Goal: Information Seeking & Learning: Learn about a topic

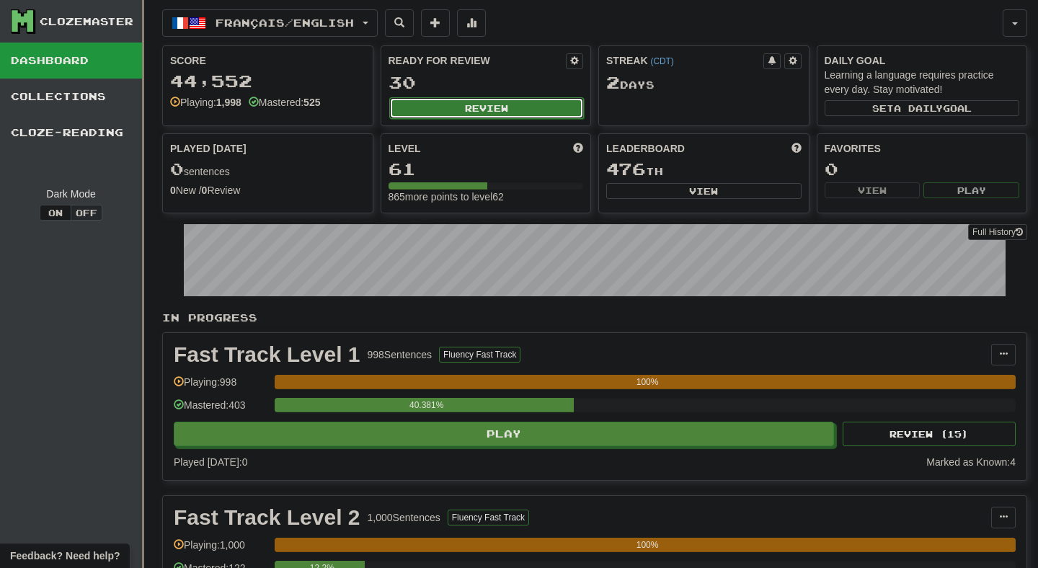
click at [443, 116] on button "Review" at bounding box center [486, 108] width 195 height 22
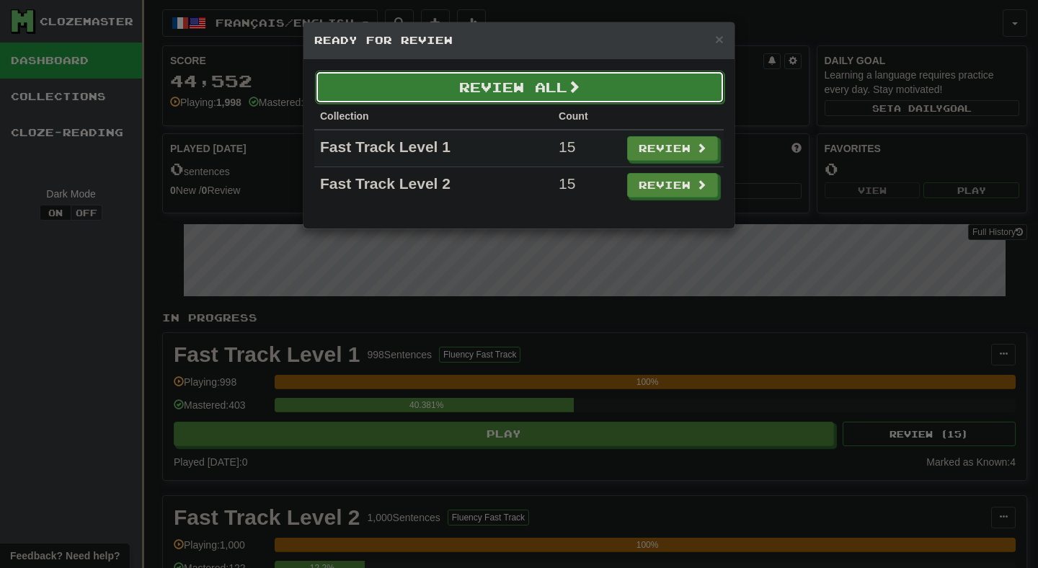
click at [492, 95] on button "Review All" at bounding box center [519, 87] width 409 height 33
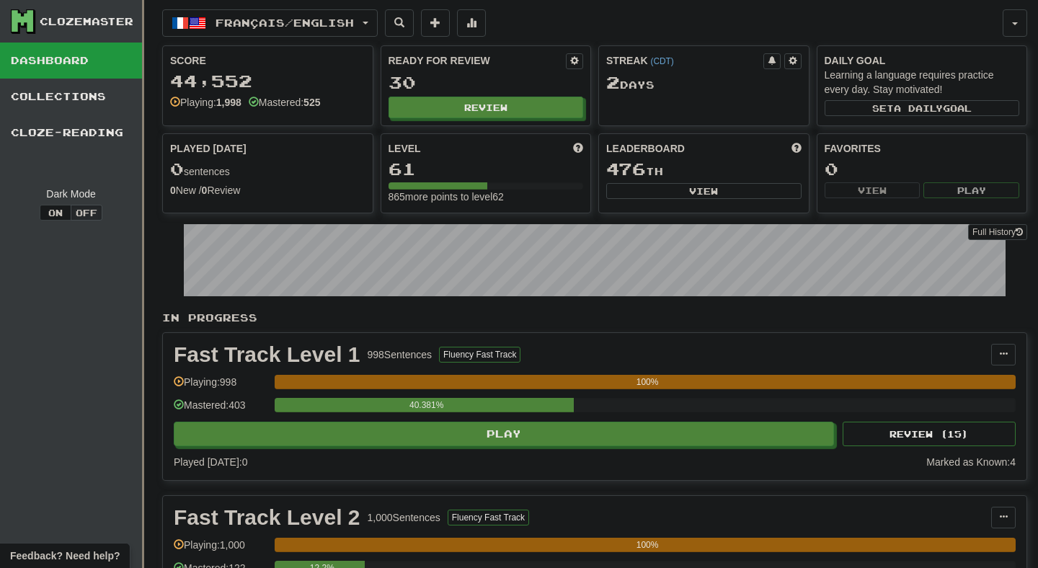
select select "**"
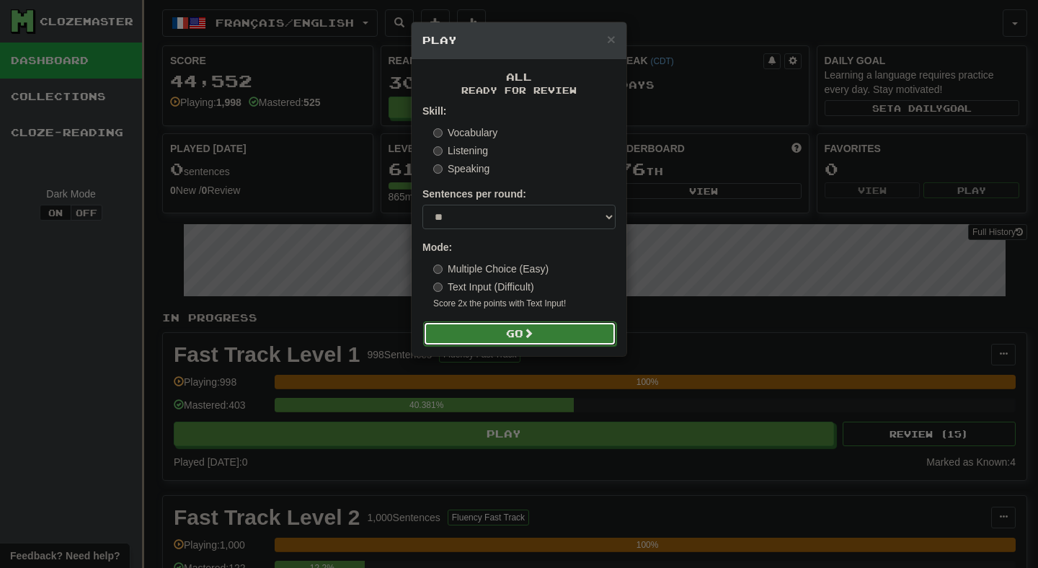
click at [515, 337] on button "Go" at bounding box center [519, 333] width 193 height 25
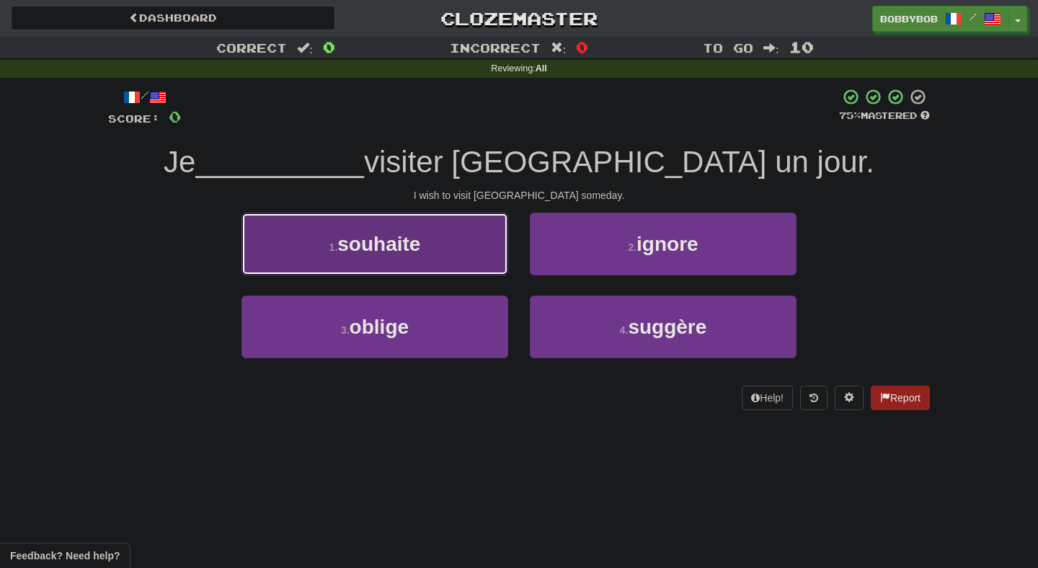
click at [487, 240] on button "1 . souhaite" at bounding box center [374, 244] width 267 height 63
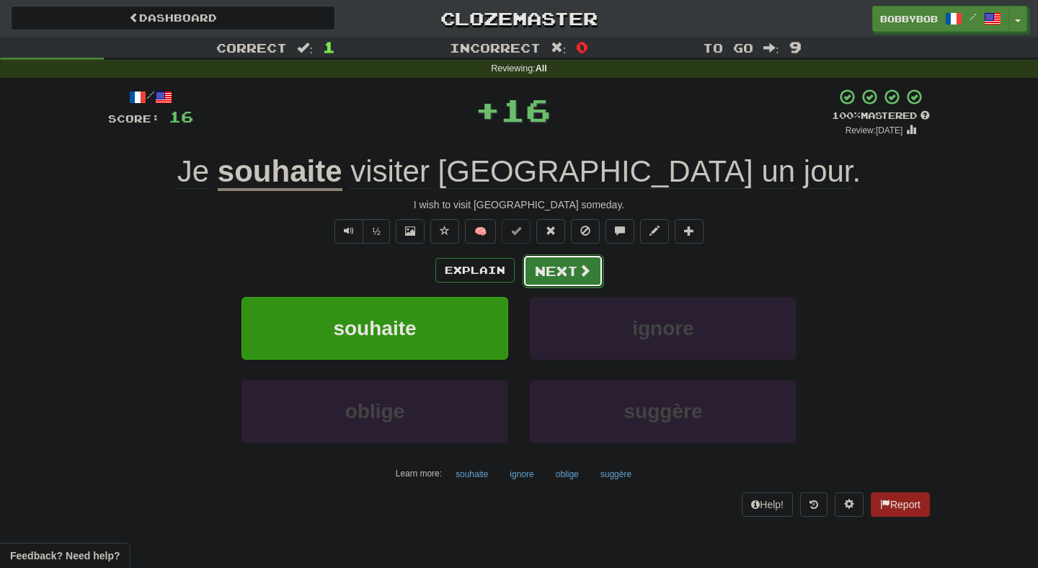
click at [585, 269] on span at bounding box center [584, 270] width 13 height 13
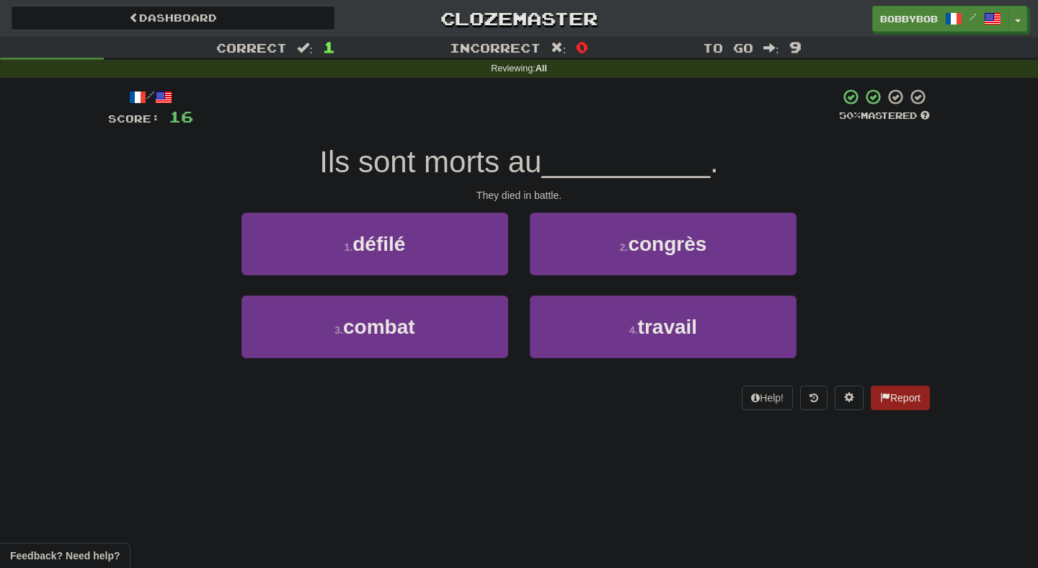
click at [575, 132] on div "/ Score: 16 50 % Mastered Ils sont morts au __________ . They died in battle. 1…" at bounding box center [519, 249] width 822 height 322
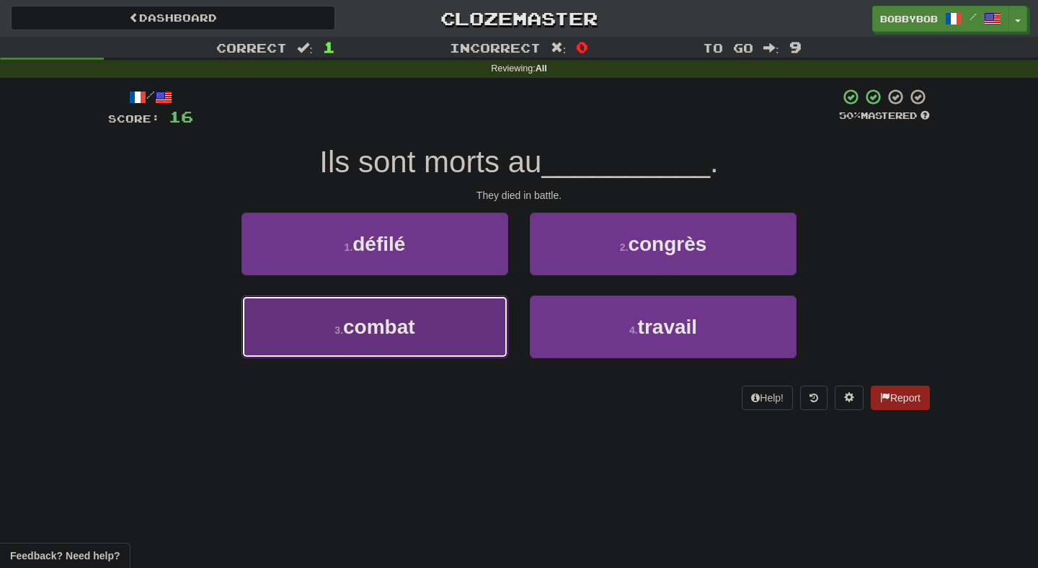
click at [422, 323] on button "3 . combat" at bounding box center [374, 327] width 267 height 63
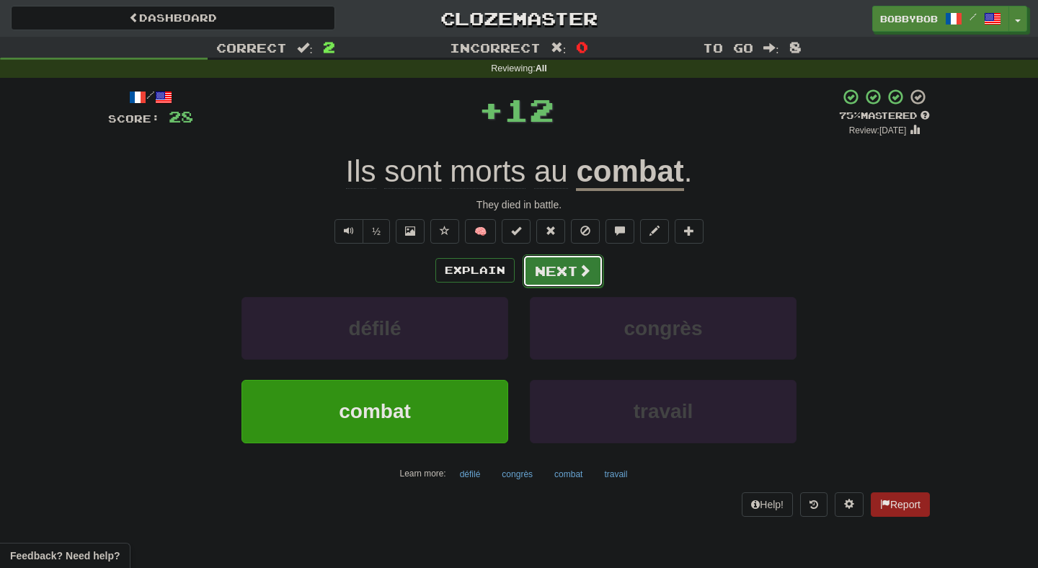
click at [545, 269] on button "Next" at bounding box center [563, 270] width 81 height 33
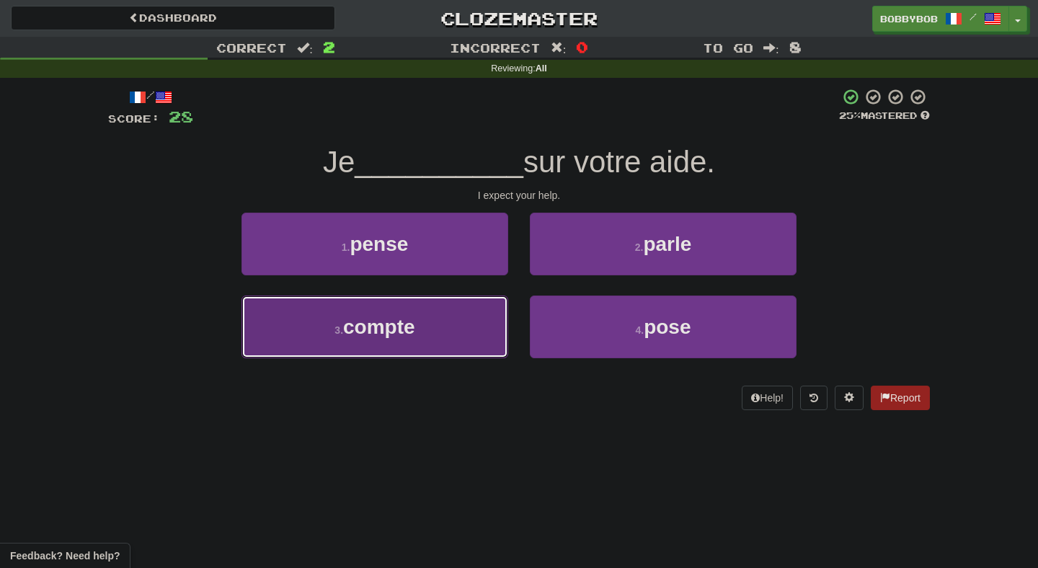
click at [468, 327] on button "3 . compte" at bounding box center [374, 327] width 267 height 63
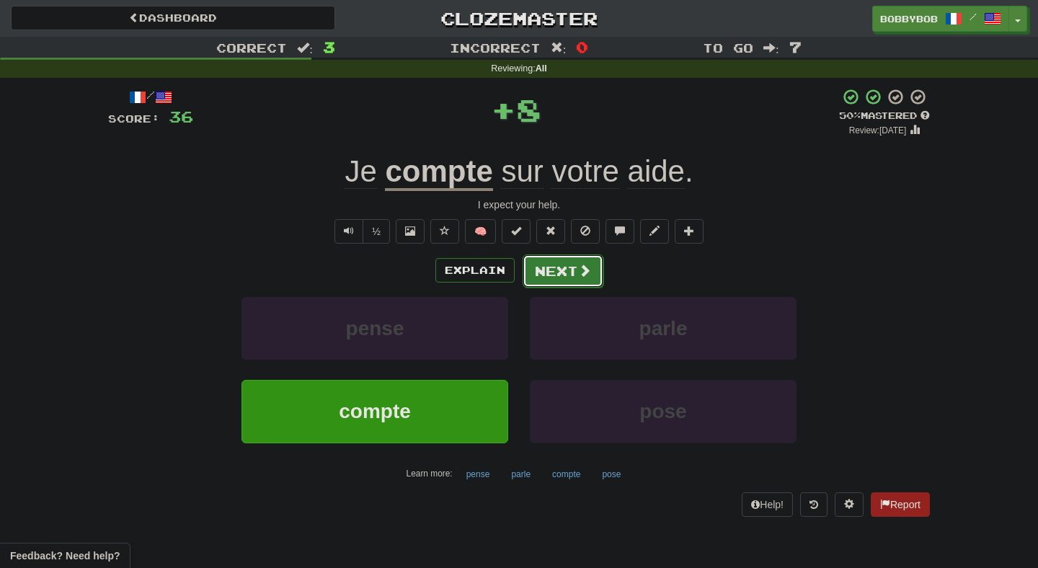
click at [565, 277] on button "Next" at bounding box center [563, 270] width 81 height 33
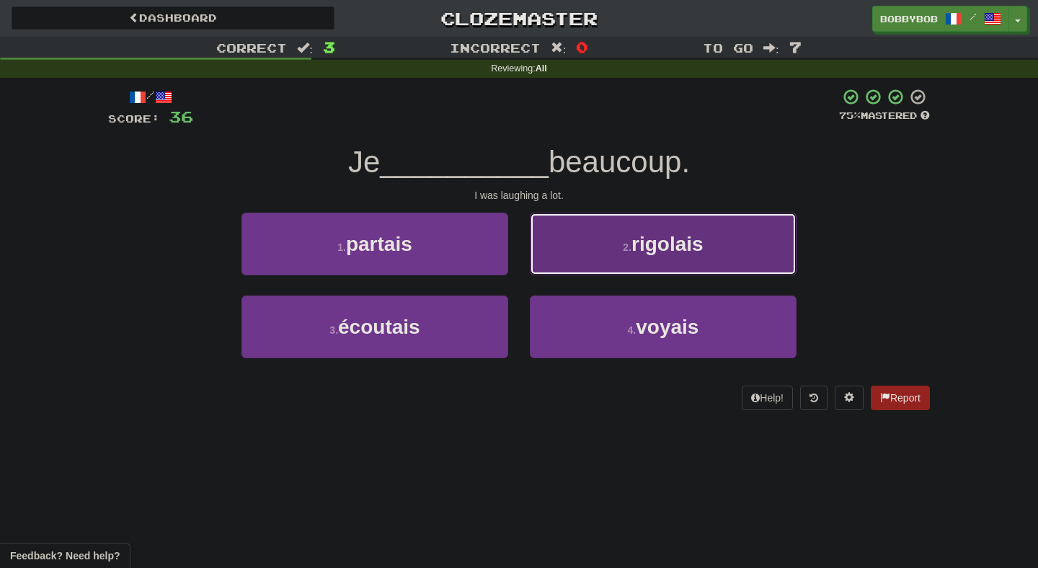
click at [566, 259] on button "2 . rigolais" at bounding box center [663, 244] width 267 height 63
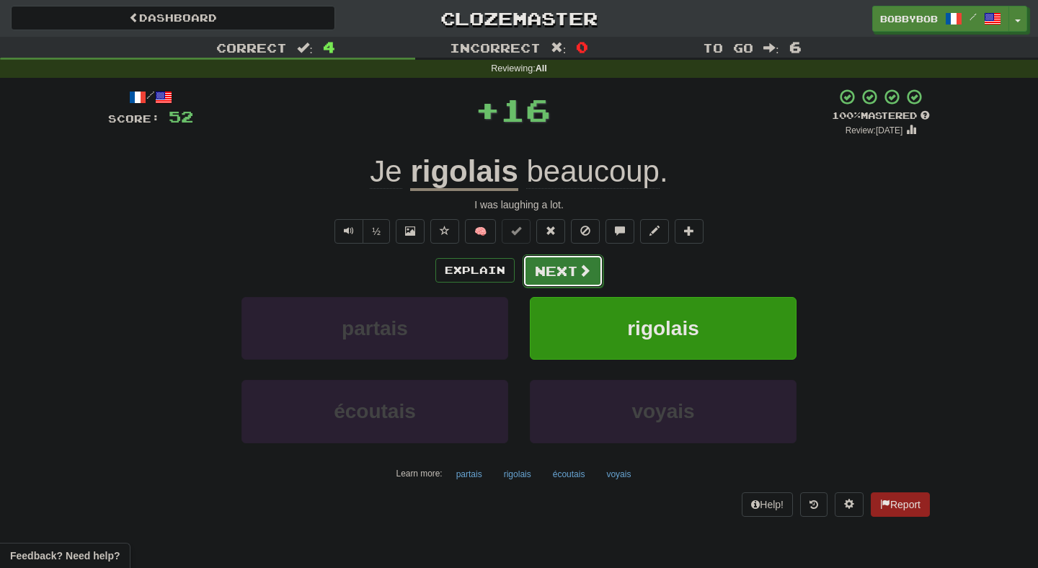
click at [554, 277] on button "Next" at bounding box center [563, 270] width 81 height 33
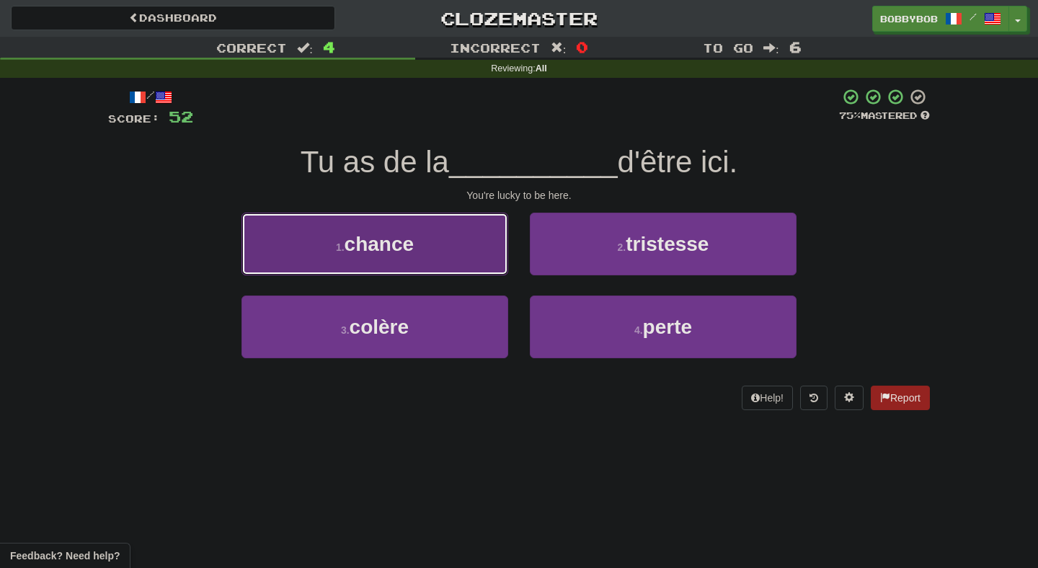
click at [472, 267] on button "1 . chance" at bounding box center [374, 244] width 267 height 63
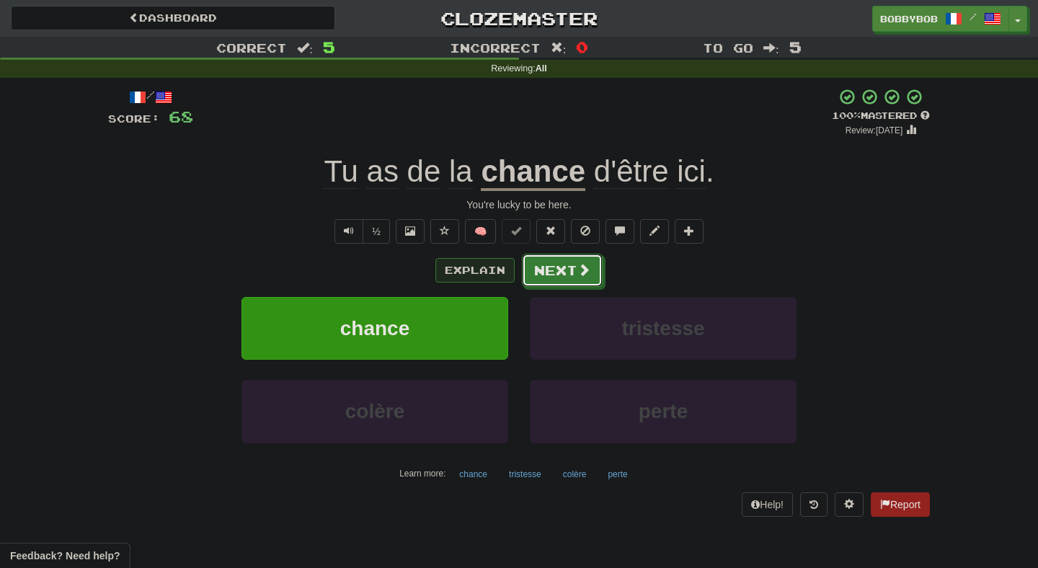
drag, startPoint x: 567, startPoint y: 268, endPoint x: 486, endPoint y: 265, distance: 81.5
click at [486, 265] on div "Explain Next" at bounding box center [519, 270] width 822 height 33
click at [486, 265] on button "Explain" at bounding box center [474, 270] width 79 height 25
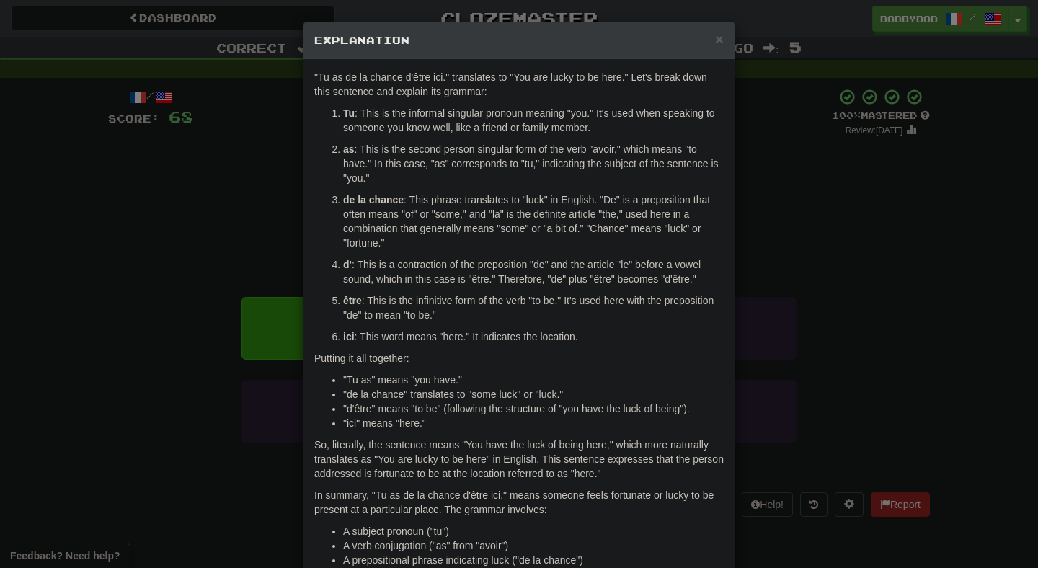
click at [758, 284] on div "× Explanation "Tu as de la chance d'être ici." translates to "You are lucky to …" at bounding box center [519, 284] width 1038 height 568
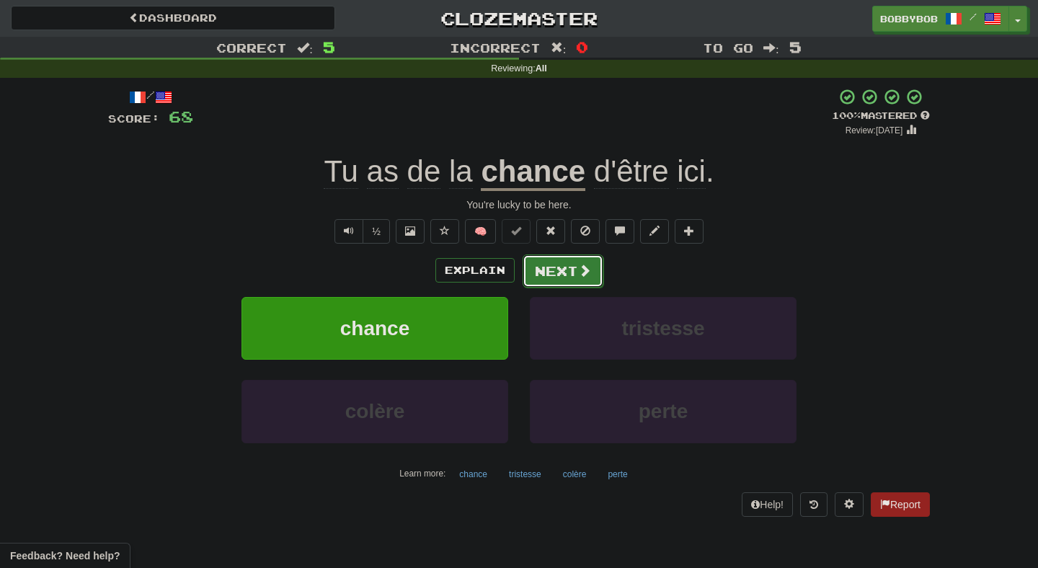
click at [596, 283] on button "Next" at bounding box center [563, 270] width 81 height 33
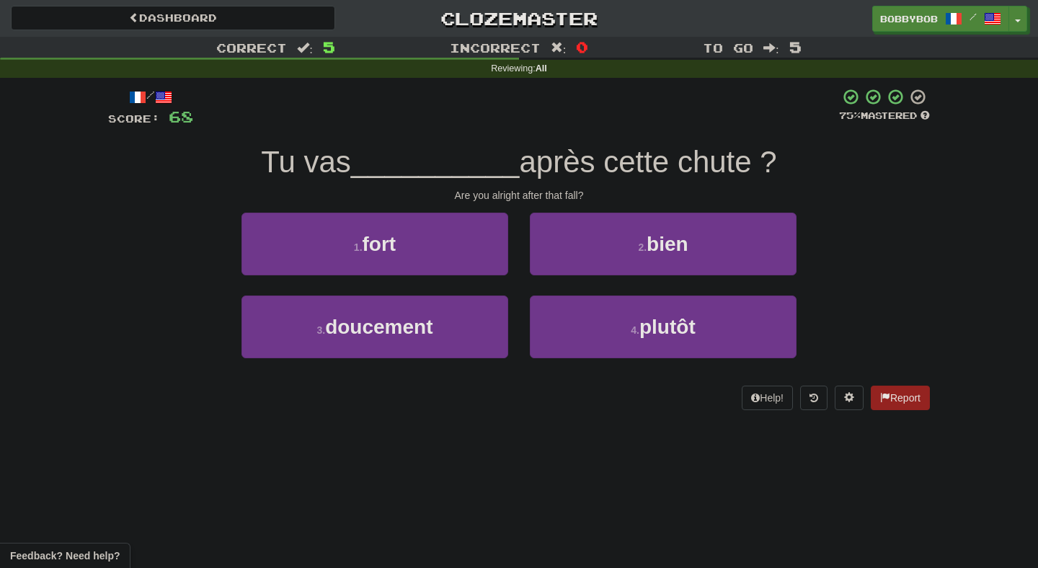
click at [576, 275] on div "2 . bien" at bounding box center [663, 254] width 288 height 83
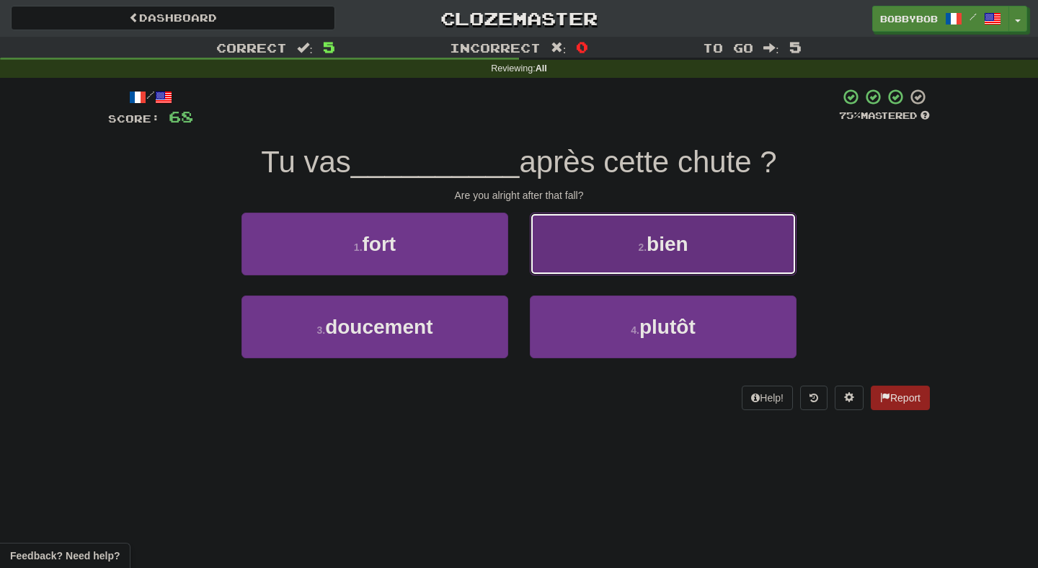
click at [589, 254] on button "2 . bien" at bounding box center [663, 244] width 267 height 63
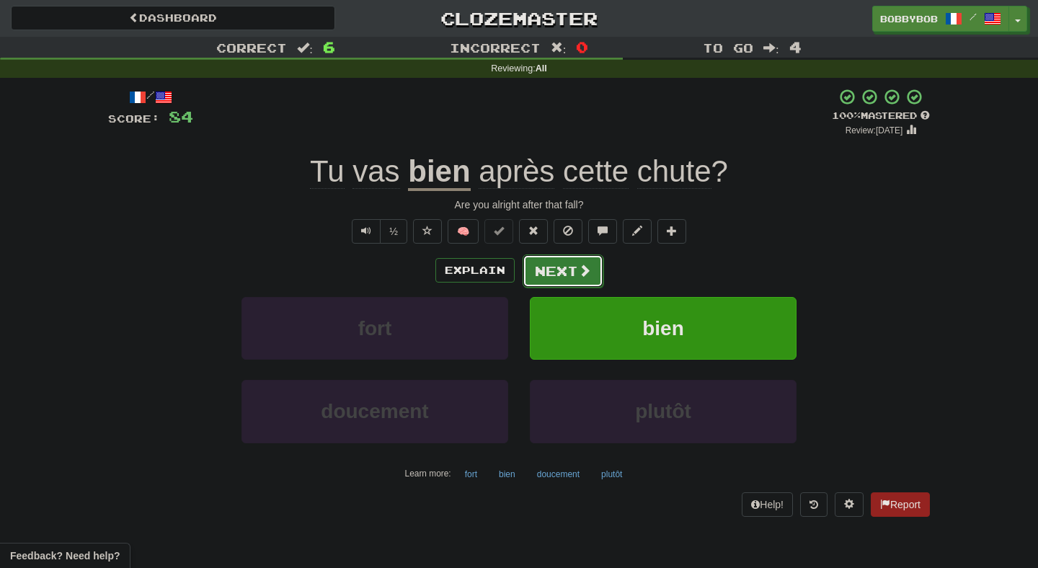
click at [551, 270] on button "Next" at bounding box center [563, 270] width 81 height 33
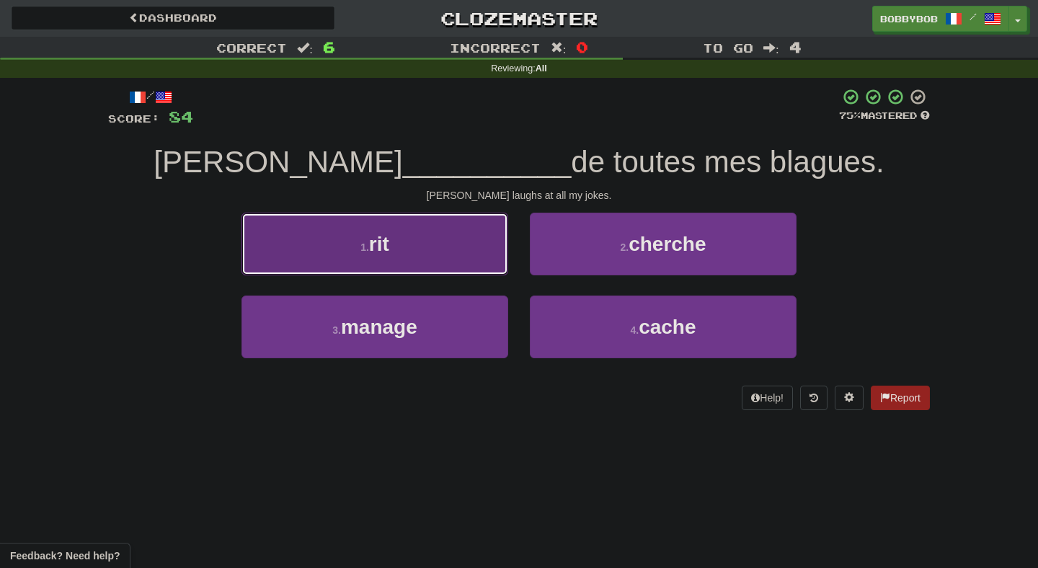
click at [490, 266] on button "1 . rit" at bounding box center [374, 244] width 267 height 63
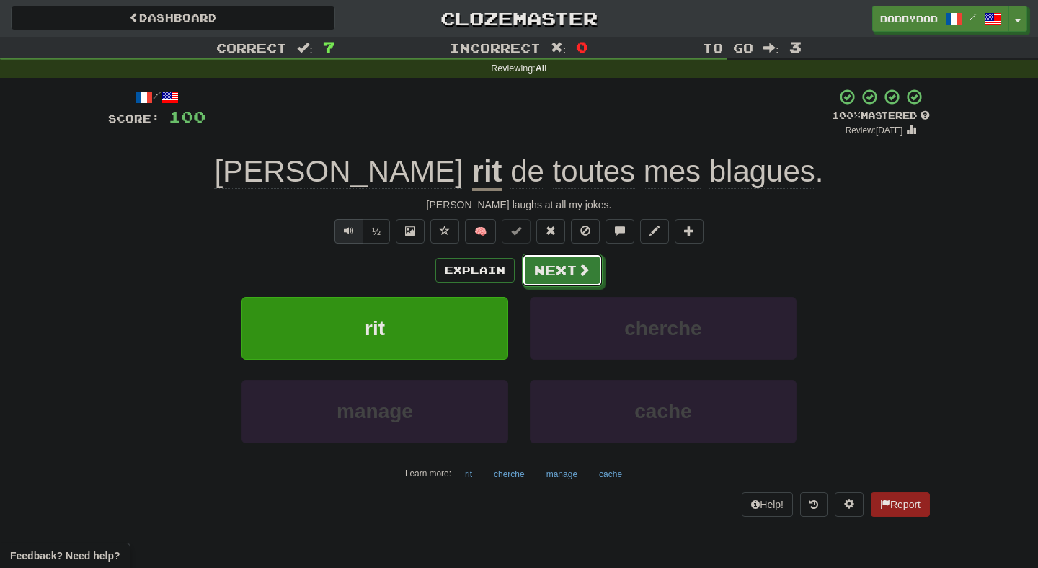
drag, startPoint x: 565, startPoint y: 267, endPoint x: 351, endPoint y: 226, distance: 218.1
click at [351, 226] on div "/ Score: 100 + 16 100 % Mastered Review: 2026-03-17 Mike rit de toutes mes blag…" at bounding box center [519, 302] width 822 height 428
click at [352, 234] on span "Text-to-speech controls" at bounding box center [349, 231] width 10 height 10
drag, startPoint x: 559, startPoint y: 270, endPoint x: 543, endPoint y: 264, distance: 17.1
click at [543, 264] on button "Next" at bounding box center [563, 270] width 81 height 33
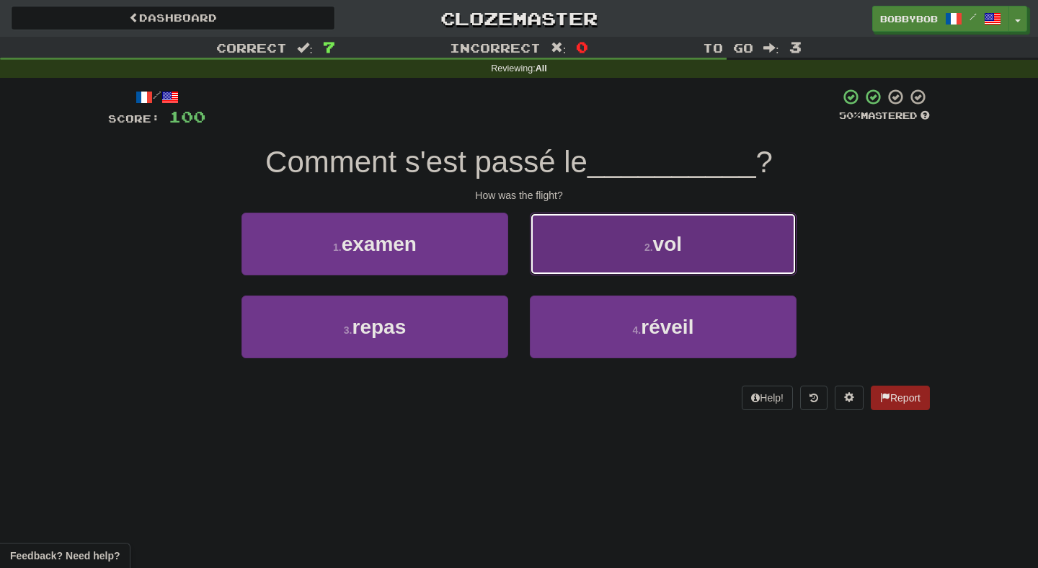
click at [566, 257] on button "2 . vol" at bounding box center [663, 244] width 267 height 63
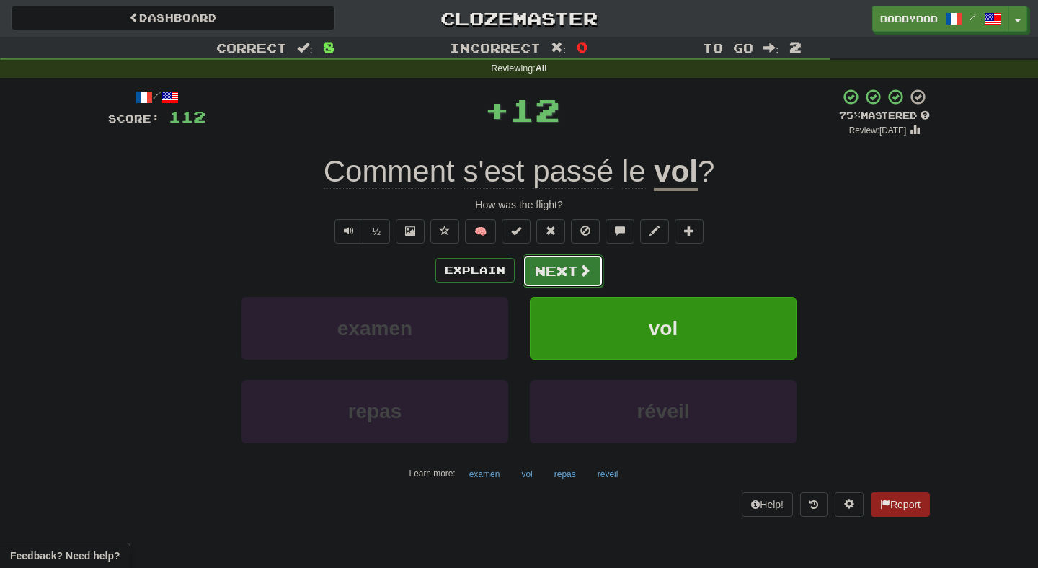
click at [573, 272] on button "Next" at bounding box center [563, 270] width 81 height 33
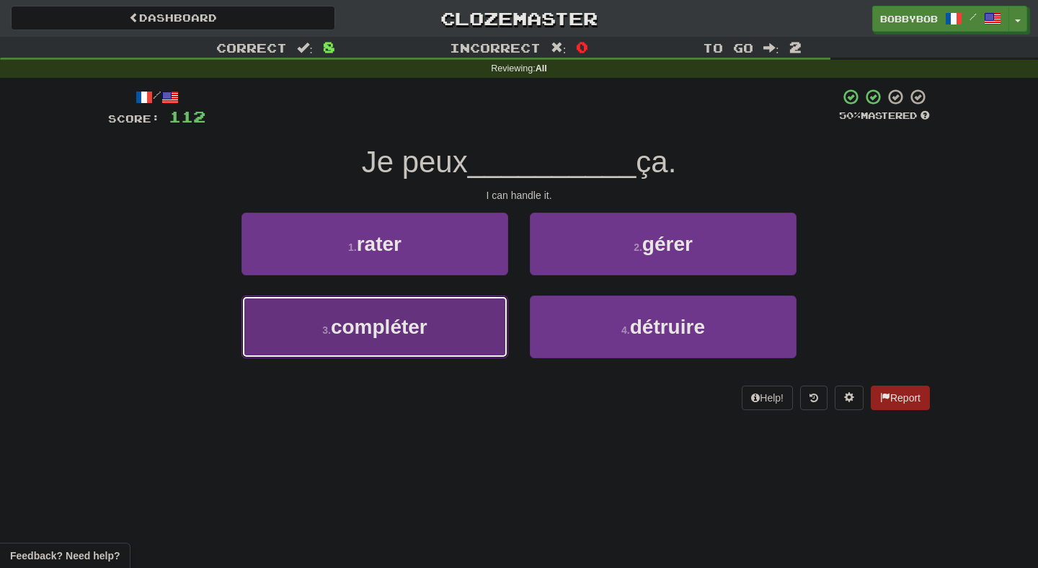
click at [475, 344] on button "3 . compléter" at bounding box center [374, 327] width 267 height 63
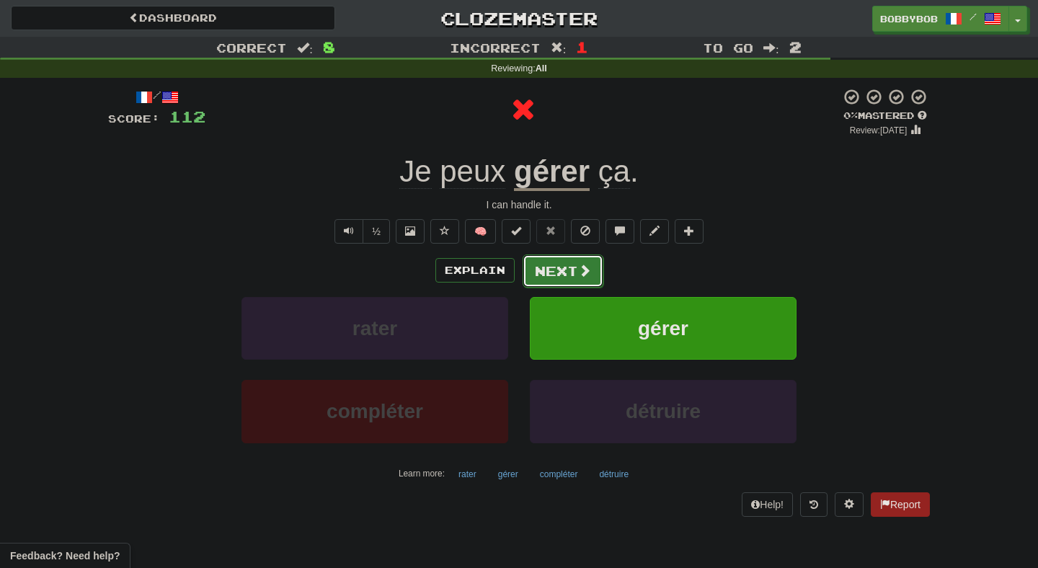
click at [556, 263] on button "Next" at bounding box center [563, 270] width 81 height 33
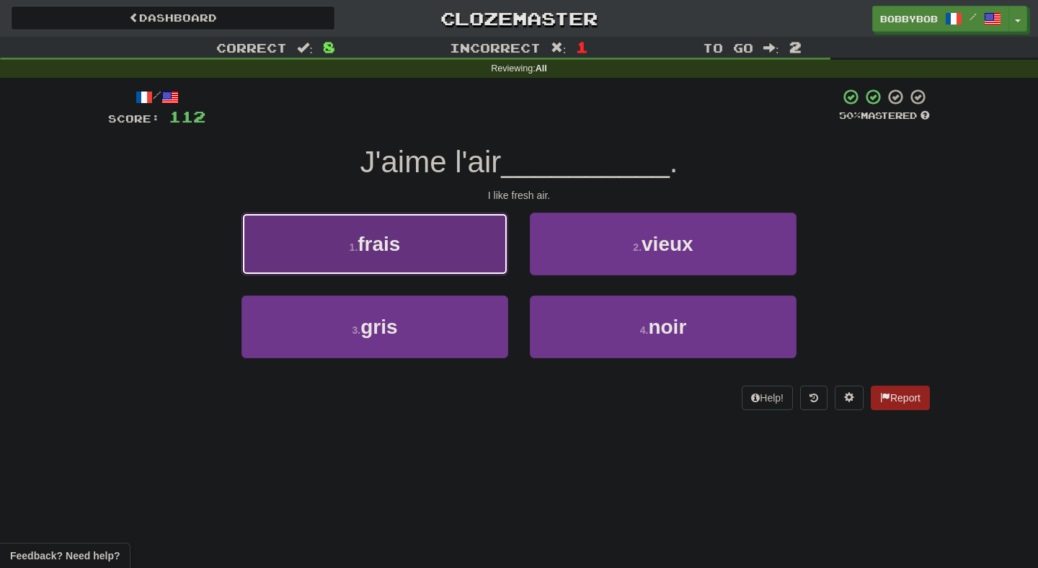
click at [473, 258] on button "1 . frais" at bounding box center [374, 244] width 267 height 63
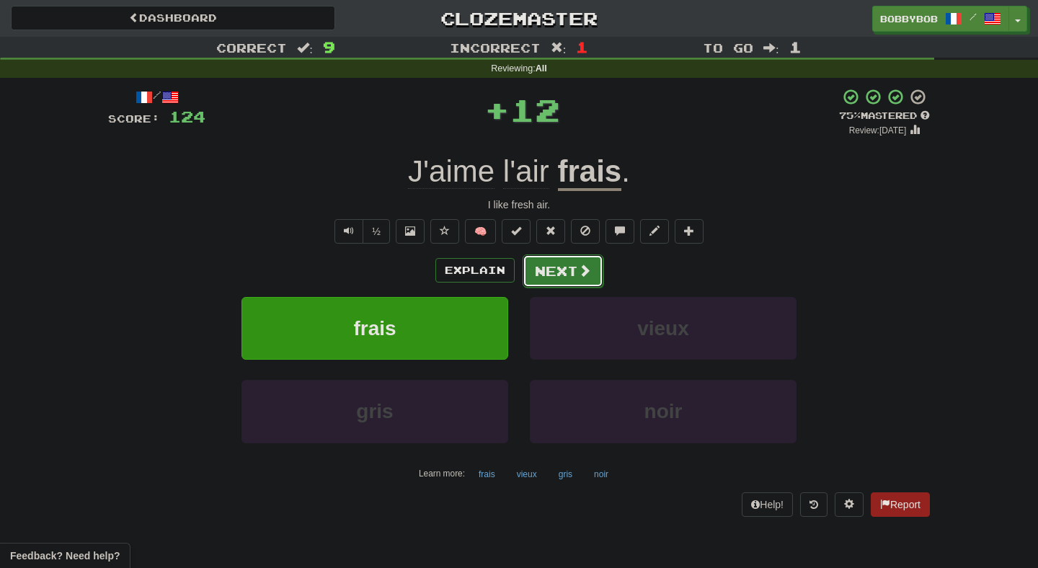
click at [554, 268] on button "Next" at bounding box center [563, 270] width 81 height 33
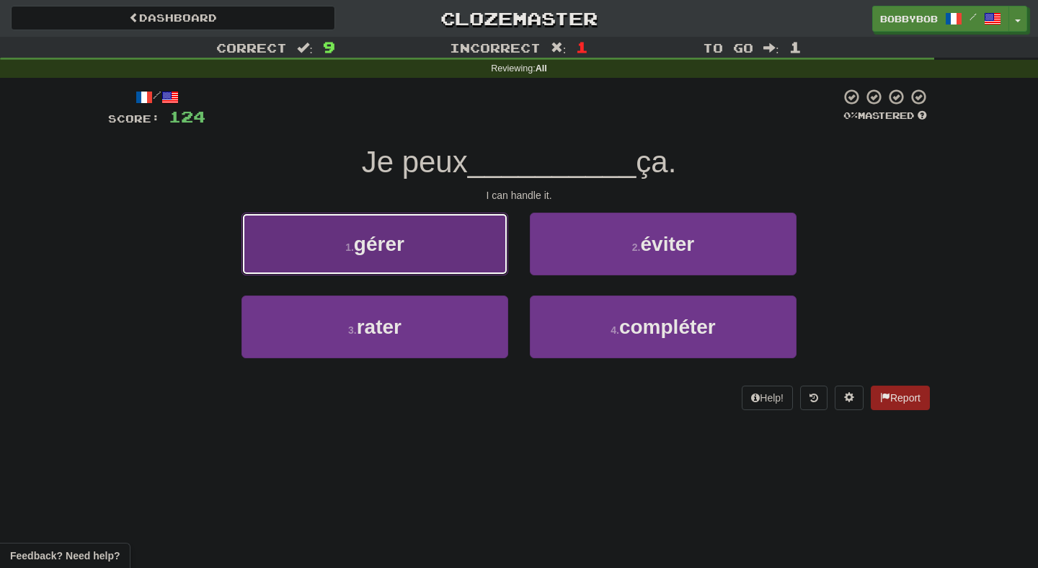
click at [461, 268] on button "1 . gérer" at bounding box center [374, 244] width 267 height 63
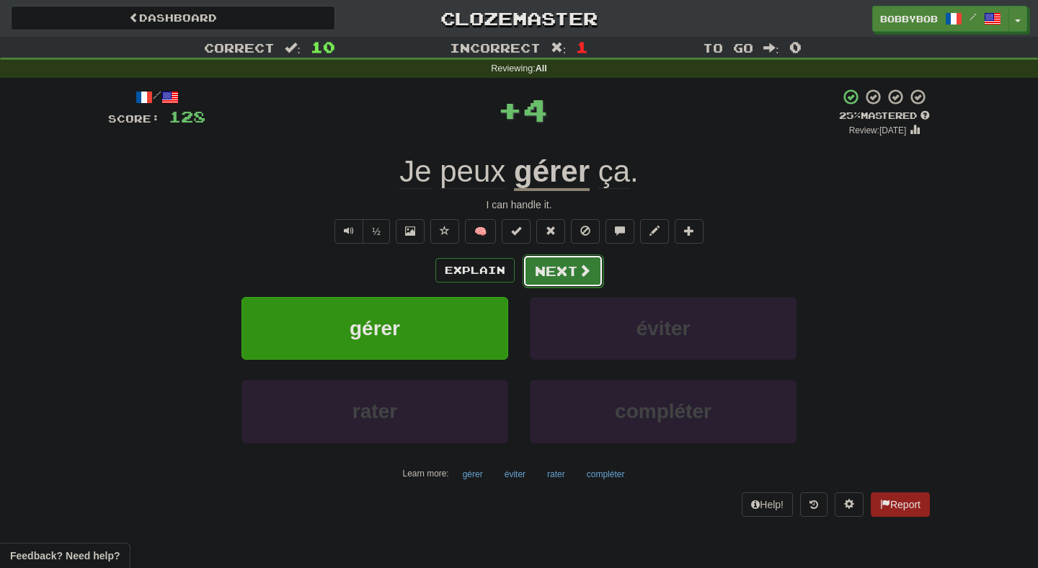
click at [560, 274] on button "Next" at bounding box center [563, 270] width 81 height 33
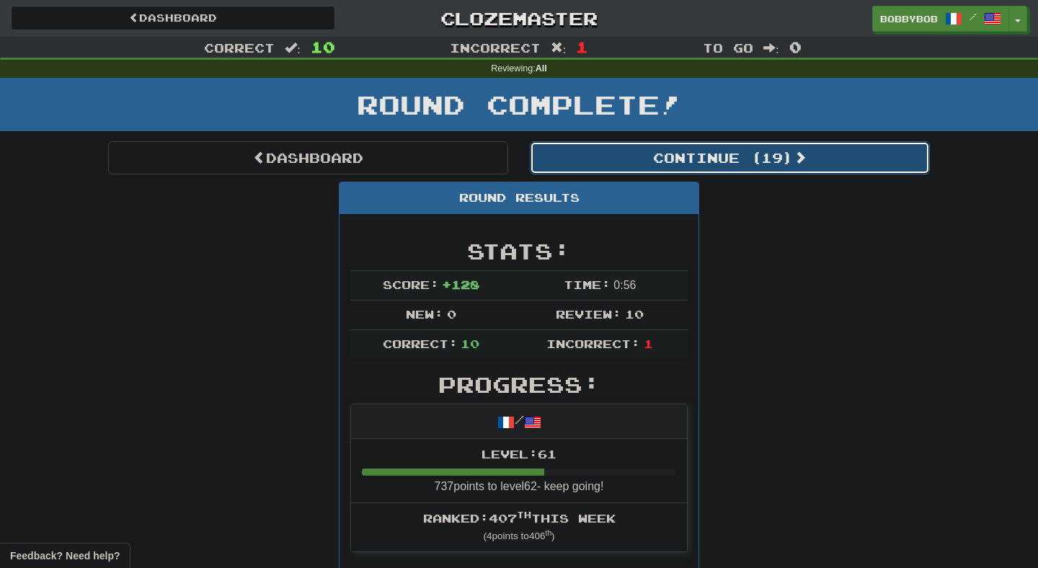
click at [592, 154] on button "Continue ( 19 )" at bounding box center [730, 157] width 400 height 33
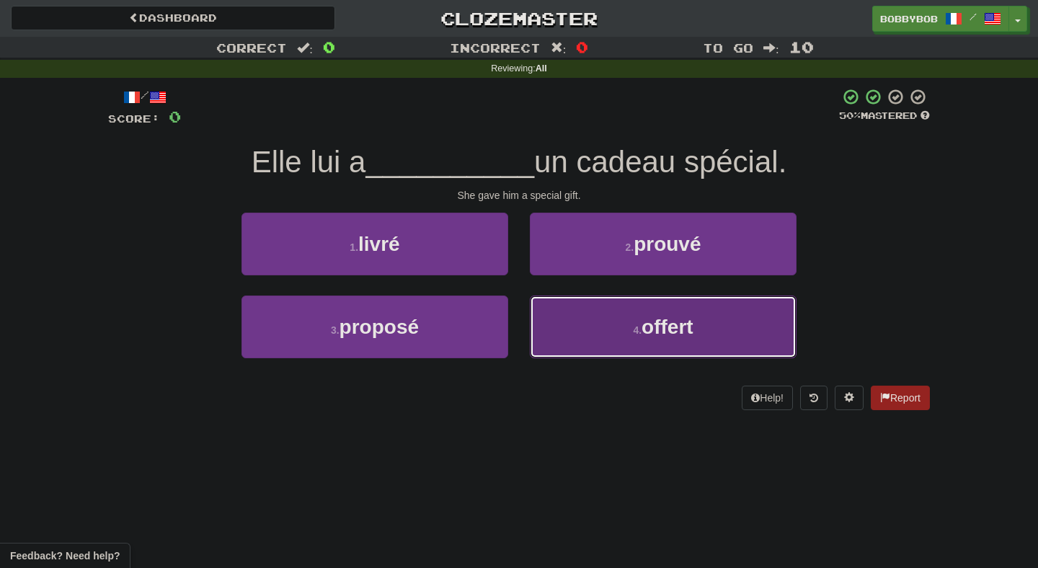
click at [557, 316] on button "4 . offert" at bounding box center [663, 327] width 267 height 63
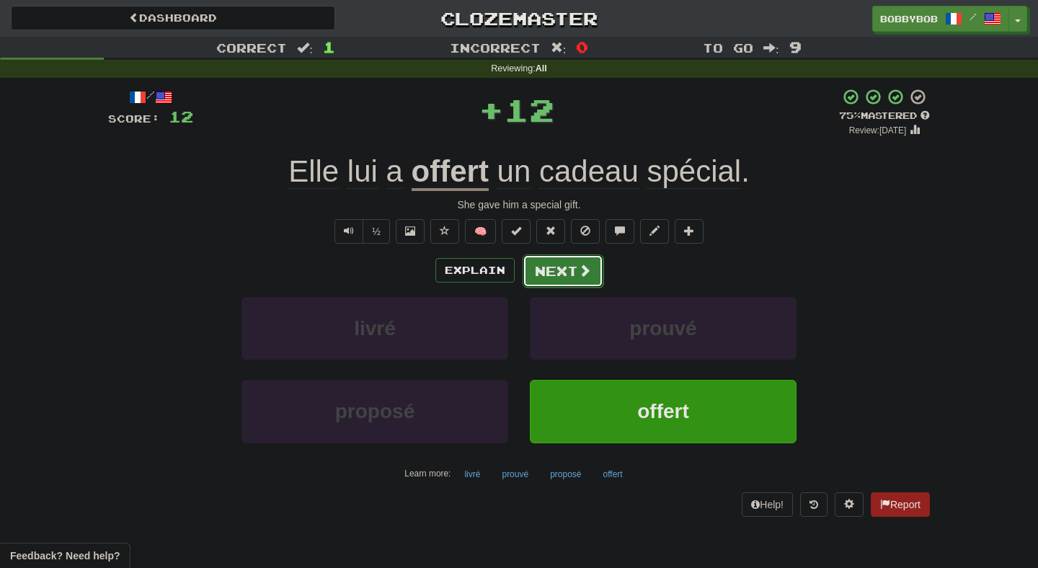
click at [557, 263] on button "Next" at bounding box center [563, 270] width 81 height 33
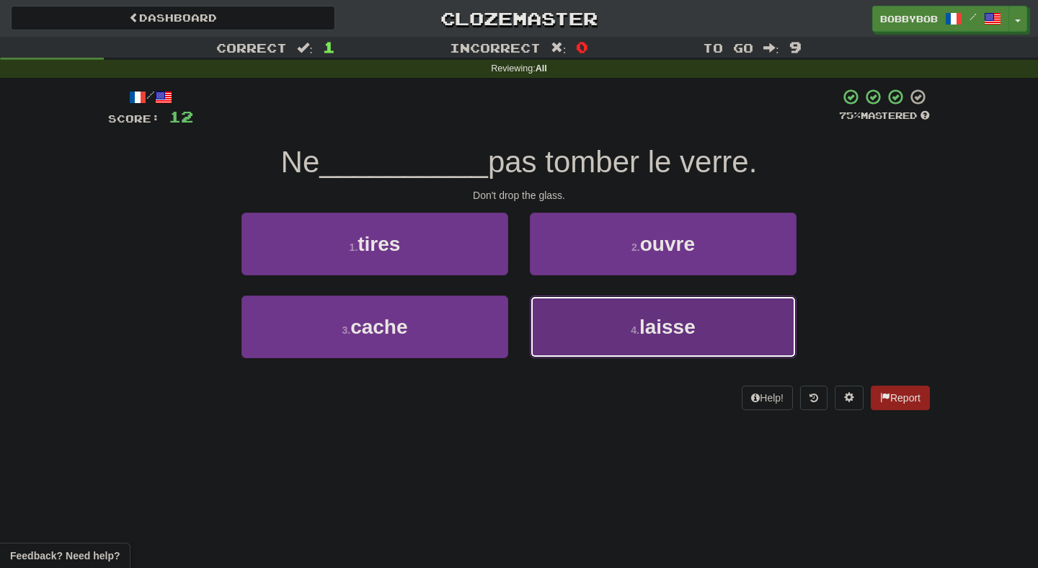
click at [595, 319] on button "4 . laisse" at bounding box center [663, 327] width 267 height 63
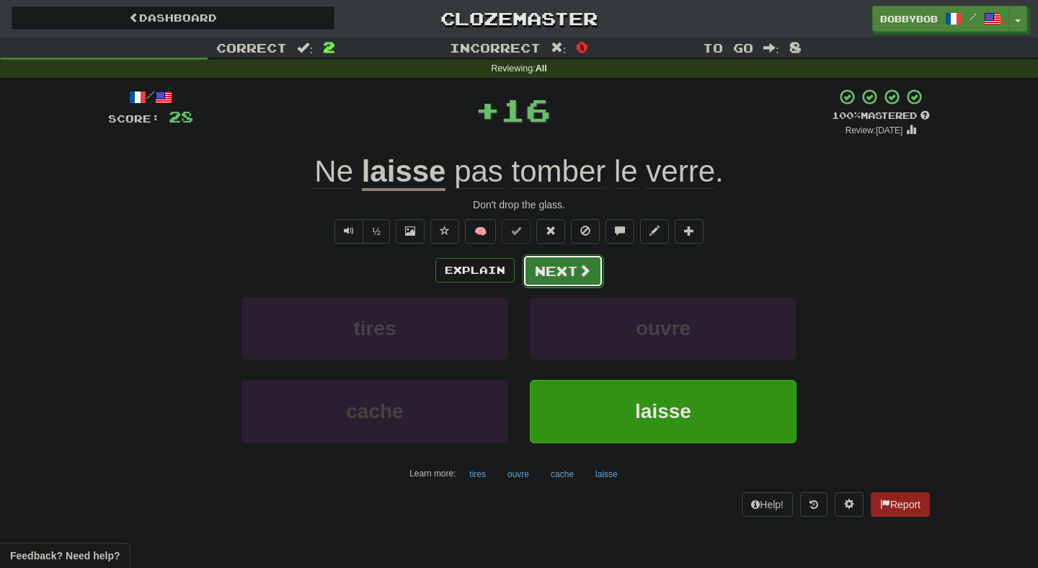
click at [564, 270] on button "Next" at bounding box center [563, 270] width 81 height 33
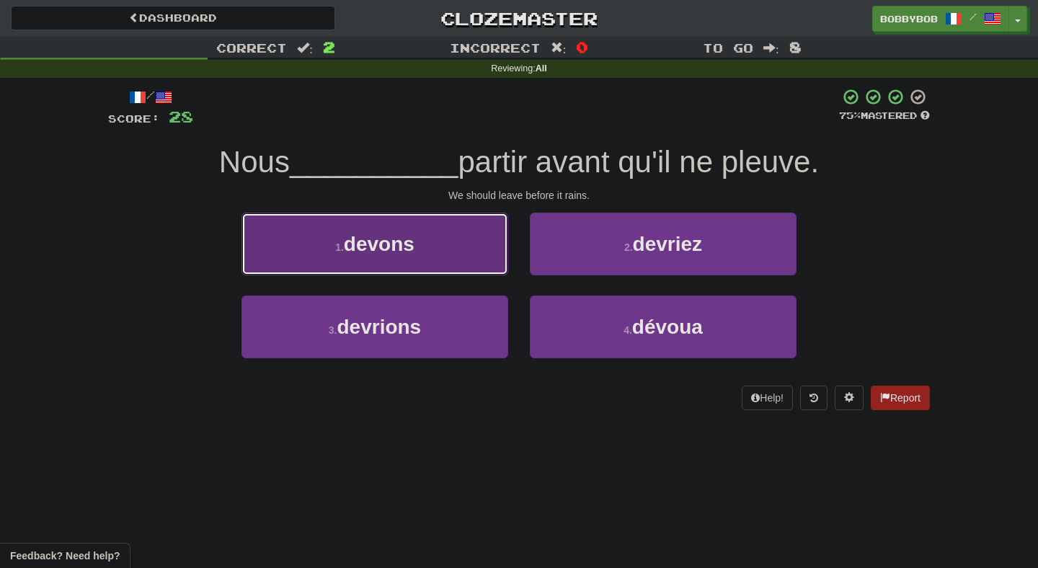
click at [499, 259] on button "1 . devons" at bounding box center [374, 244] width 267 height 63
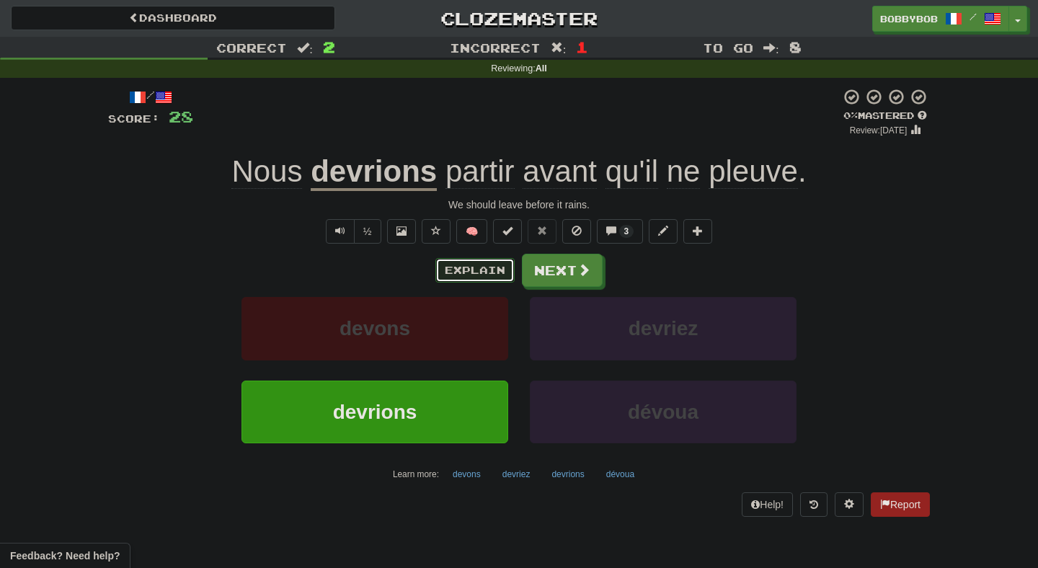
click at [489, 280] on button "Explain" at bounding box center [474, 270] width 79 height 25
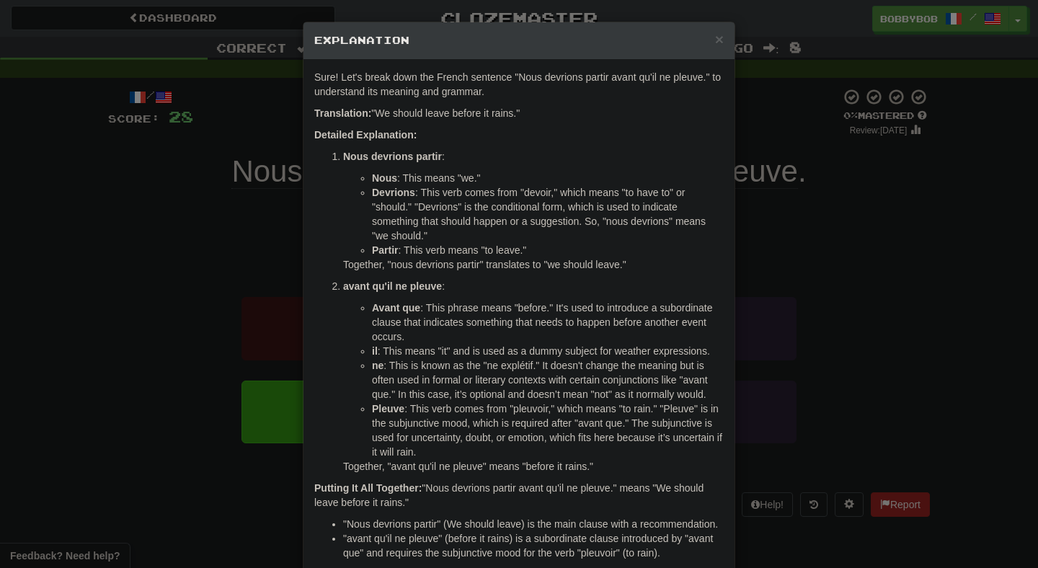
click at [736, 279] on div "× Explanation Sure! Let's break down the French sentence "Nous devrions partir …" at bounding box center [519, 284] width 1038 height 568
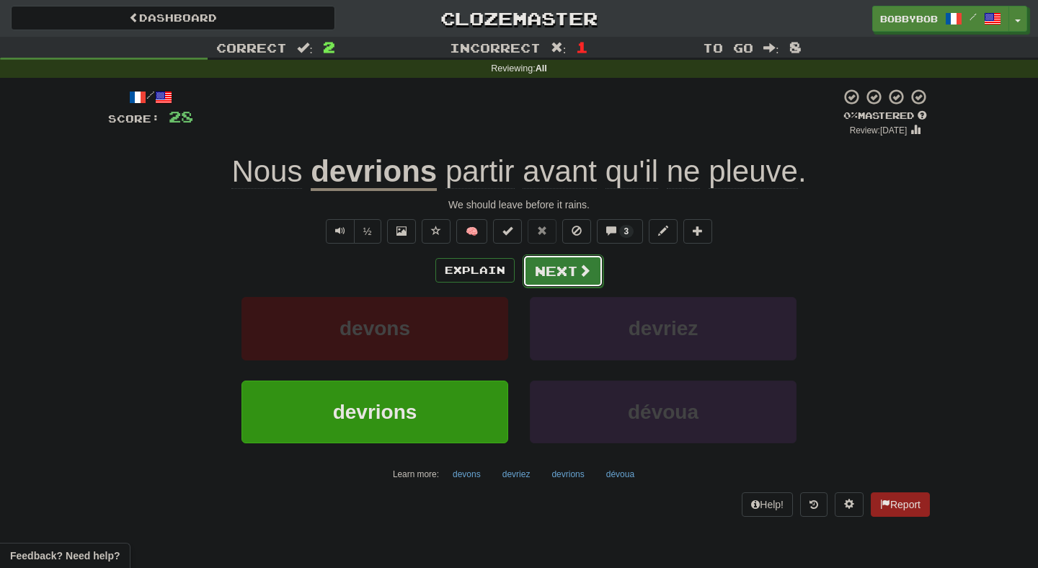
click at [570, 273] on button "Next" at bounding box center [563, 270] width 81 height 33
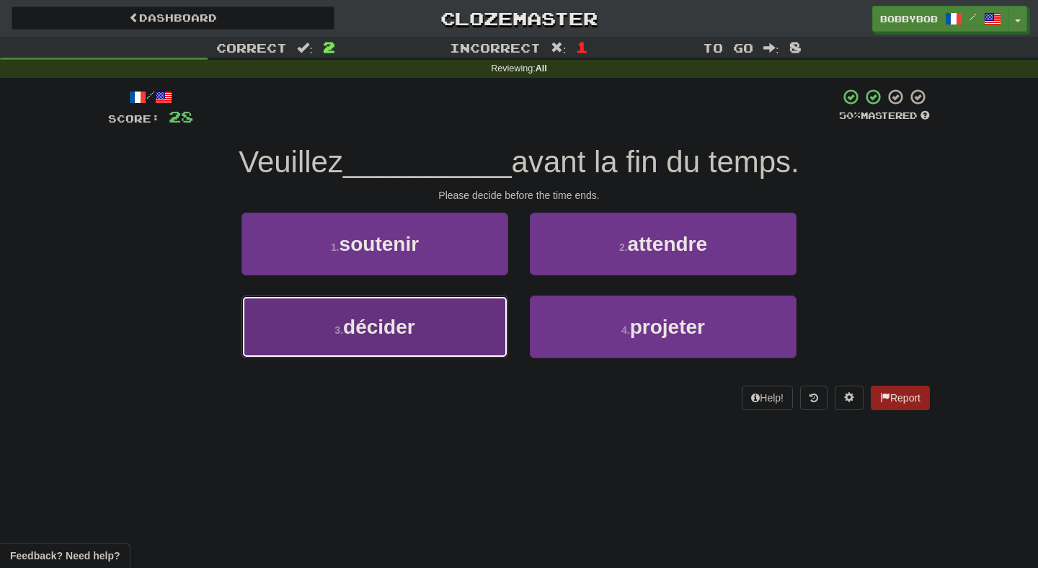
click at [467, 323] on button "3 . décider" at bounding box center [374, 327] width 267 height 63
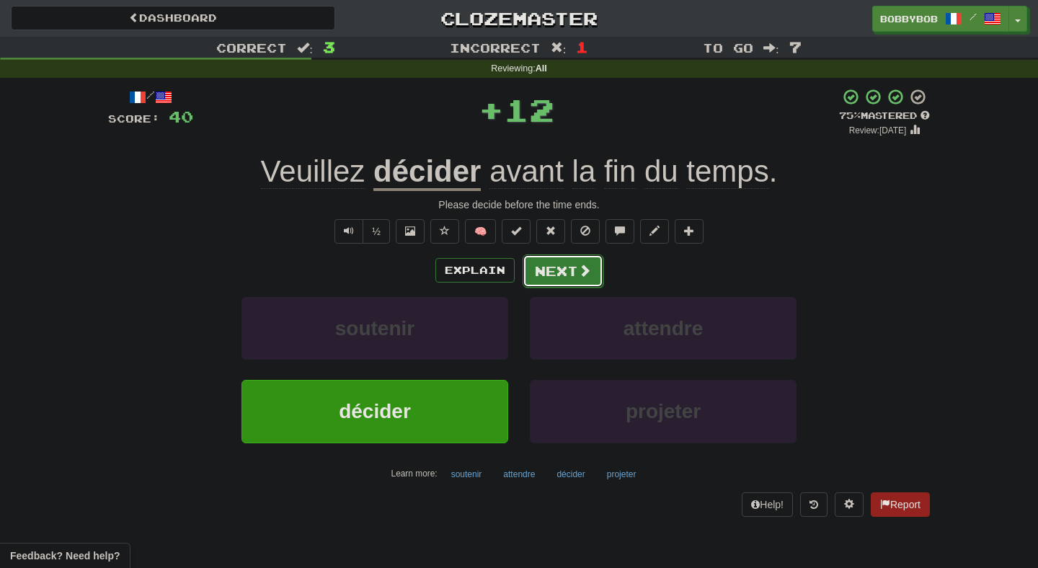
click at [554, 275] on button "Next" at bounding box center [563, 270] width 81 height 33
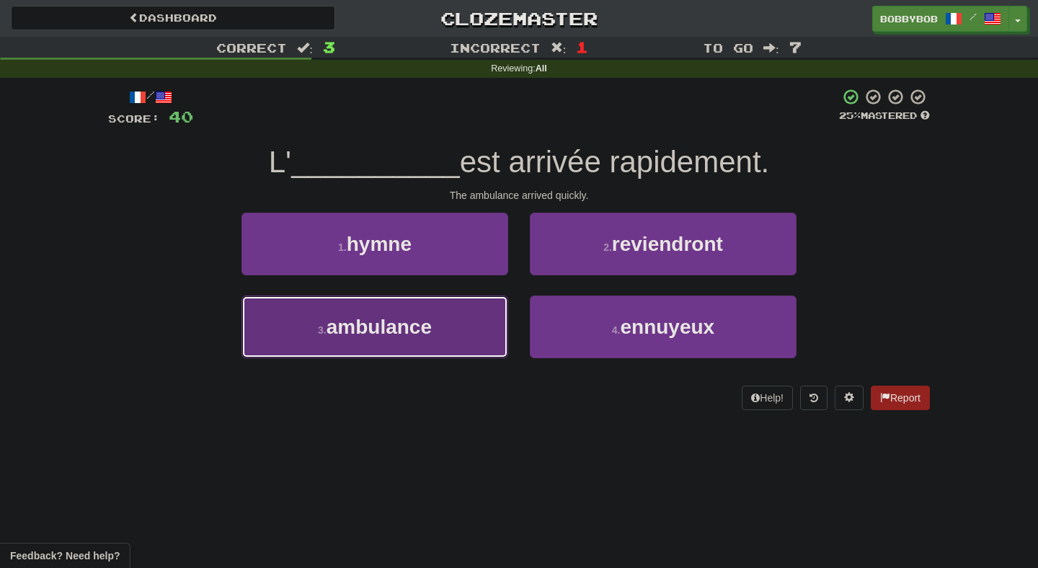
click at [467, 321] on button "3 . ambulance" at bounding box center [374, 327] width 267 height 63
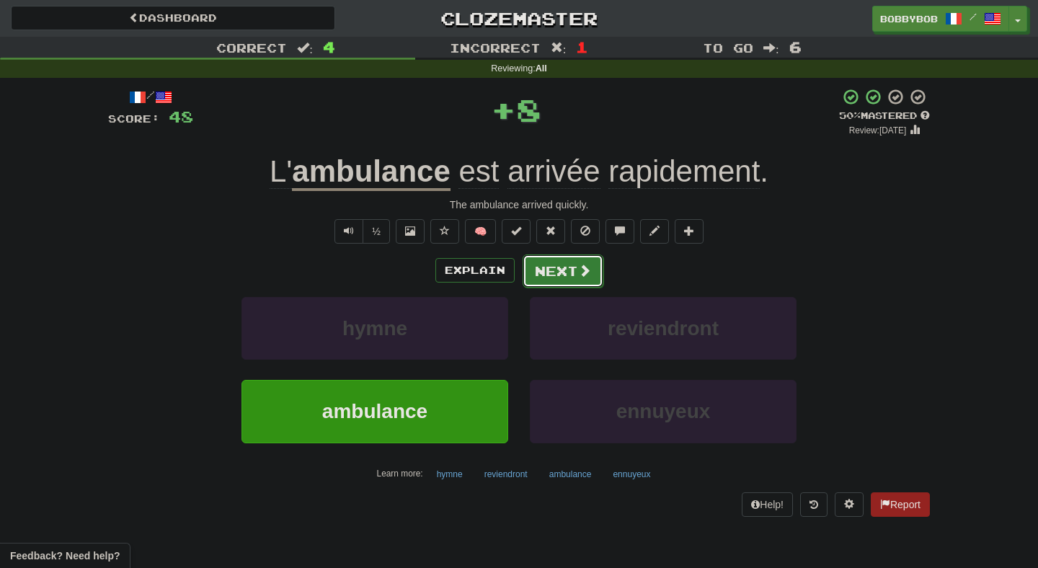
click at [538, 285] on button "Next" at bounding box center [563, 270] width 81 height 33
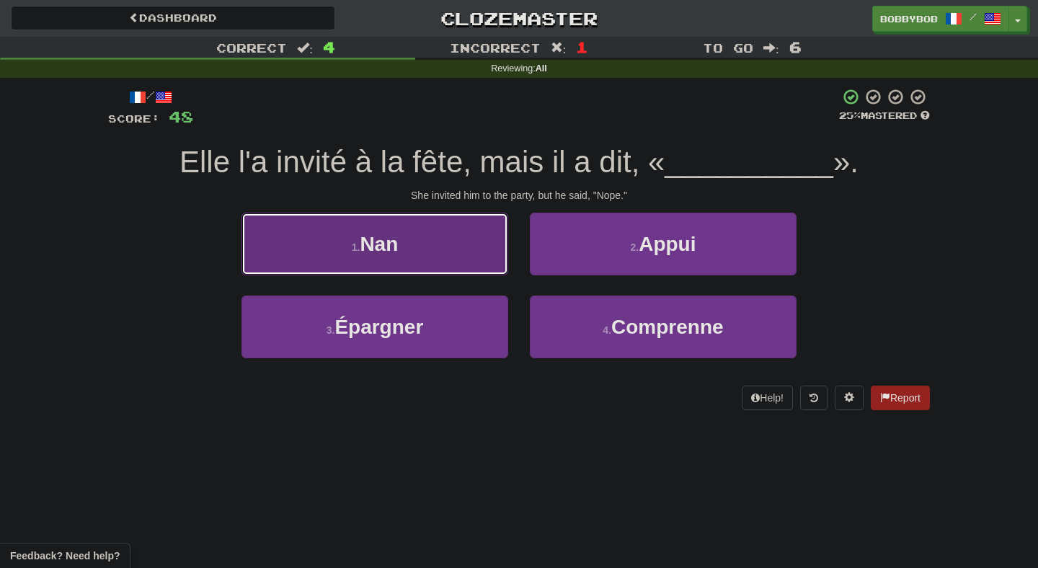
click at [482, 237] on button "1 . Nan" at bounding box center [374, 244] width 267 height 63
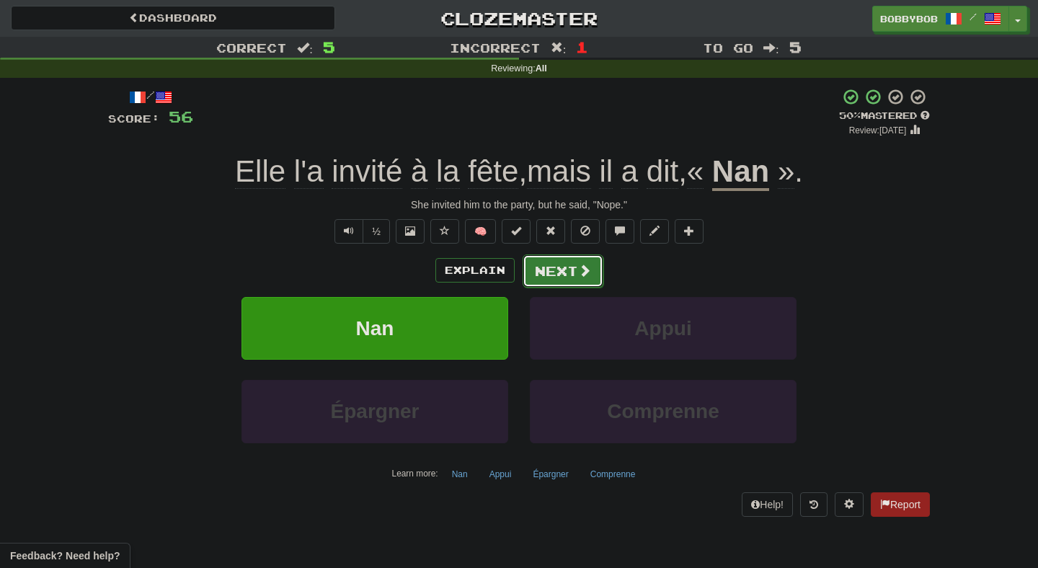
click at [567, 282] on button "Next" at bounding box center [563, 270] width 81 height 33
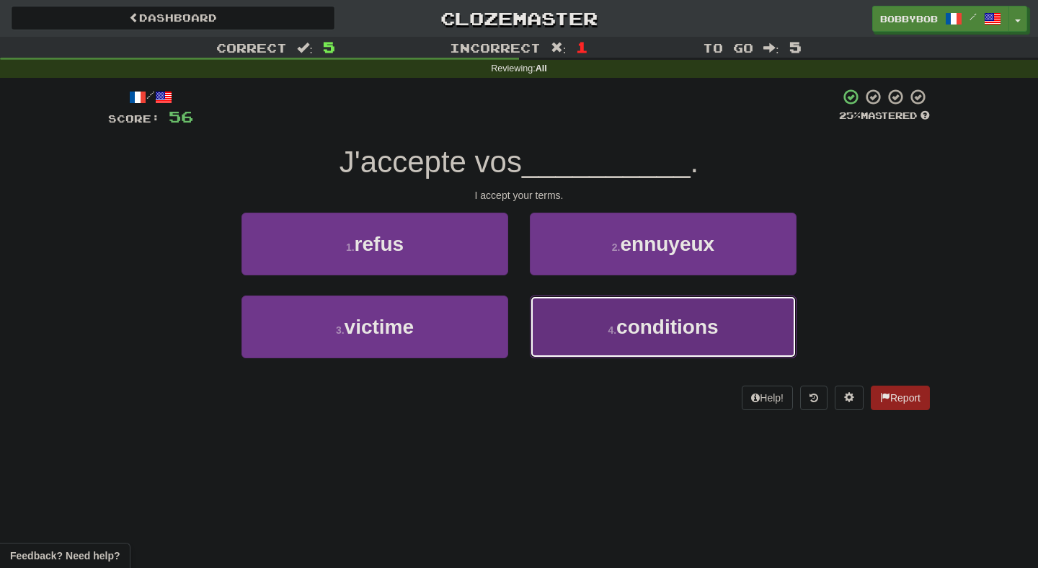
click at [560, 321] on button "4 . conditions" at bounding box center [663, 327] width 267 height 63
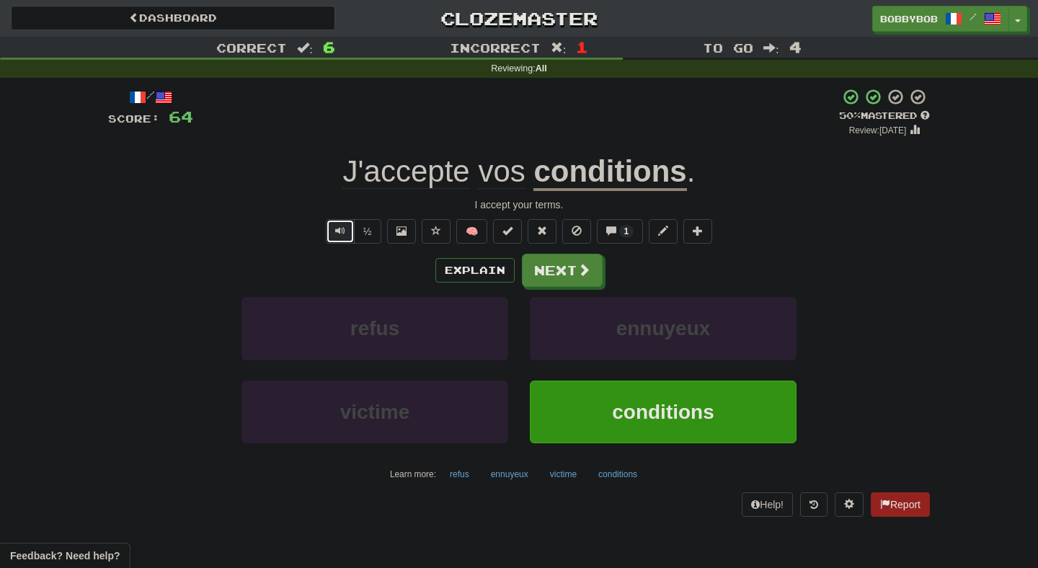
click at [339, 236] on span "Text-to-speech controls" at bounding box center [340, 231] width 10 height 10
click at [569, 263] on button "Next" at bounding box center [563, 270] width 81 height 33
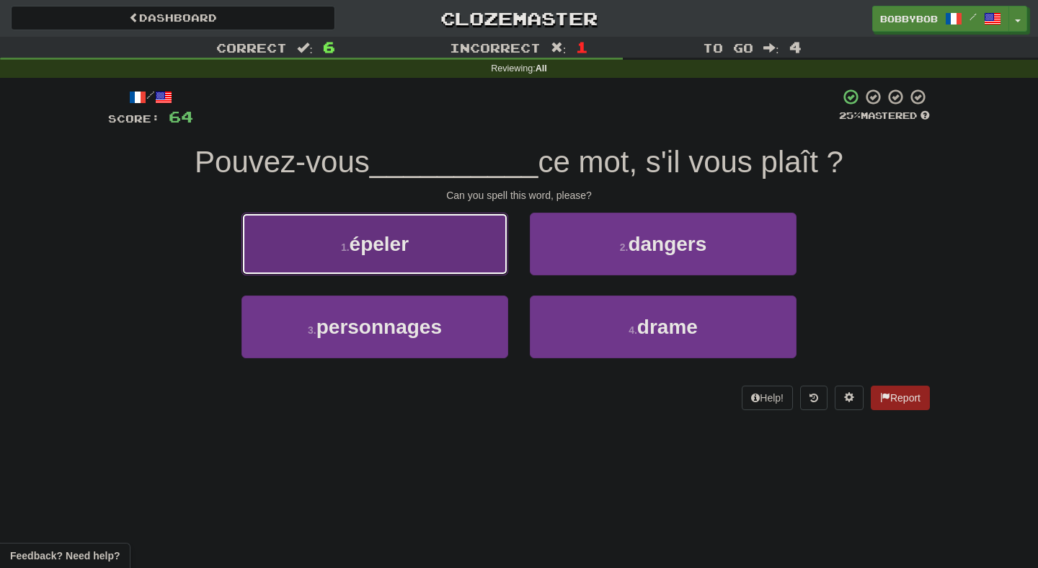
click at [474, 263] on button "1 . épeler" at bounding box center [374, 244] width 267 height 63
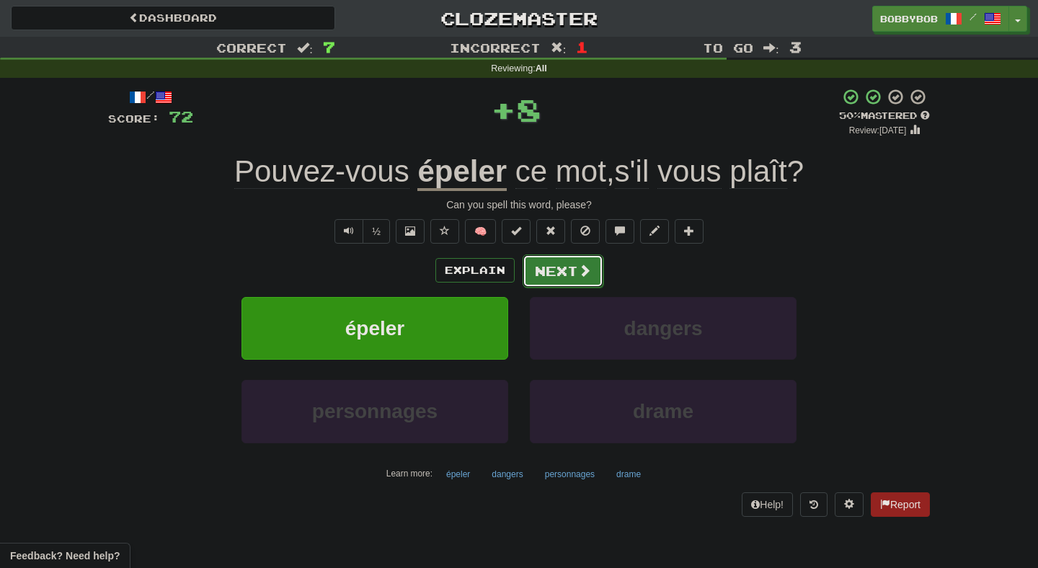
click at [551, 274] on button "Next" at bounding box center [563, 270] width 81 height 33
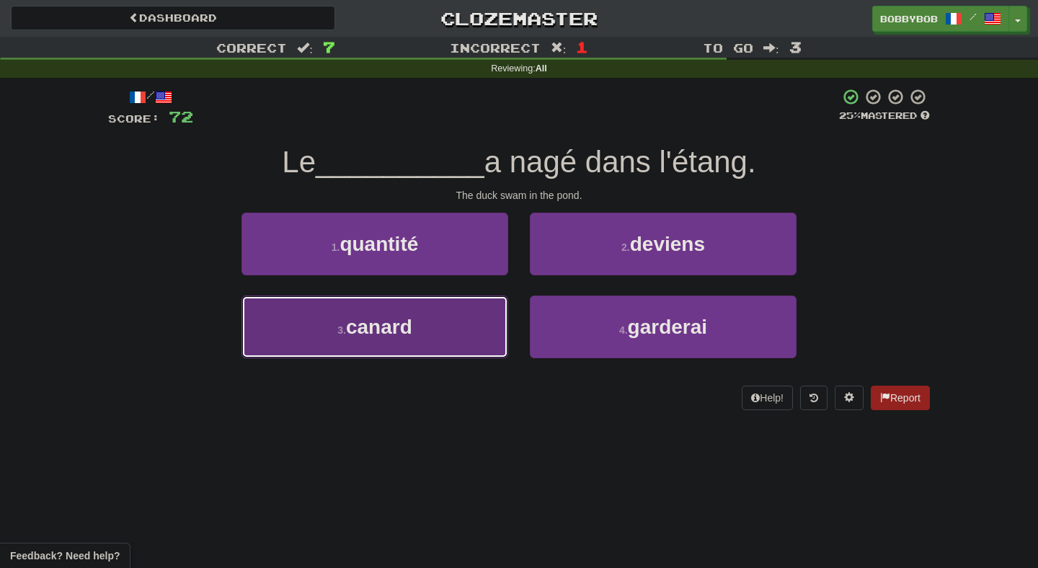
click at [491, 298] on button "3 . canard" at bounding box center [374, 327] width 267 height 63
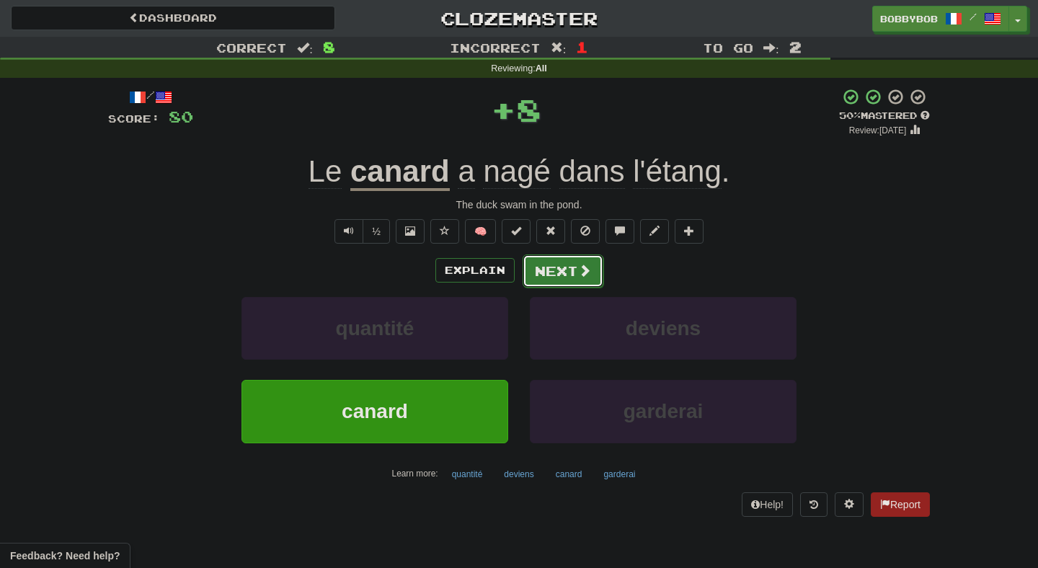
click at [569, 279] on button "Next" at bounding box center [563, 270] width 81 height 33
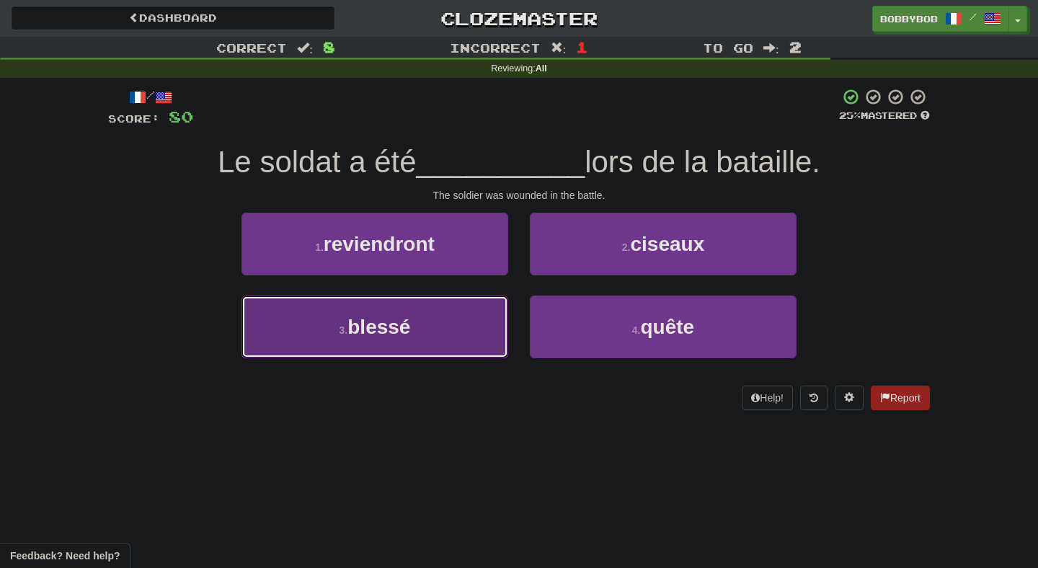
click at [445, 316] on button "3 . blessé" at bounding box center [374, 327] width 267 height 63
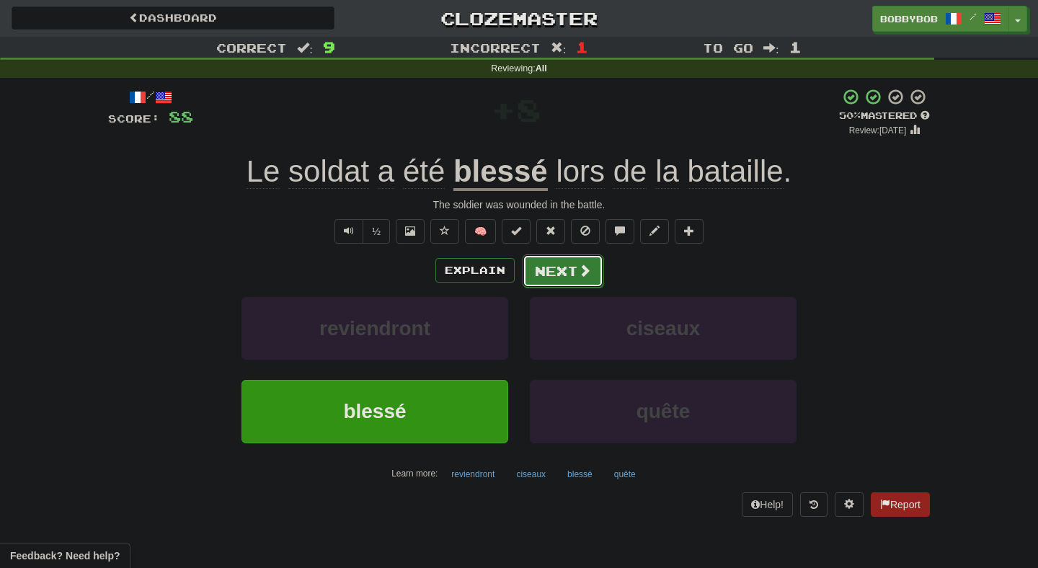
click at [556, 279] on button "Next" at bounding box center [563, 270] width 81 height 33
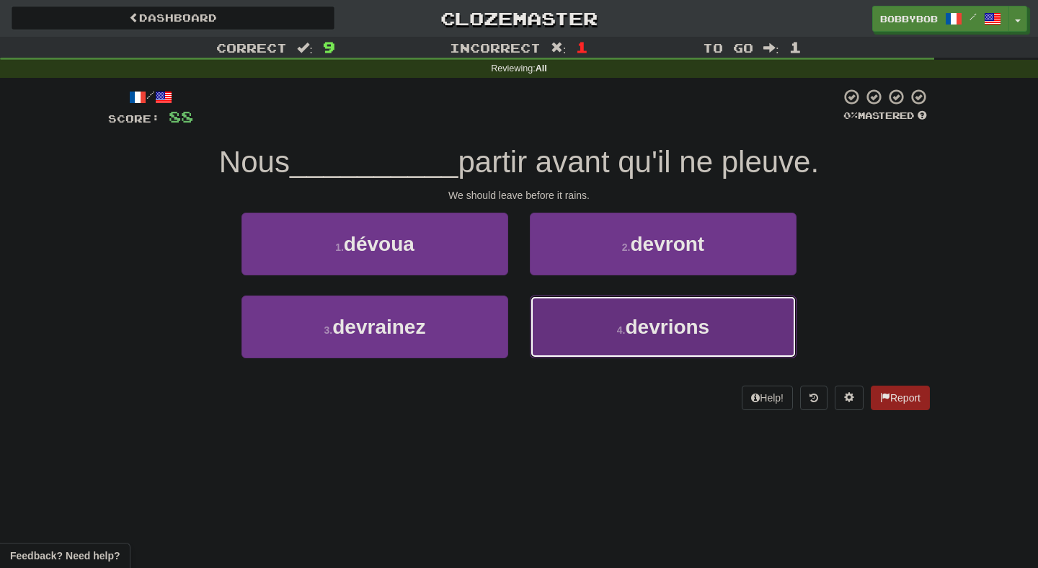
click at [579, 320] on button "4 . devrions" at bounding box center [663, 327] width 267 height 63
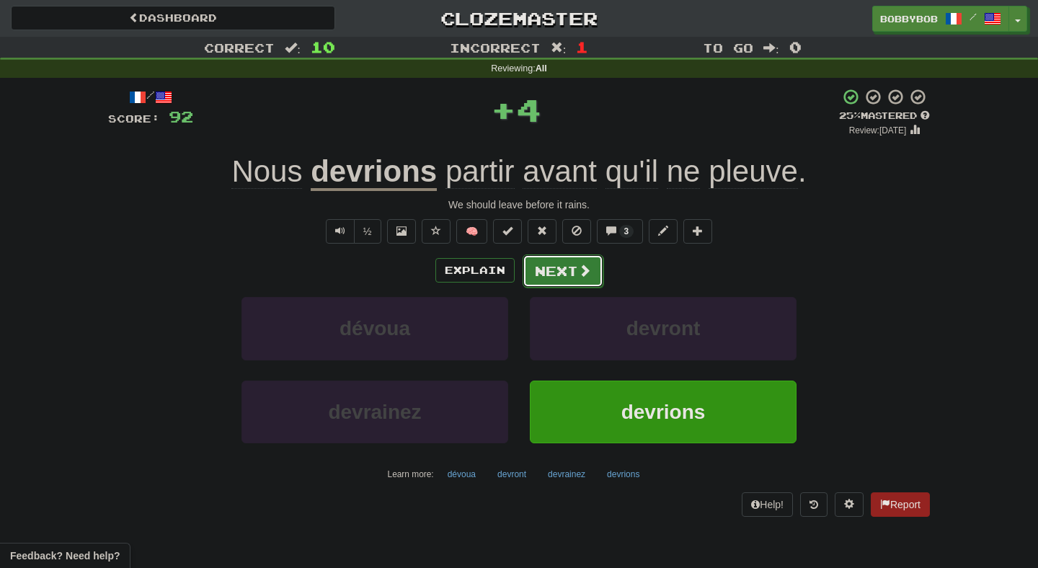
click at [582, 265] on span at bounding box center [584, 270] width 13 height 13
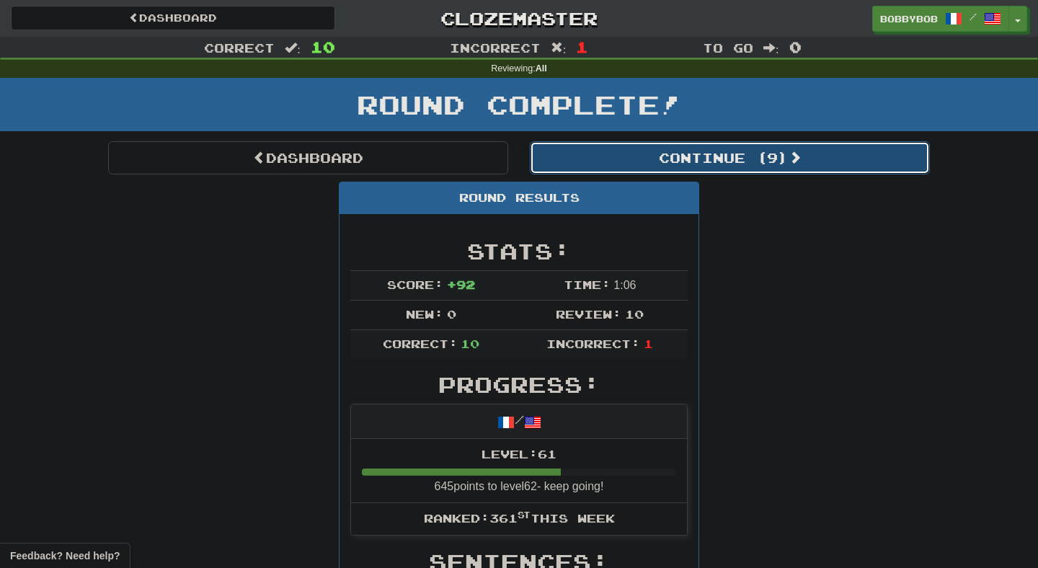
click at [651, 143] on button "Continue ( 9 )" at bounding box center [730, 157] width 400 height 33
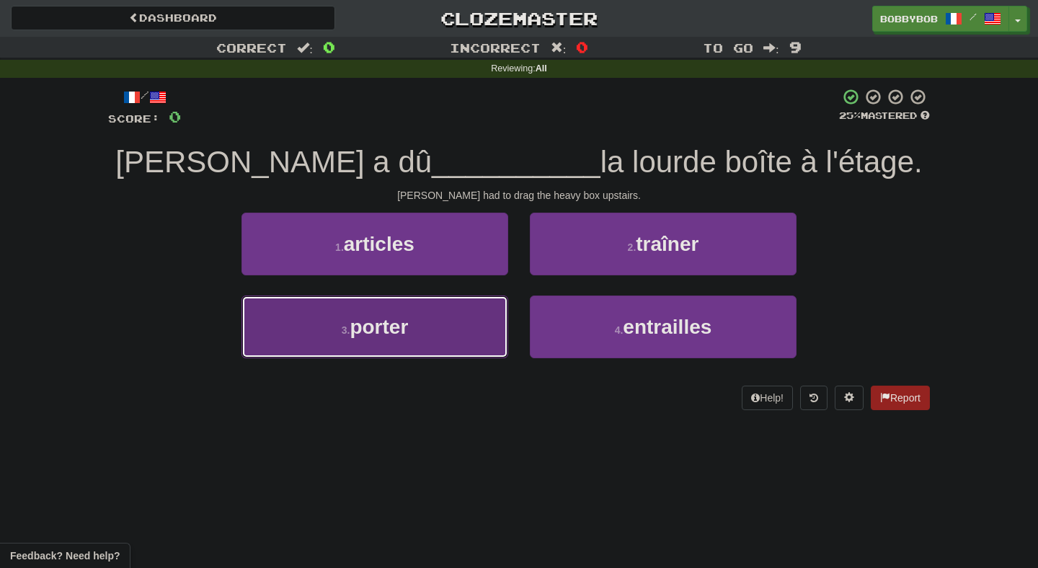
click at [476, 328] on button "3 . porter" at bounding box center [374, 327] width 267 height 63
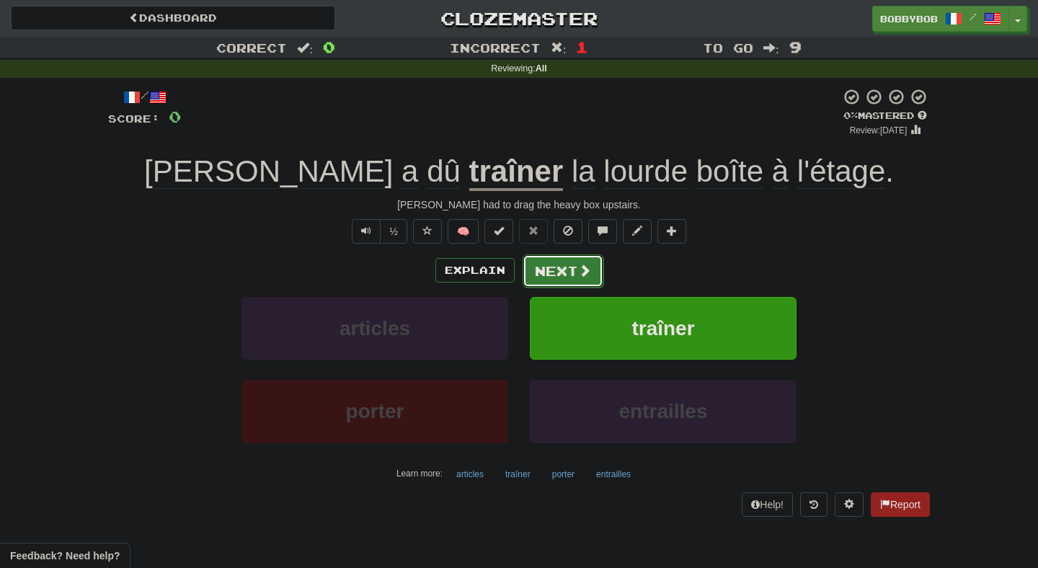
click at [556, 275] on button "Next" at bounding box center [563, 270] width 81 height 33
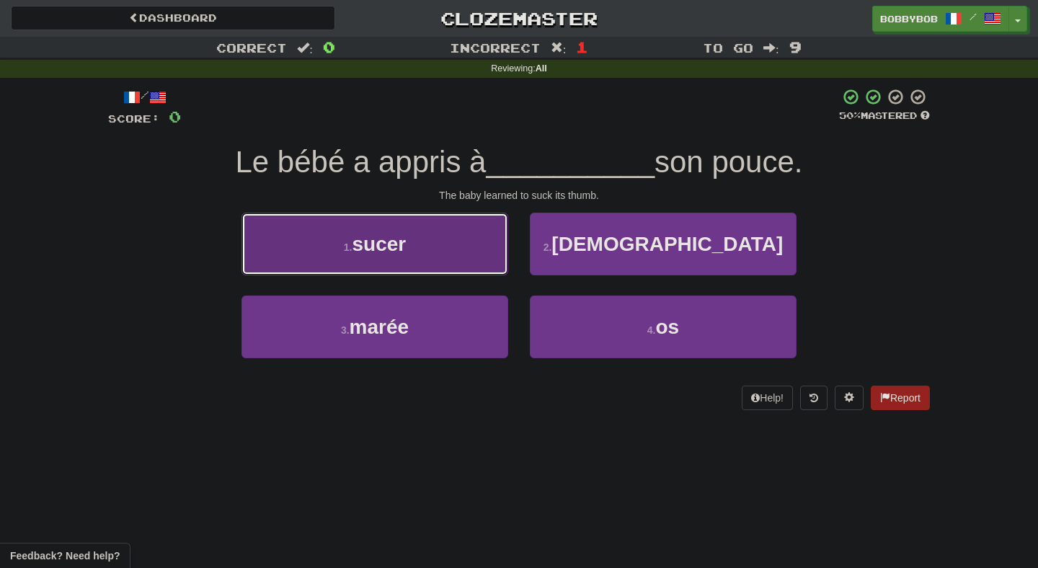
click at [484, 247] on button "1 . sucer" at bounding box center [374, 244] width 267 height 63
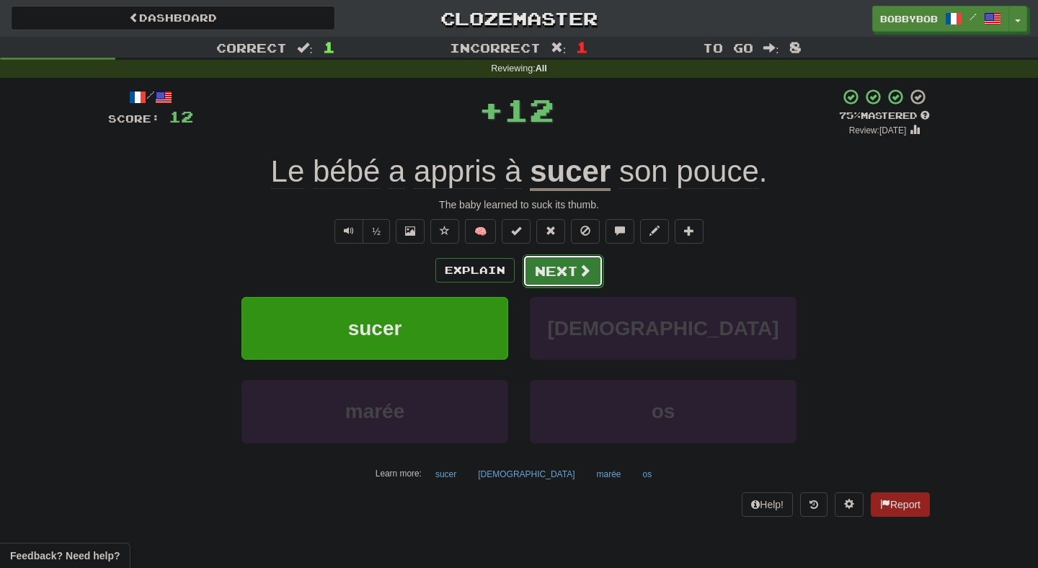
click at [567, 274] on button "Next" at bounding box center [563, 270] width 81 height 33
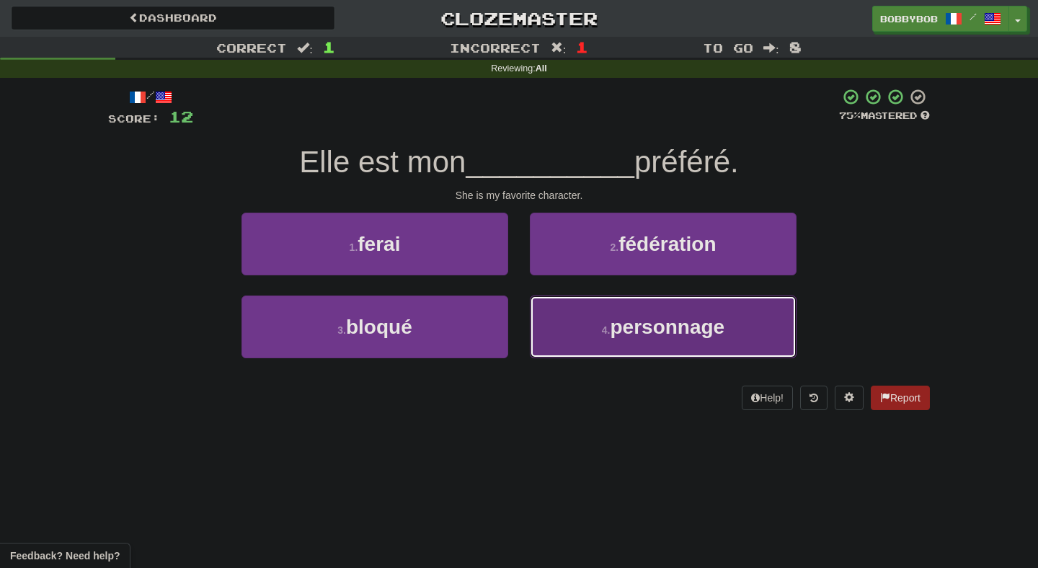
click at [616, 320] on span "personnage" at bounding box center [667, 327] width 115 height 22
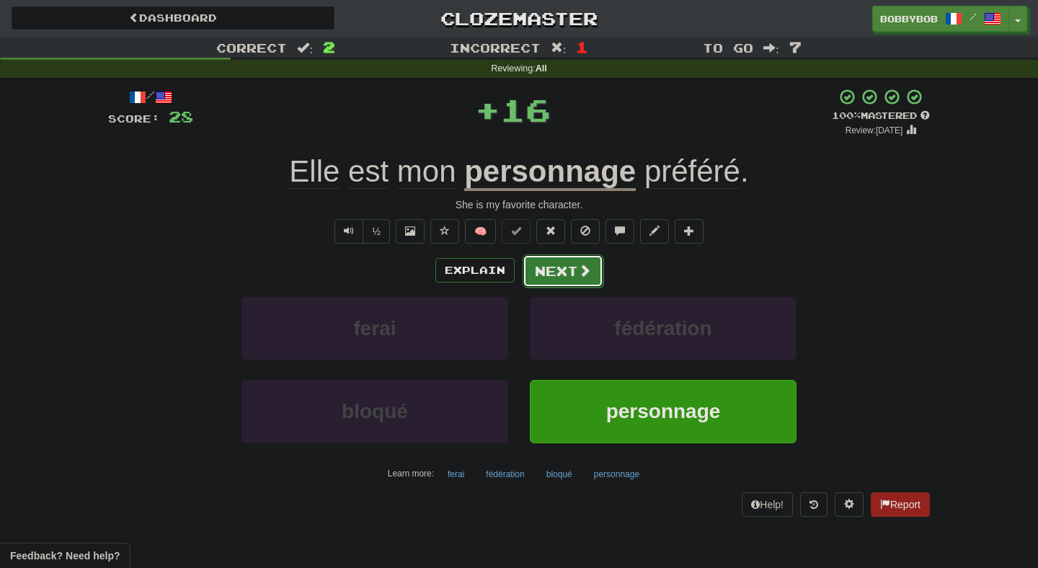
click at [582, 274] on span at bounding box center [584, 270] width 13 height 13
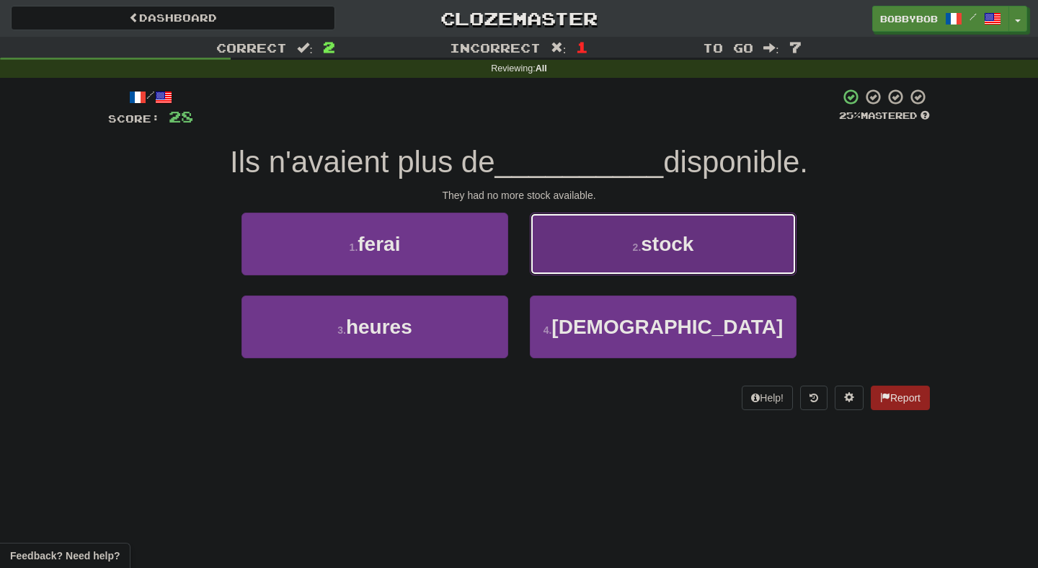
click at [578, 262] on button "2 . stock" at bounding box center [663, 244] width 267 height 63
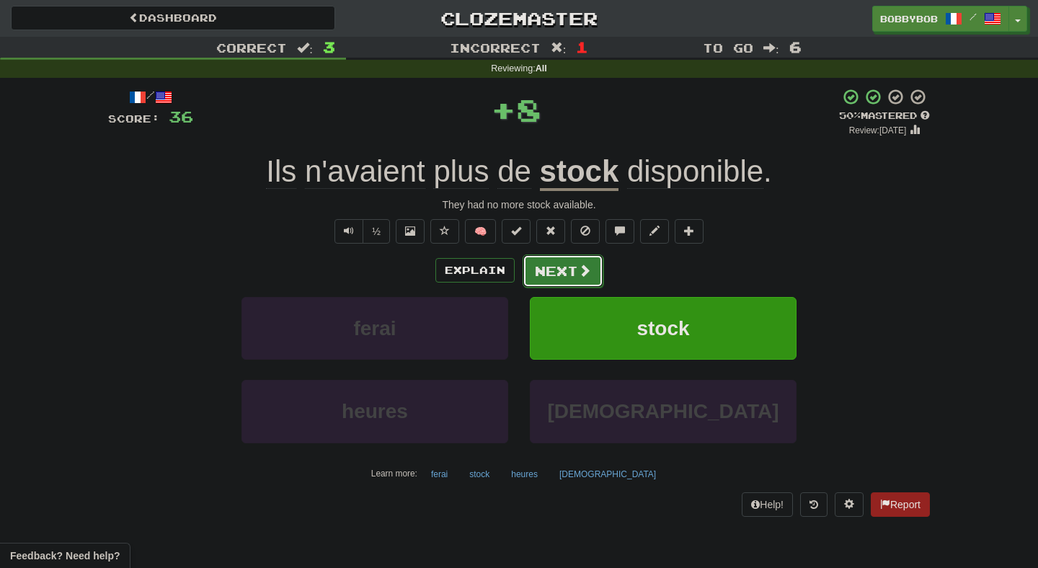
click at [569, 273] on button "Next" at bounding box center [563, 270] width 81 height 33
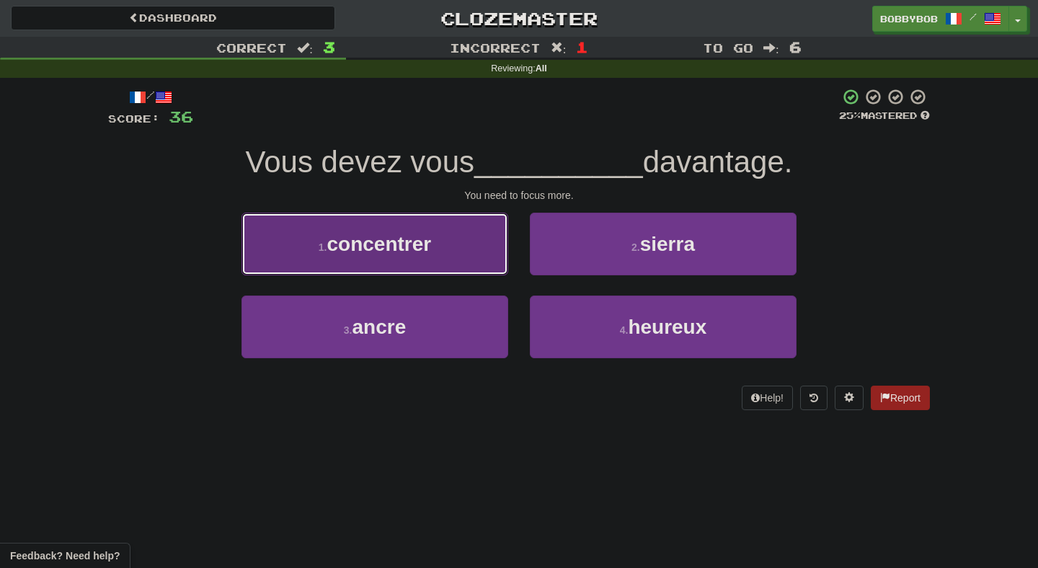
click at [476, 252] on button "1 . concentrer" at bounding box center [374, 244] width 267 height 63
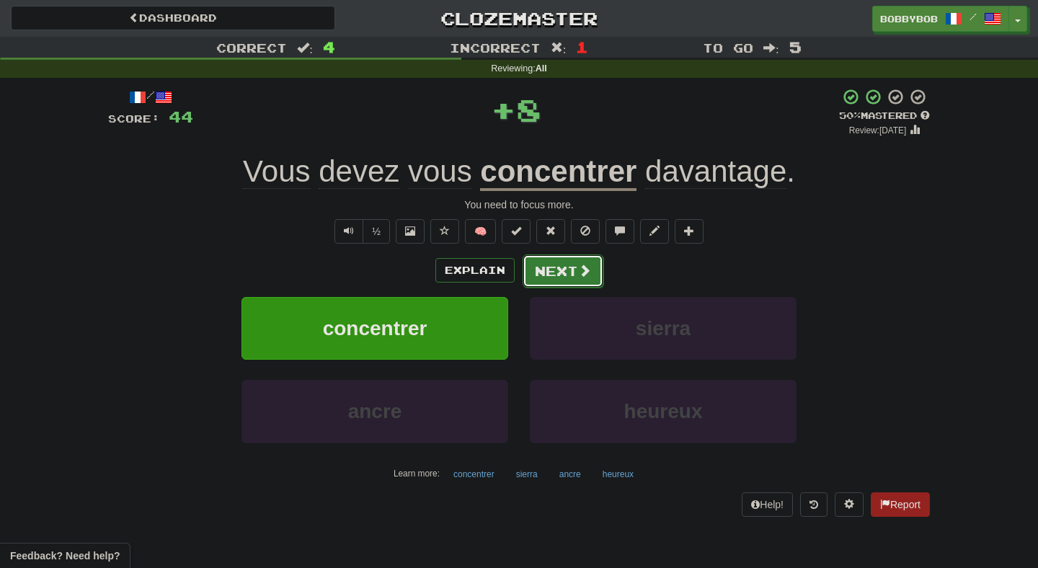
click at [570, 278] on button "Next" at bounding box center [563, 270] width 81 height 33
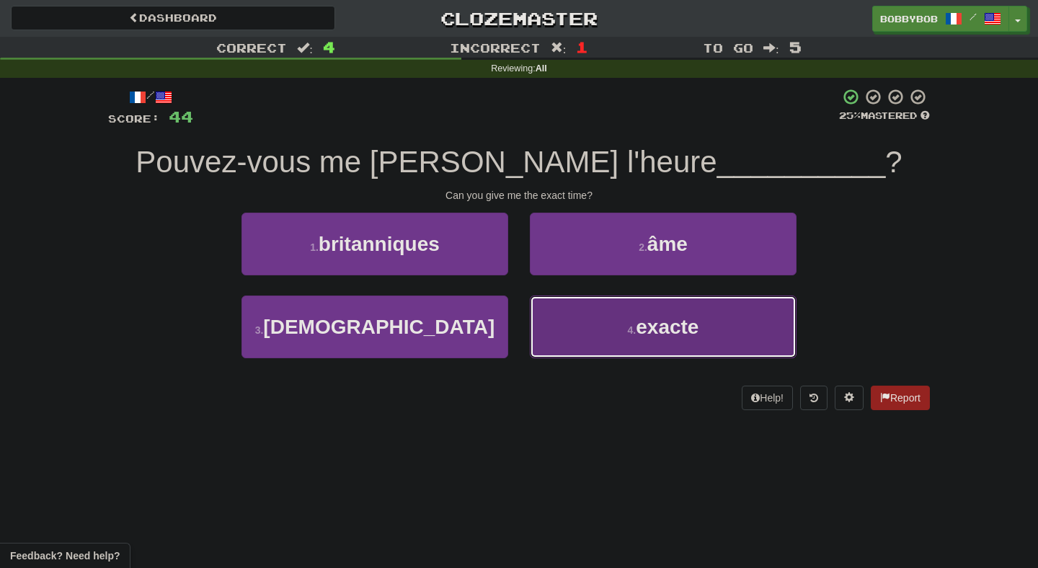
click at [592, 308] on button "4 . exacte" at bounding box center [663, 327] width 267 height 63
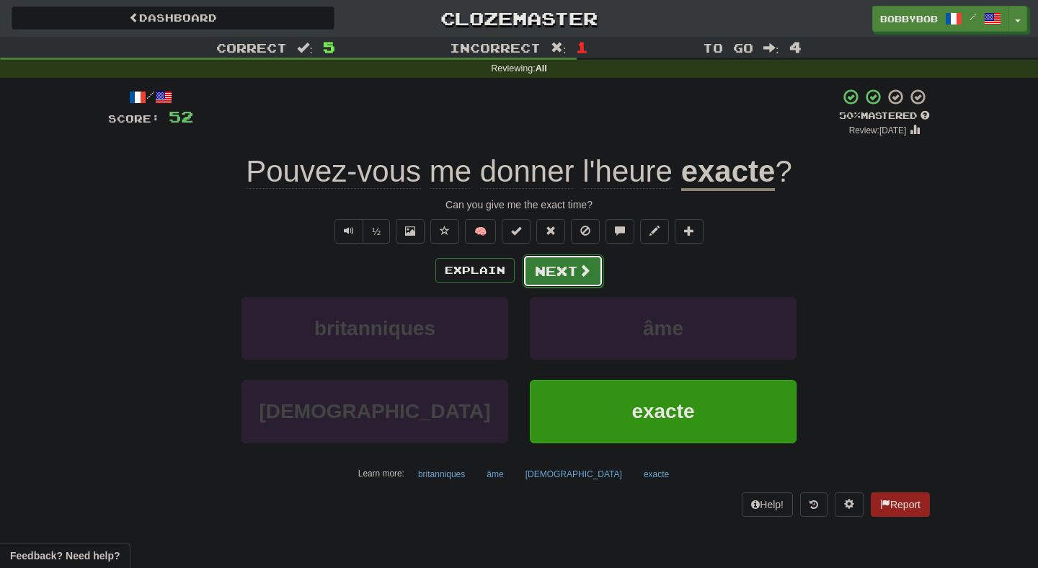
click at [550, 272] on button "Next" at bounding box center [563, 270] width 81 height 33
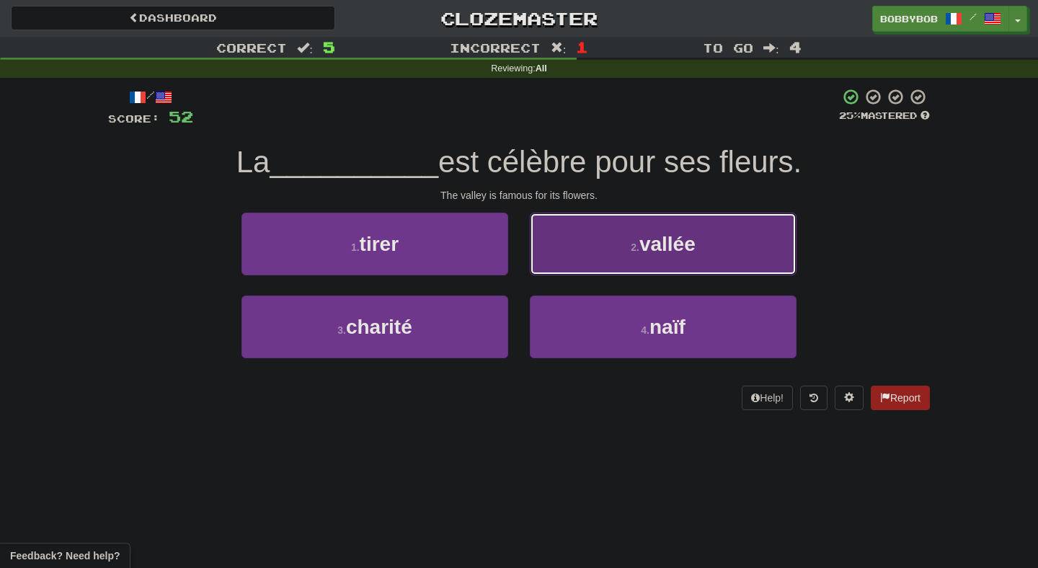
click at [597, 251] on button "2 . vallée" at bounding box center [663, 244] width 267 height 63
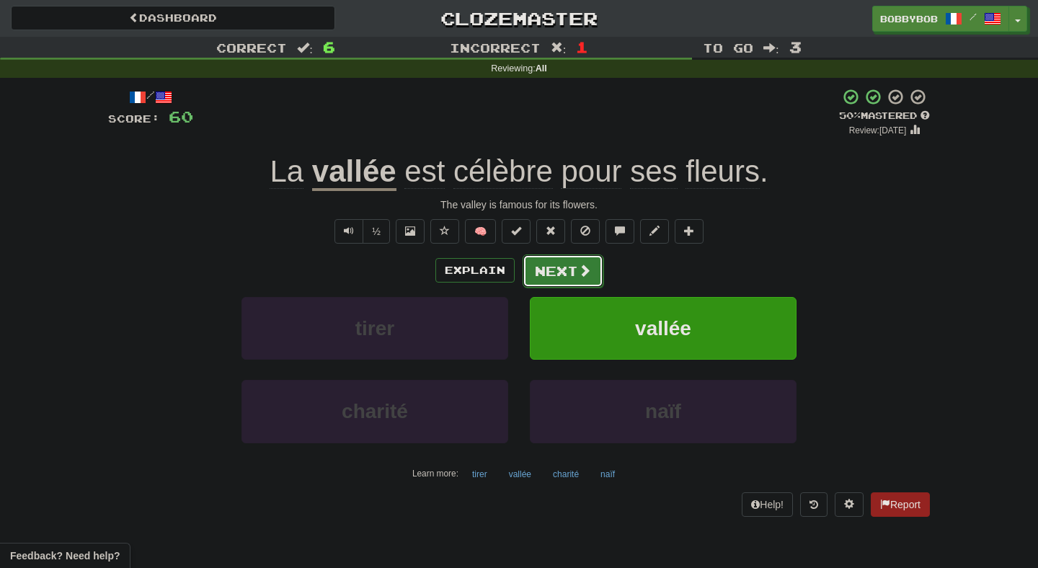
click at [572, 267] on button "Next" at bounding box center [563, 270] width 81 height 33
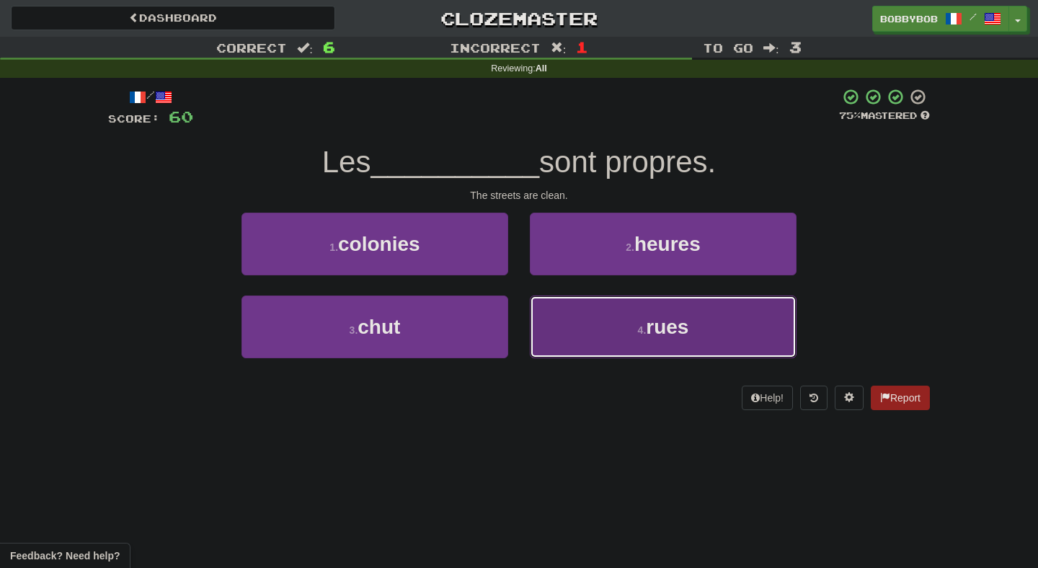
click at [577, 314] on button "4 . rues" at bounding box center [663, 327] width 267 height 63
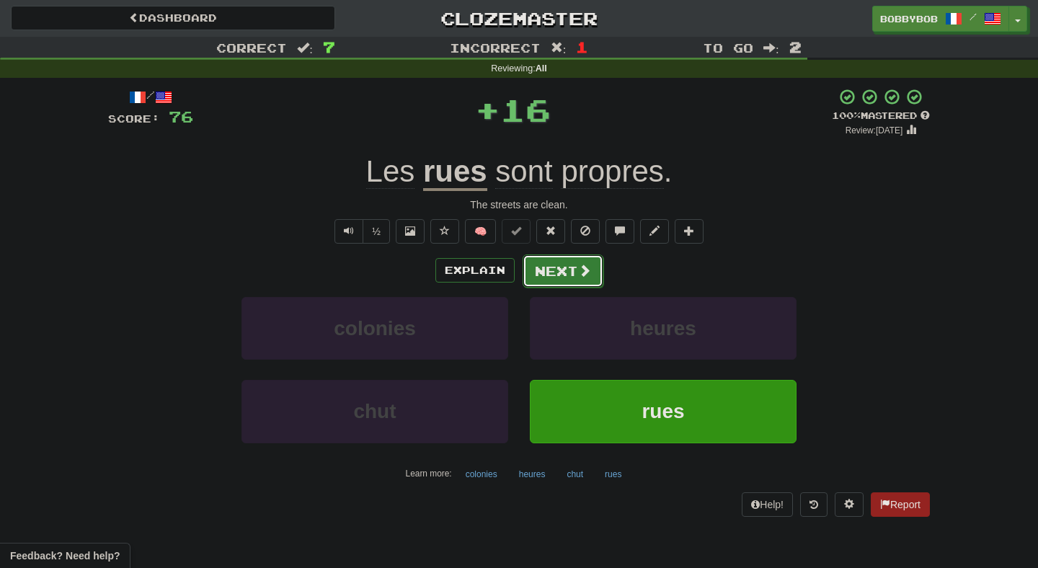
click at [571, 270] on button "Next" at bounding box center [563, 270] width 81 height 33
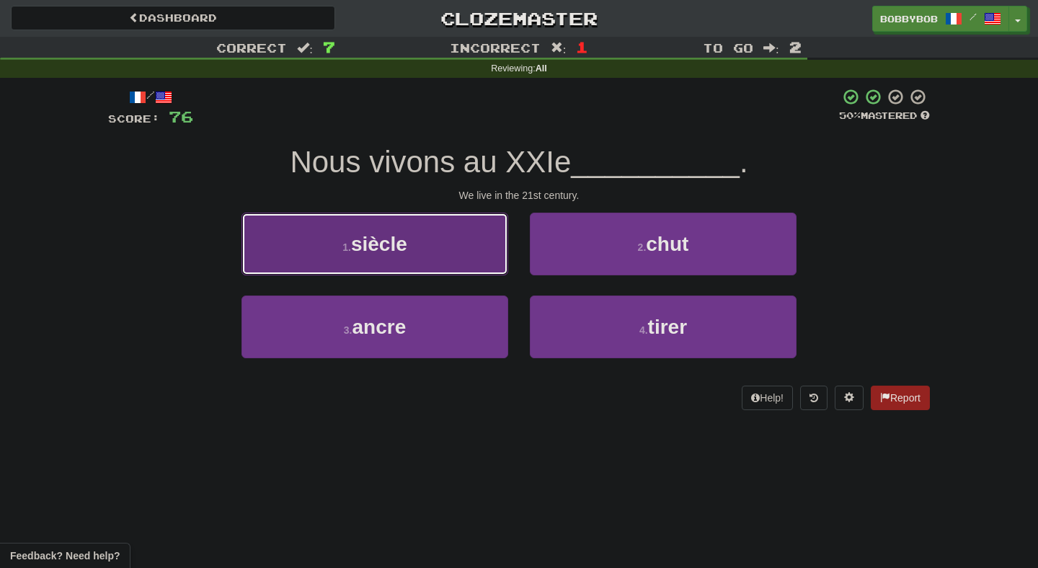
click at [461, 270] on button "1 . siècle" at bounding box center [374, 244] width 267 height 63
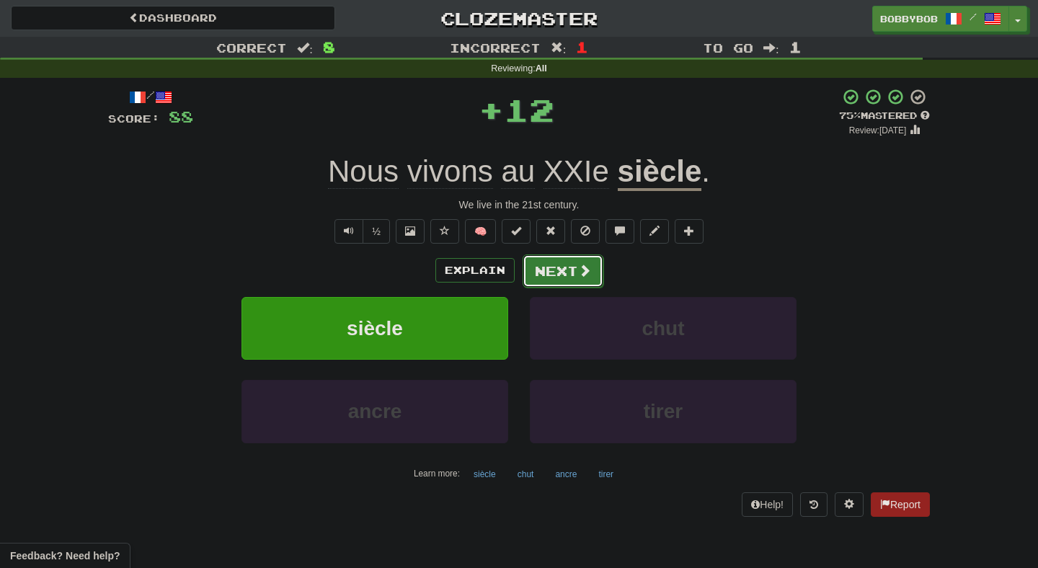
click at [567, 282] on button "Next" at bounding box center [563, 270] width 81 height 33
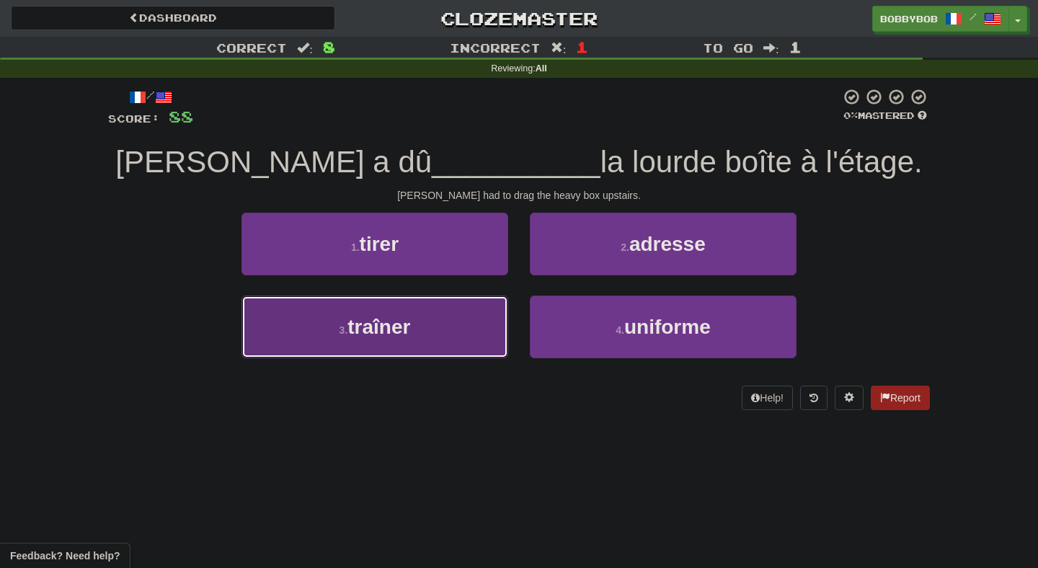
click at [465, 307] on button "3 . traîner" at bounding box center [374, 327] width 267 height 63
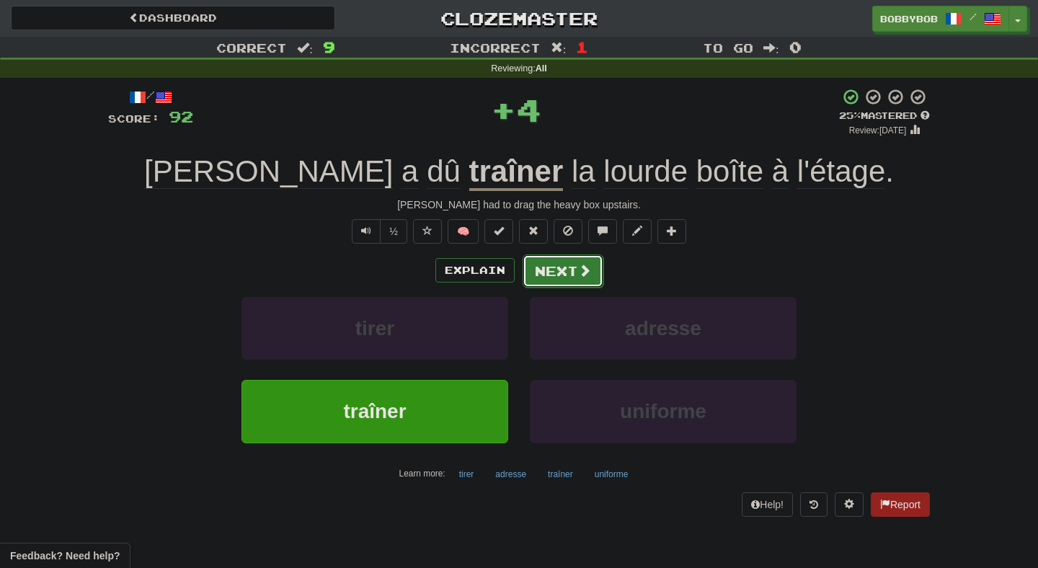
click at [569, 272] on button "Next" at bounding box center [563, 270] width 81 height 33
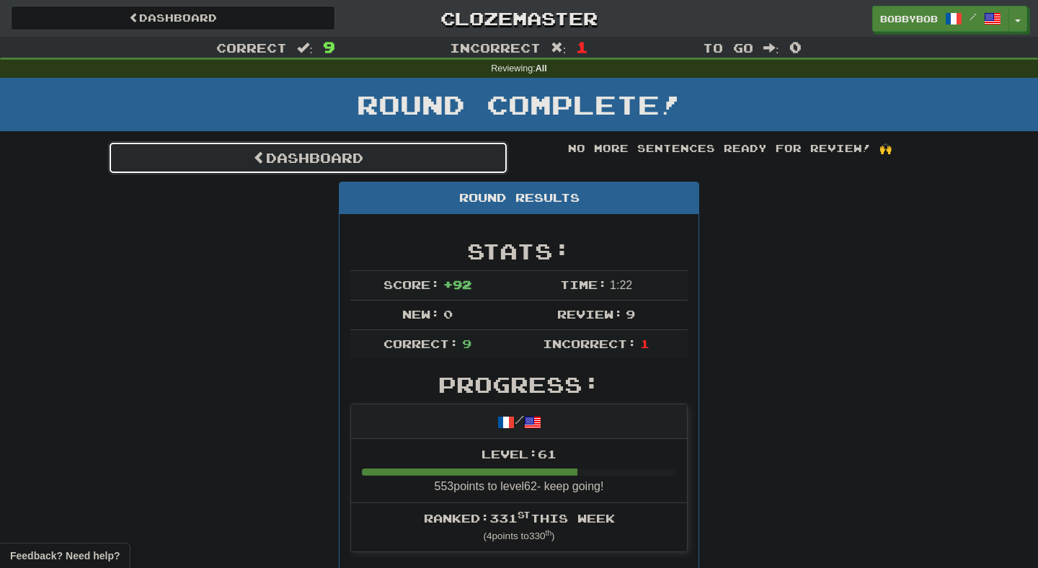
click at [480, 148] on link "Dashboard" at bounding box center [308, 157] width 400 height 33
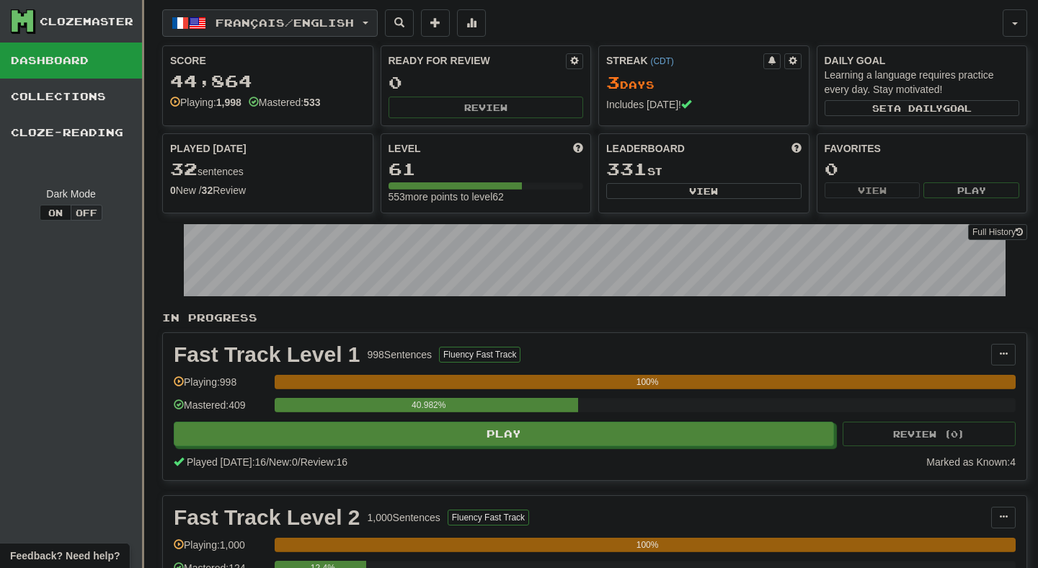
click at [337, 24] on span "Français / English" at bounding box center [285, 23] width 138 height 12
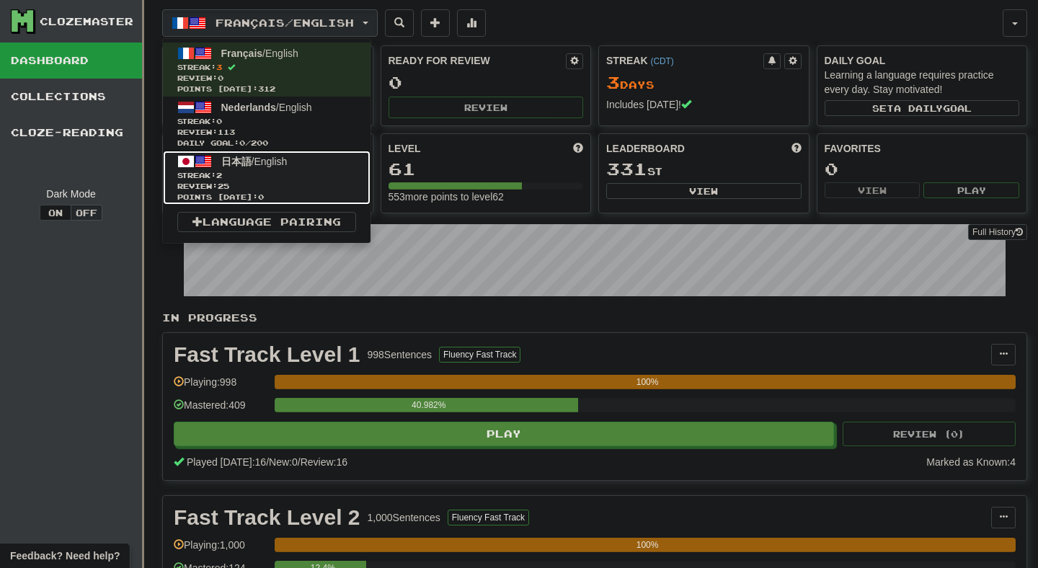
click at [313, 166] on link "日本語 / English Streak: 2 Review: 25 Points today: 0" at bounding box center [267, 178] width 208 height 54
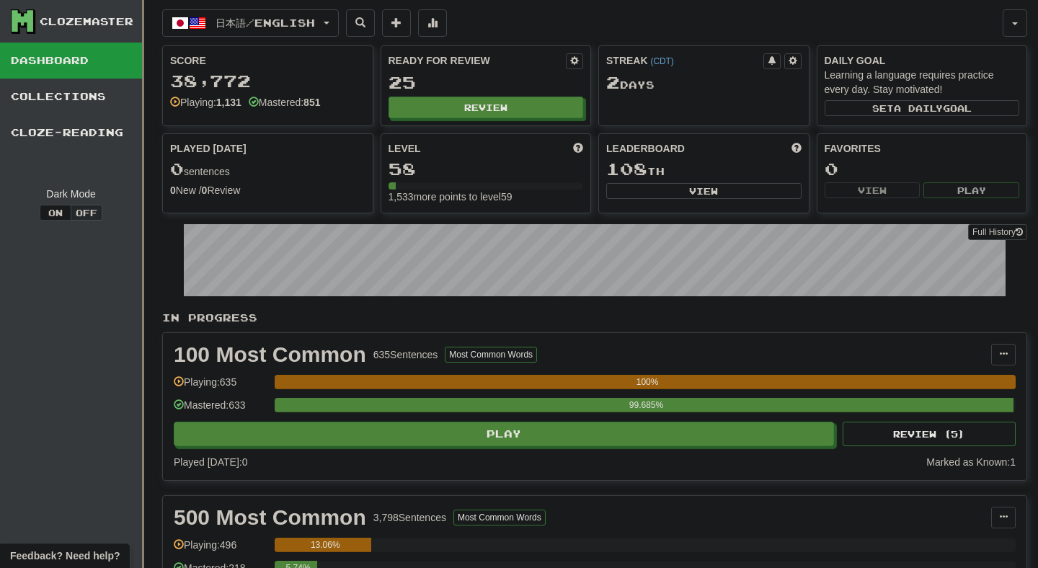
click at [443, 92] on div "Ready for Review 25 Review" at bounding box center [486, 85] width 210 height 79
click at [443, 114] on button "Review" at bounding box center [486, 108] width 195 height 22
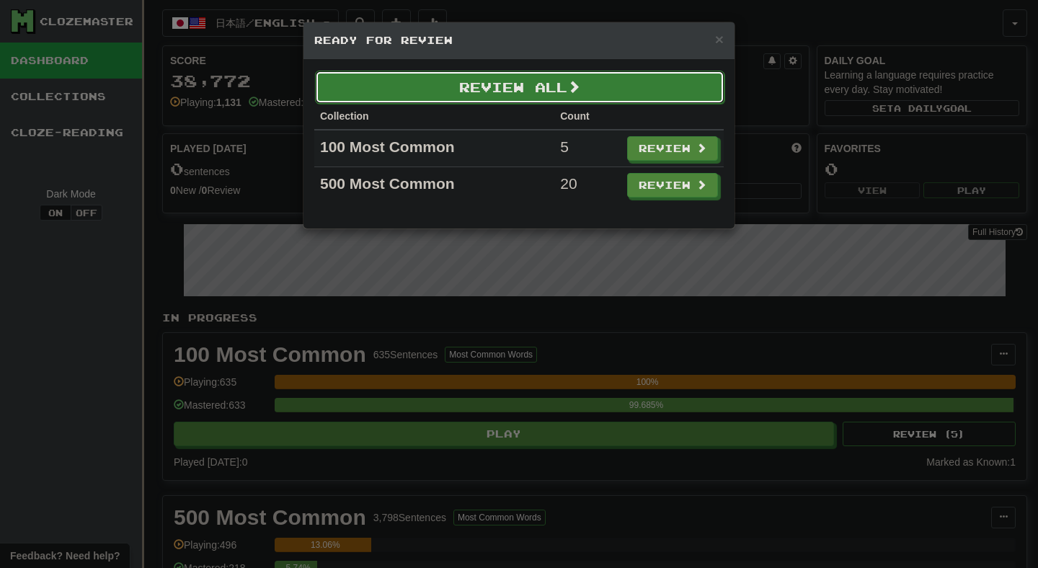
click at [464, 99] on button "Review All" at bounding box center [519, 87] width 409 height 33
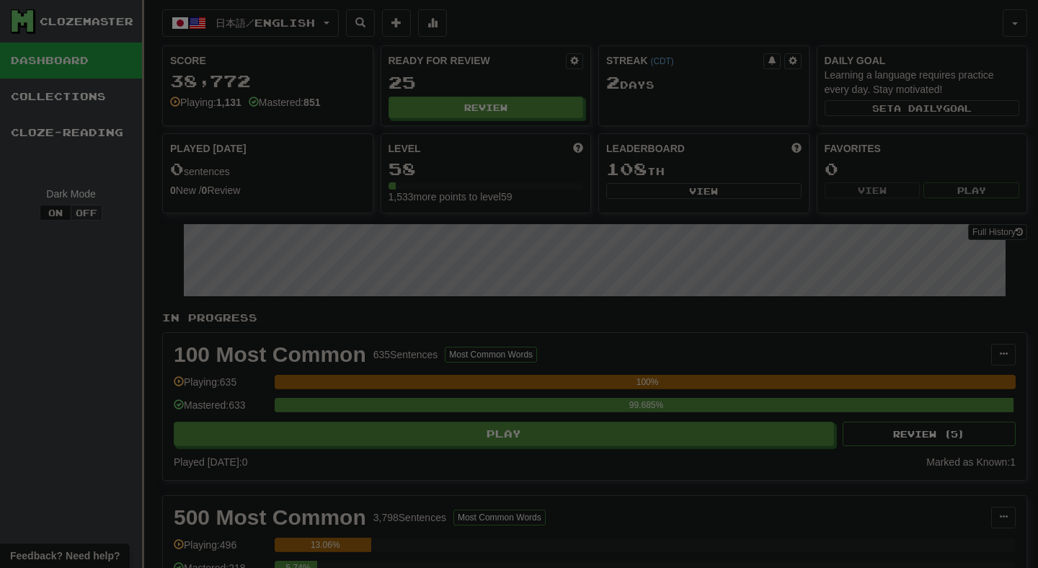
select select "**"
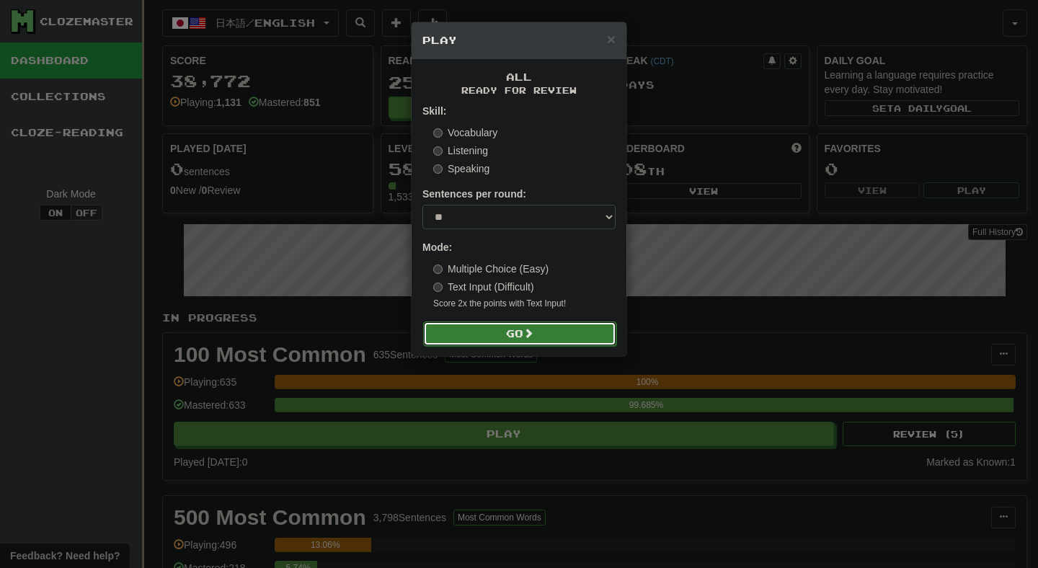
click at [473, 322] on button "Go" at bounding box center [519, 333] width 193 height 25
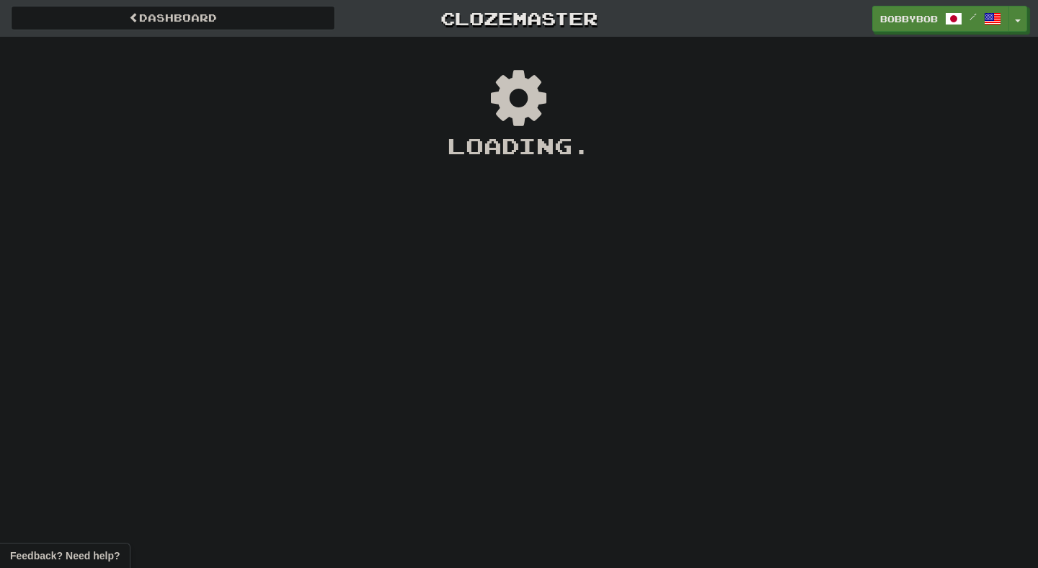
click at [521, 156] on div "Loading ." at bounding box center [519, 145] width 1038 height 31
click at [521, 156] on div "Loading ..." at bounding box center [519, 145] width 1038 height 31
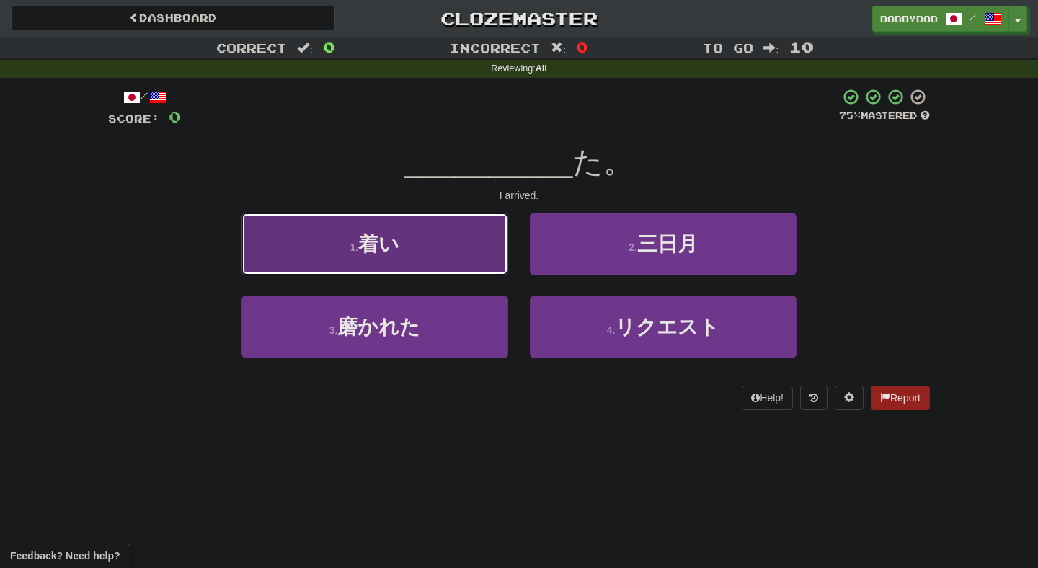
click at [472, 246] on button "1 . 着い" at bounding box center [374, 244] width 267 height 63
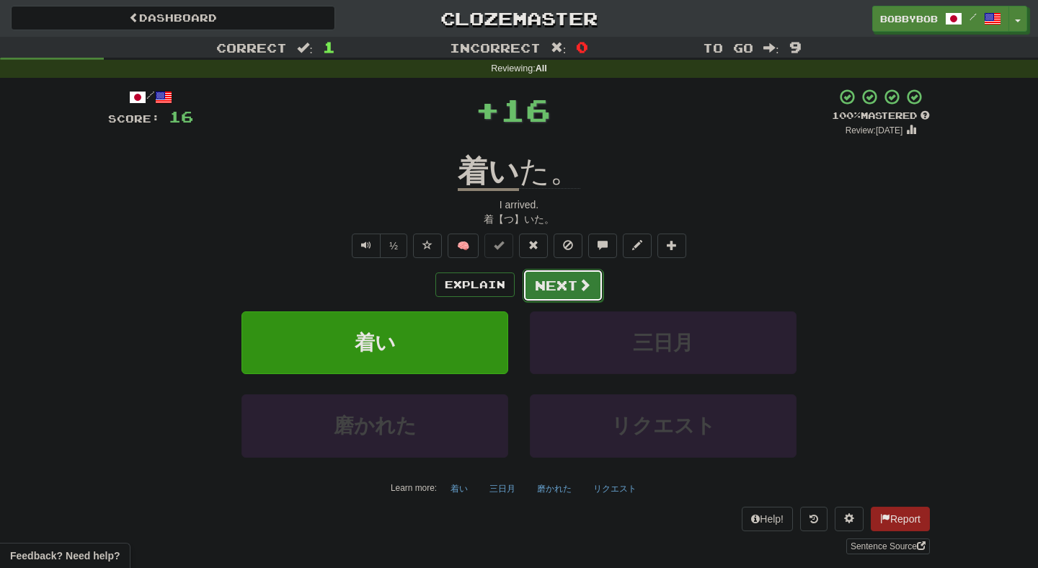
click at [545, 281] on button "Next" at bounding box center [563, 285] width 81 height 33
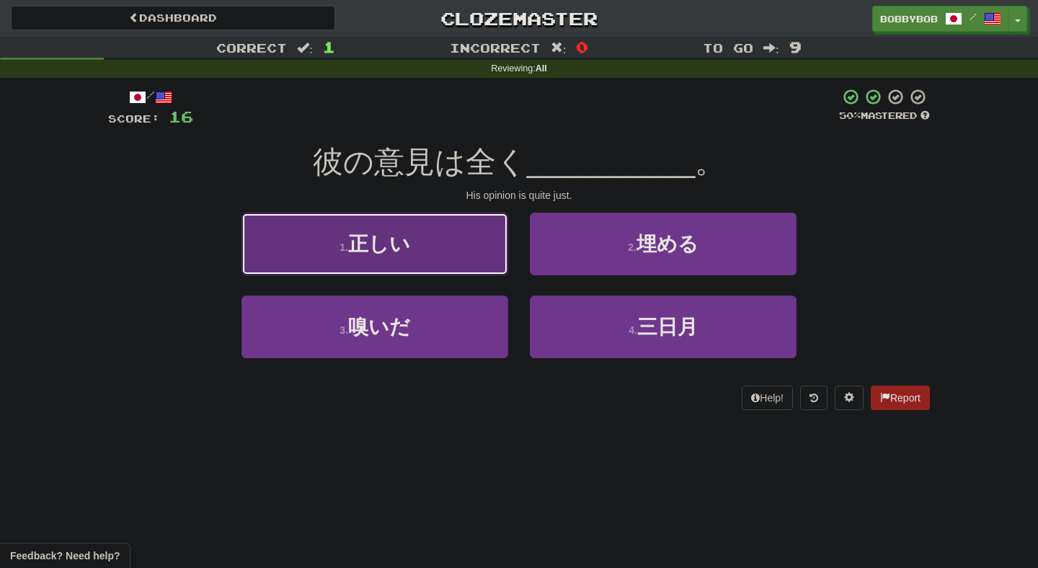
click at [496, 264] on button "1 . 正しい" at bounding box center [374, 244] width 267 height 63
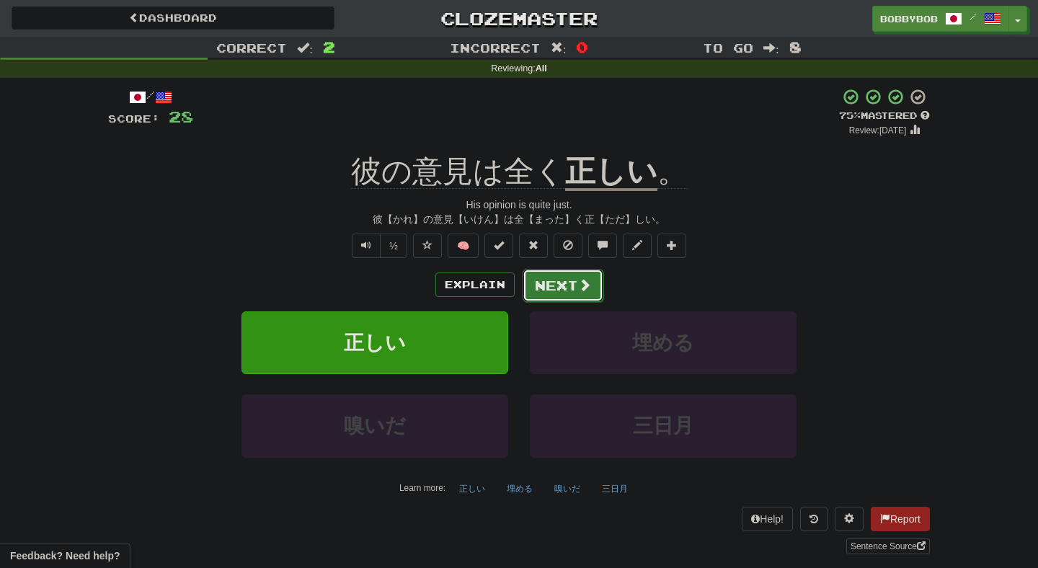
click at [539, 290] on button "Next" at bounding box center [563, 285] width 81 height 33
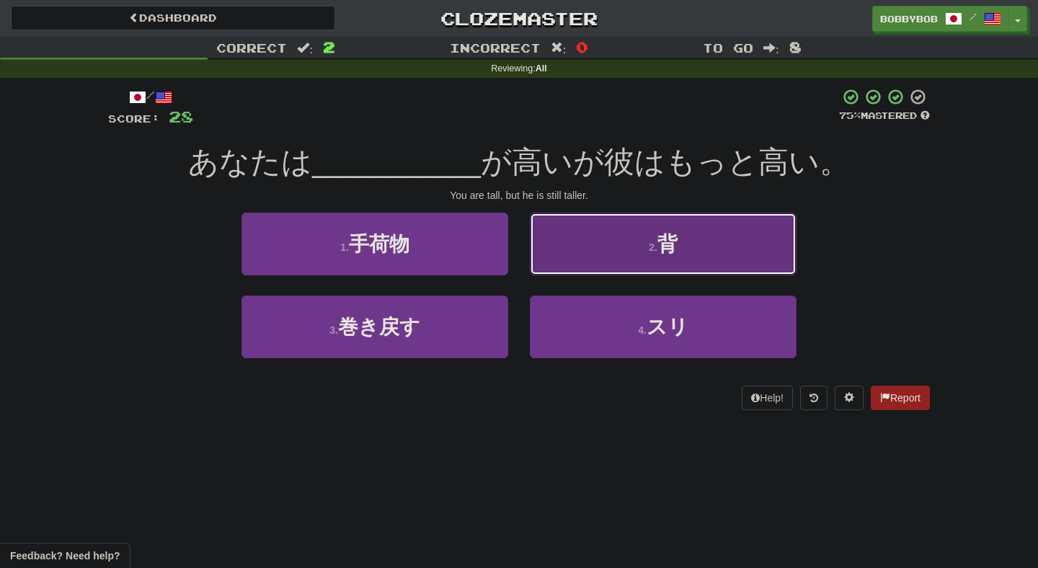
click at [605, 240] on button "2 . 背" at bounding box center [663, 244] width 267 height 63
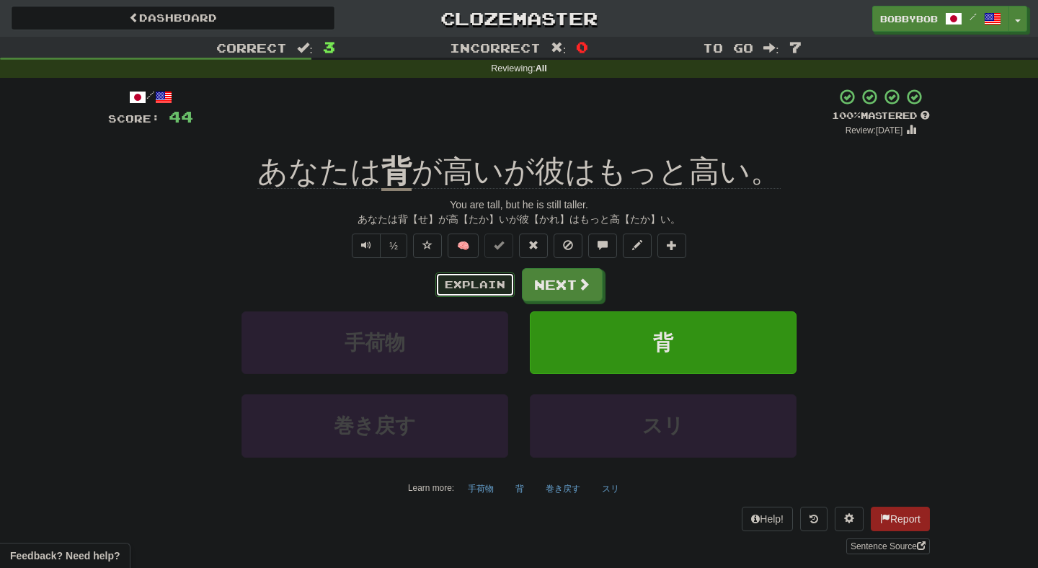
click at [481, 291] on button "Explain" at bounding box center [474, 284] width 79 height 25
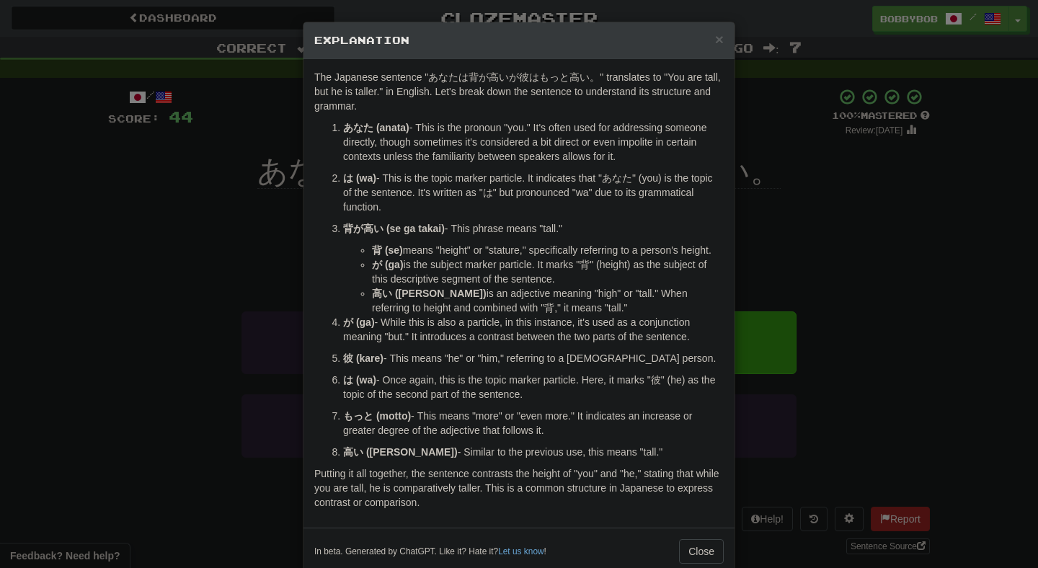
click at [791, 287] on div "× Explanation The Japanese sentence "あなたは背が高いが彼はもっと高い。" translates to "You are …" at bounding box center [519, 284] width 1038 height 568
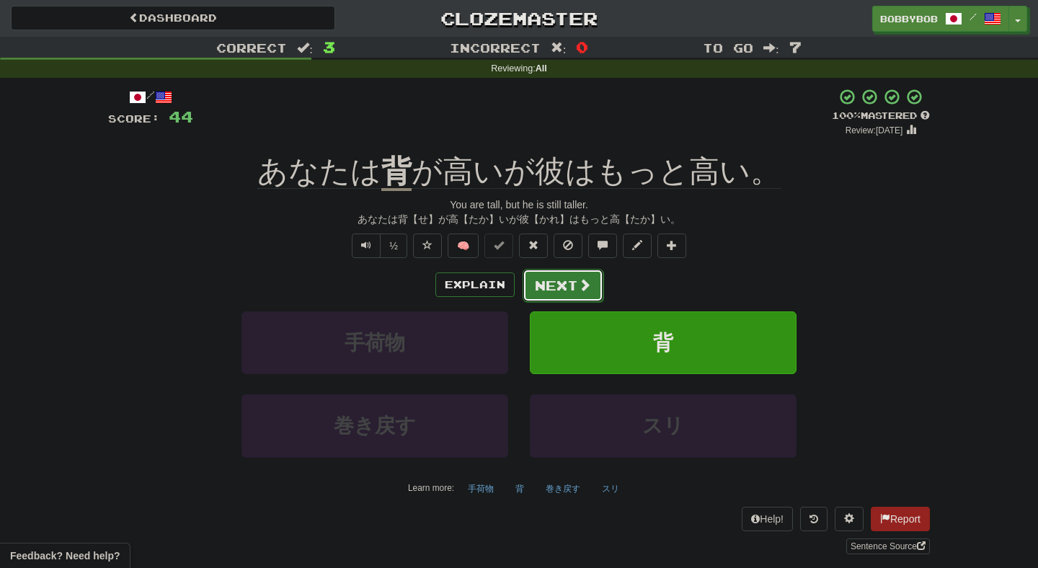
click at [561, 279] on button "Next" at bounding box center [563, 285] width 81 height 33
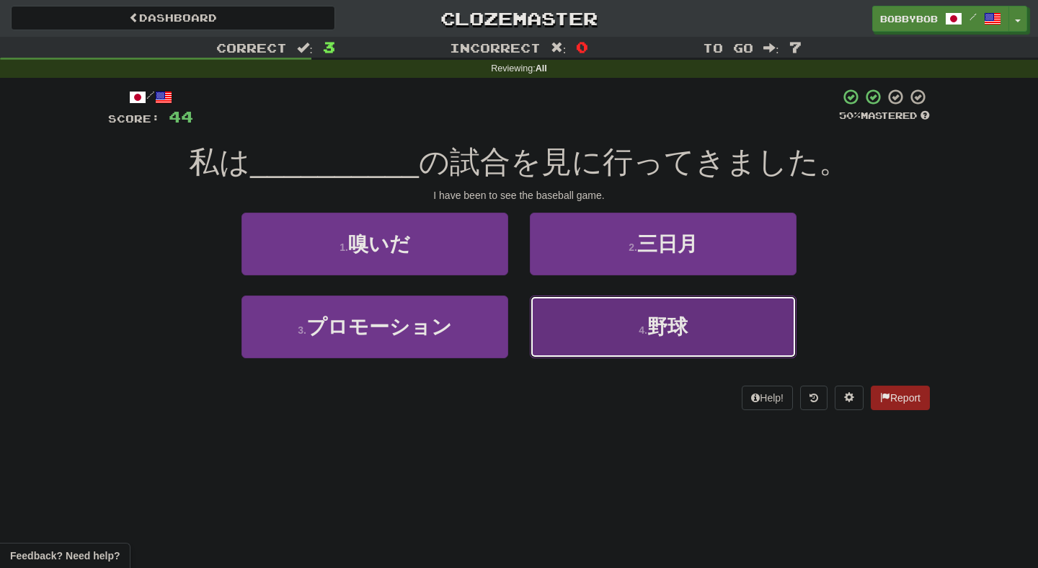
click at [557, 323] on button "4 . 野球" at bounding box center [663, 327] width 267 height 63
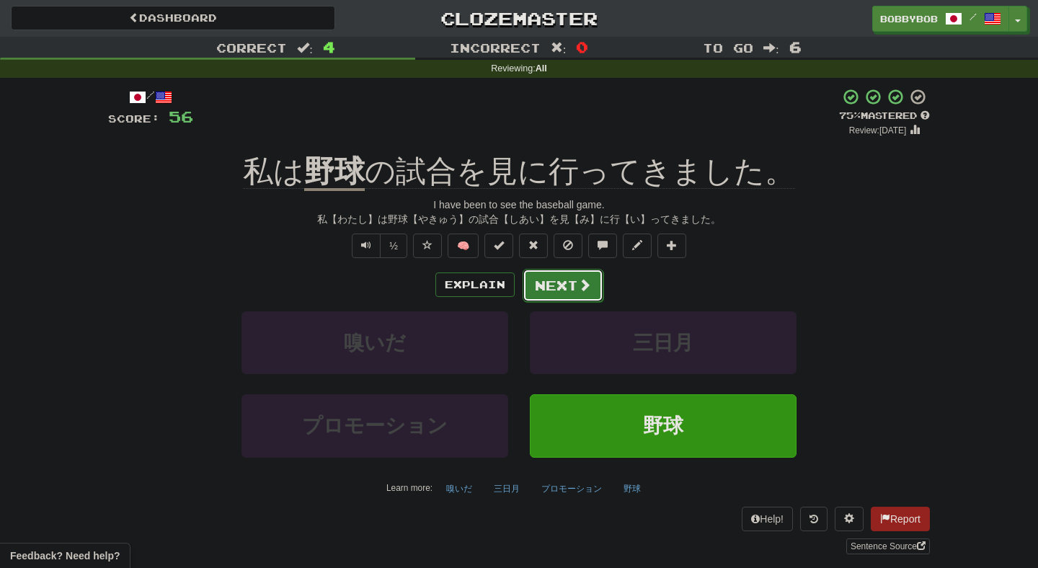
click at [566, 274] on button "Next" at bounding box center [563, 285] width 81 height 33
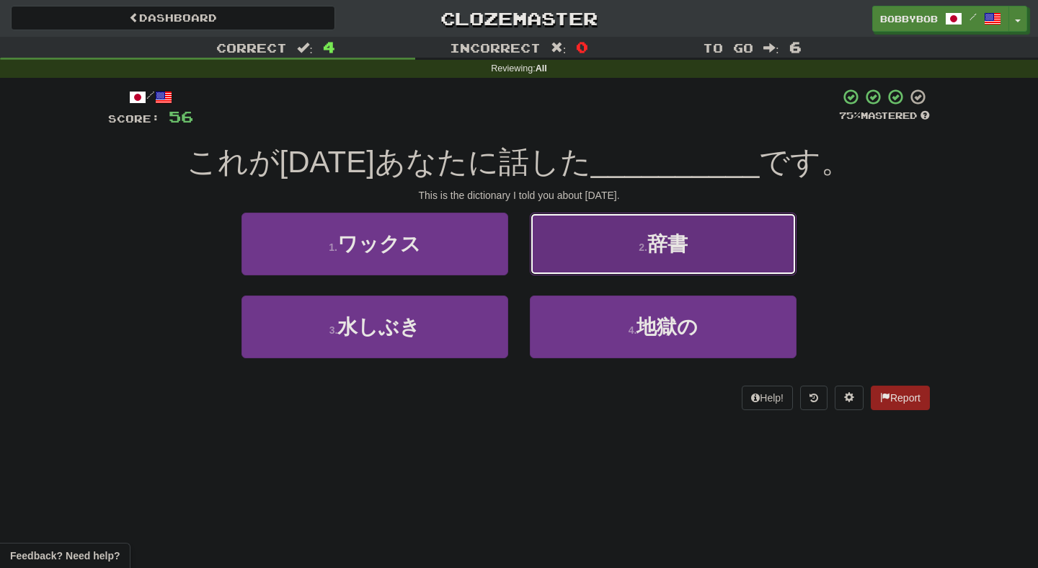
click at [577, 256] on button "2 . 辞書" at bounding box center [663, 244] width 267 height 63
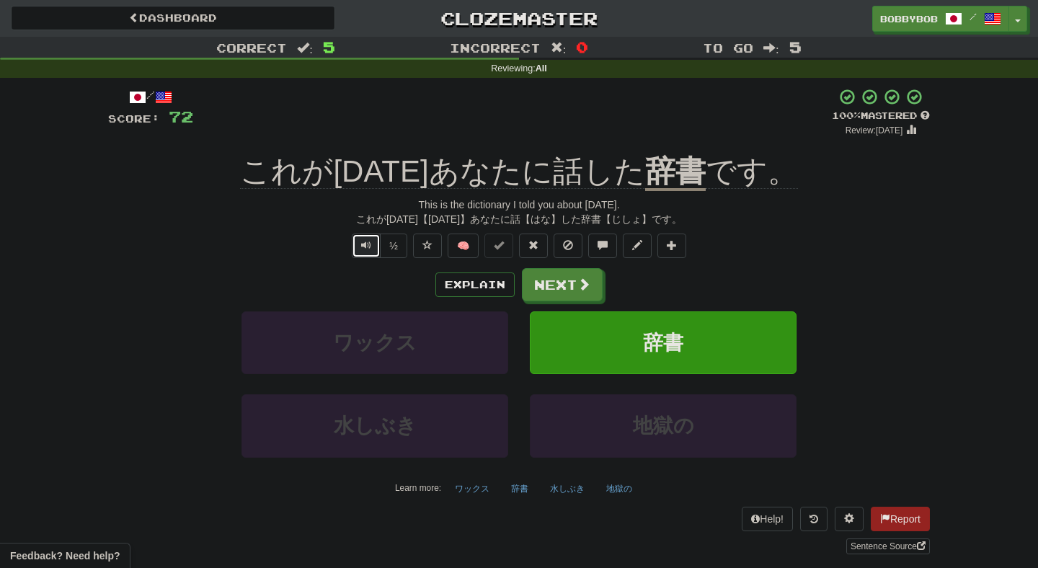
click at [366, 254] on button "Text-to-speech controls" at bounding box center [366, 246] width 29 height 25
click at [560, 283] on button "Next" at bounding box center [563, 285] width 81 height 33
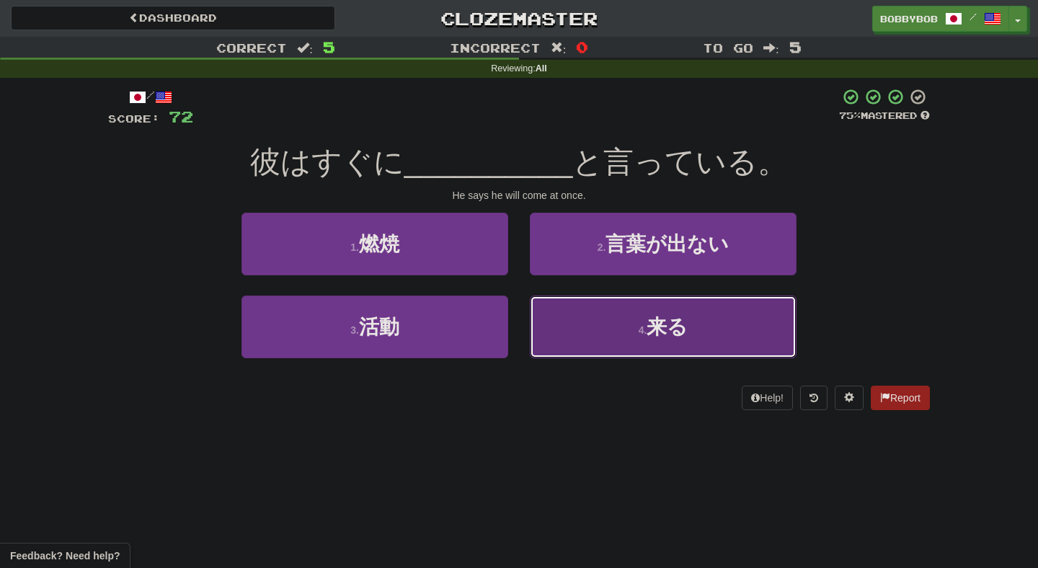
click at [567, 321] on button "4 . 来る" at bounding box center [663, 327] width 267 height 63
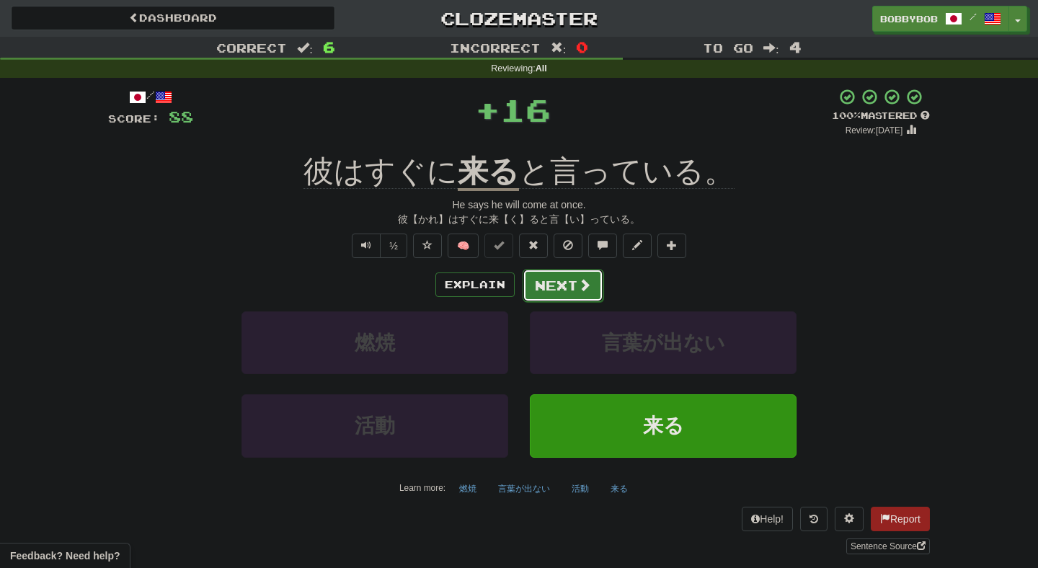
click at [556, 285] on button "Next" at bounding box center [563, 285] width 81 height 33
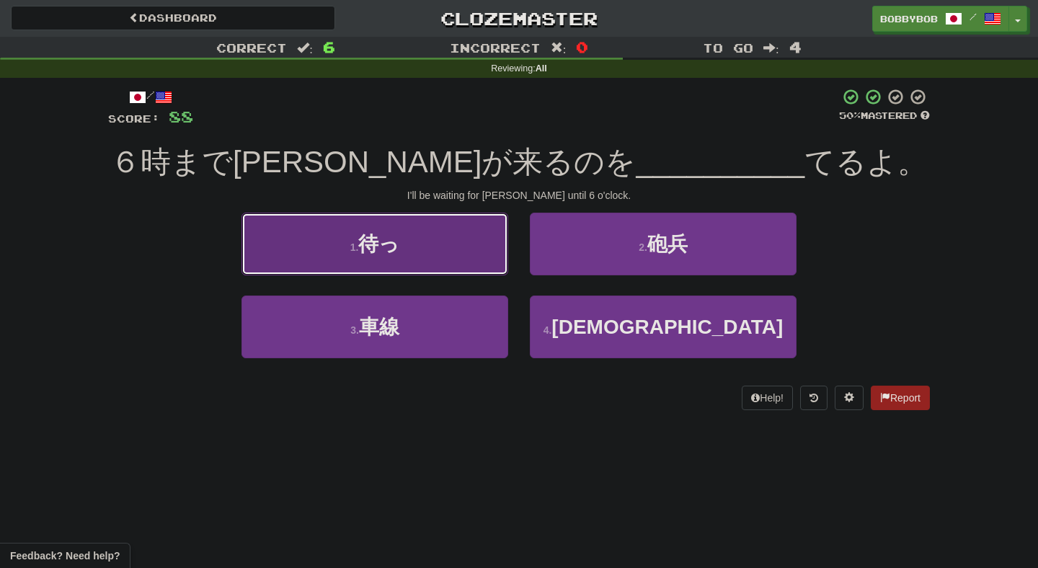
click at [474, 266] on button "1 . 待っ" at bounding box center [374, 244] width 267 height 63
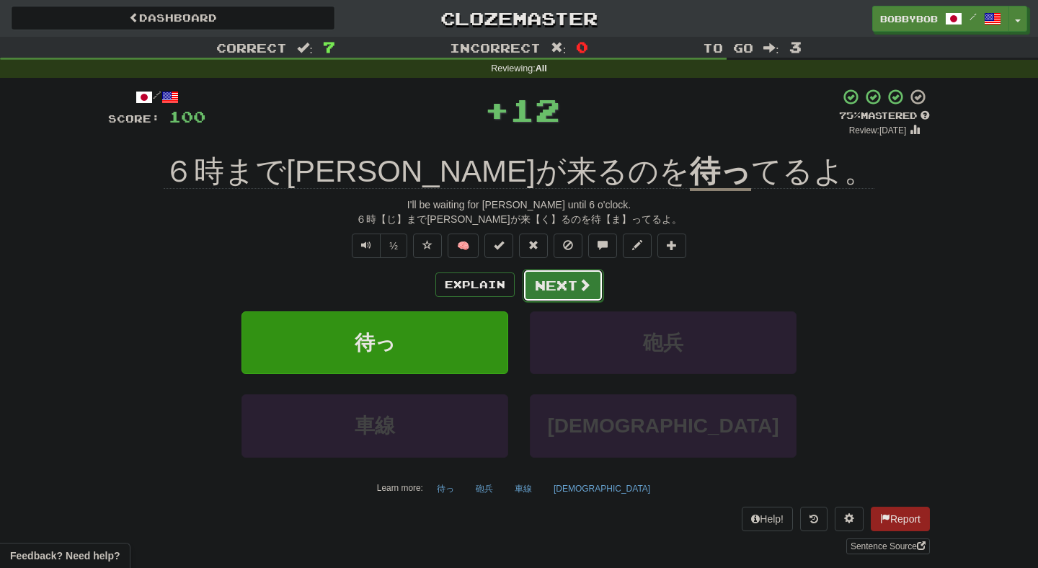
click at [555, 286] on button "Next" at bounding box center [563, 285] width 81 height 33
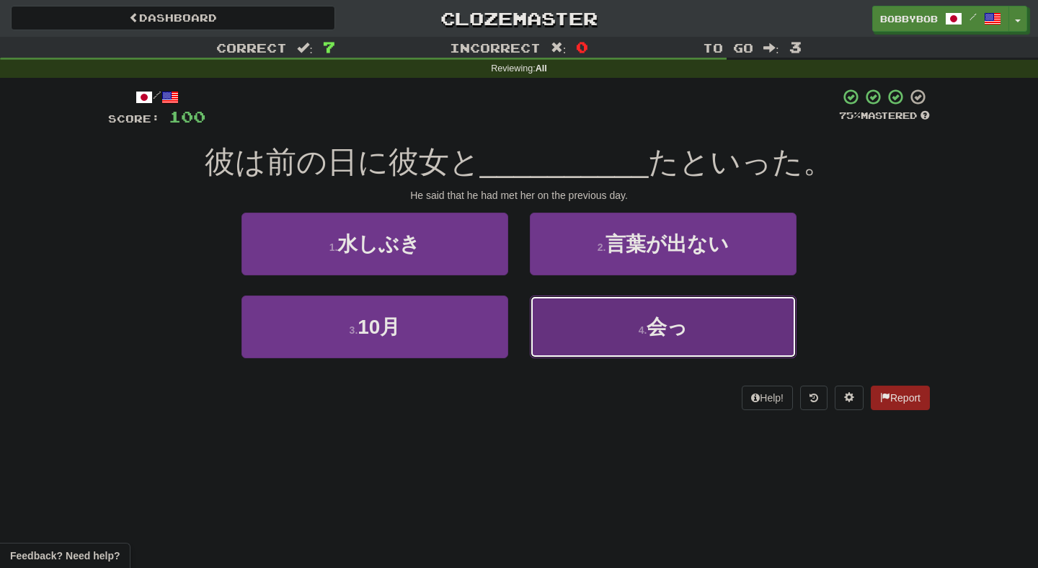
click at [554, 331] on button "4 . 会っ" at bounding box center [663, 327] width 267 height 63
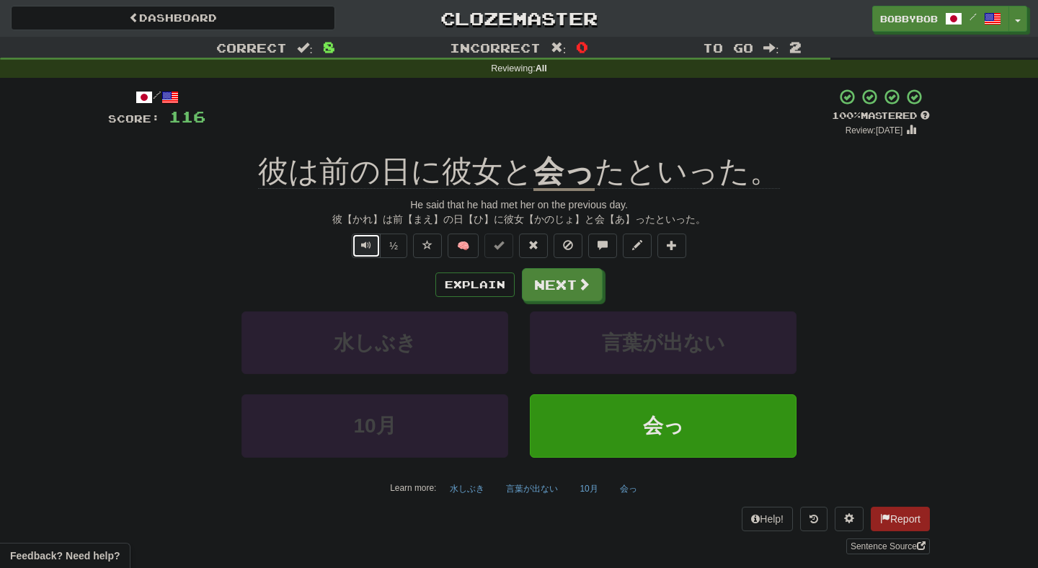
click at [366, 252] on button "Text-to-speech controls" at bounding box center [366, 246] width 29 height 25
click at [556, 292] on button "Next" at bounding box center [563, 285] width 81 height 33
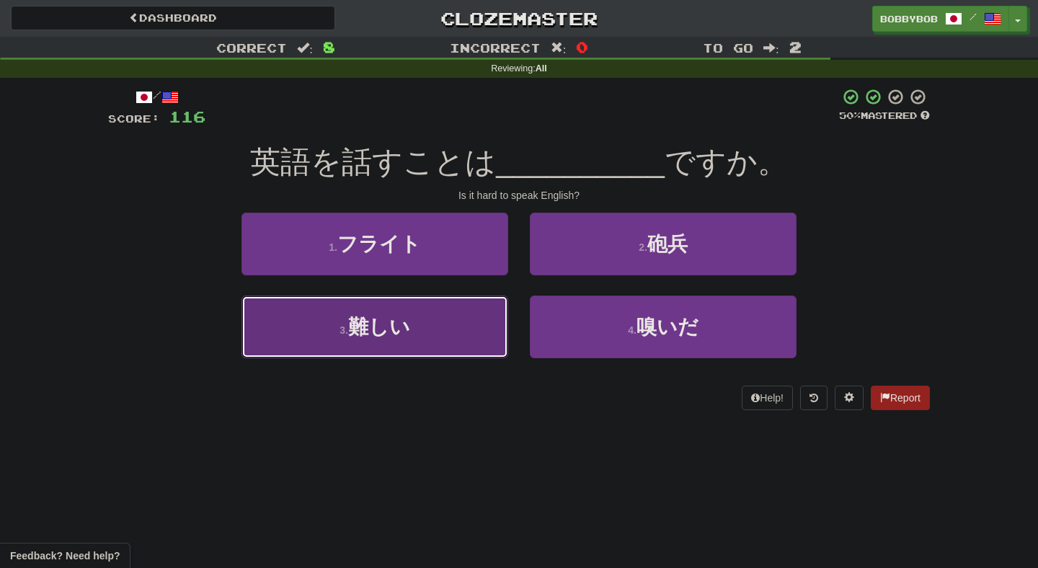
click at [483, 325] on button "3 . 難しい" at bounding box center [374, 327] width 267 height 63
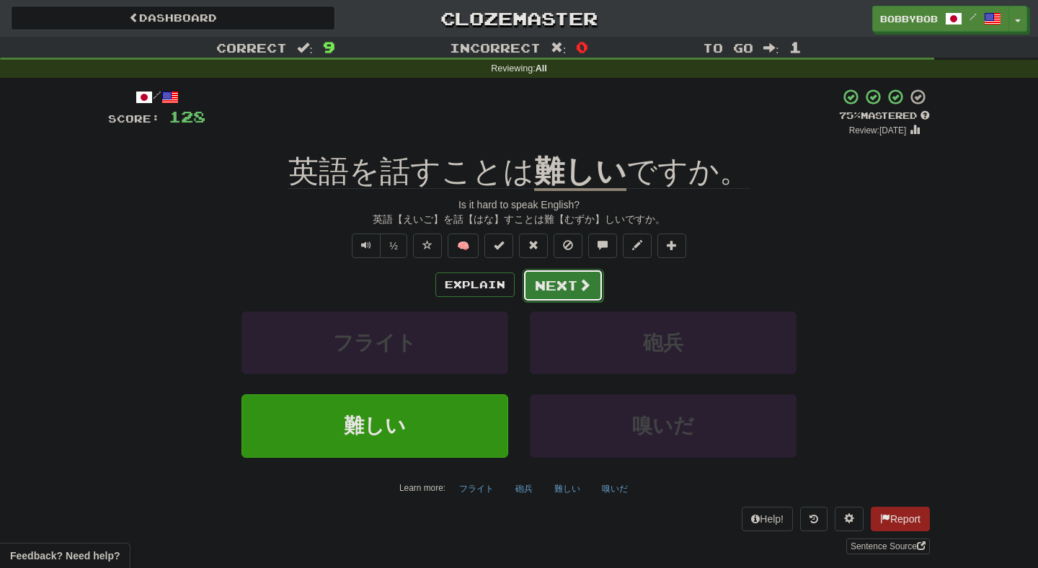
click at [546, 292] on button "Next" at bounding box center [563, 285] width 81 height 33
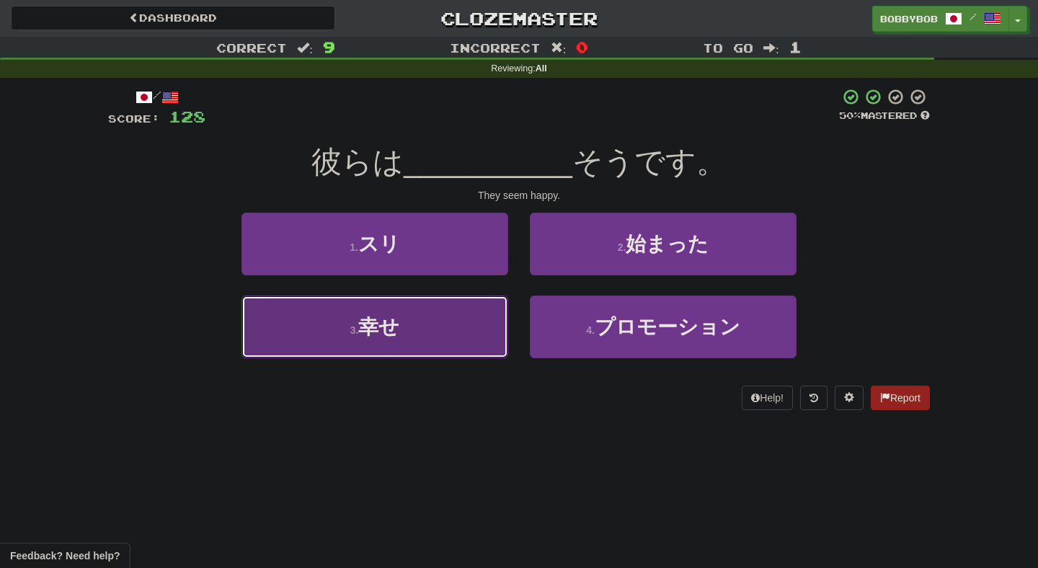
click at [480, 303] on button "3 . 幸せ" at bounding box center [374, 327] width 267 height 63
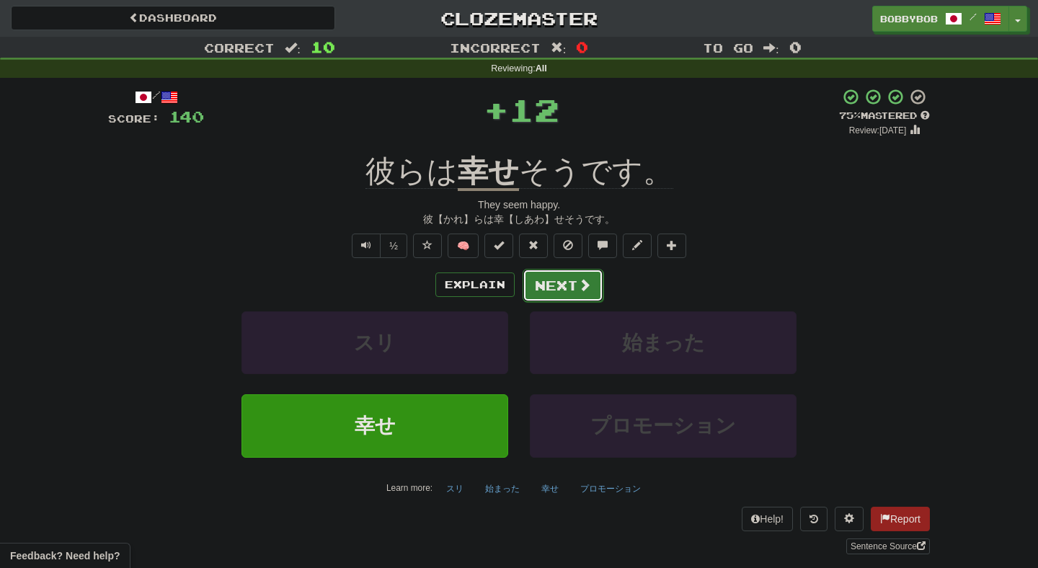
click at [563, 286] on button "Next" at bounding box center [563, 285] width 81 height 33
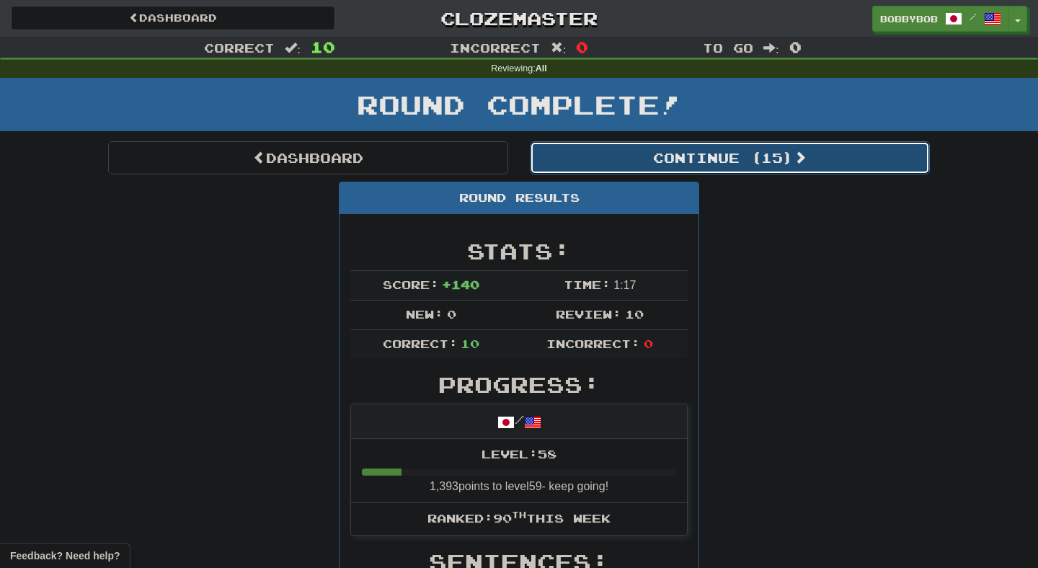
click at [578, 149] on button "Continue ( 15 )" at bounding box center [730, 157] width 400 height 33
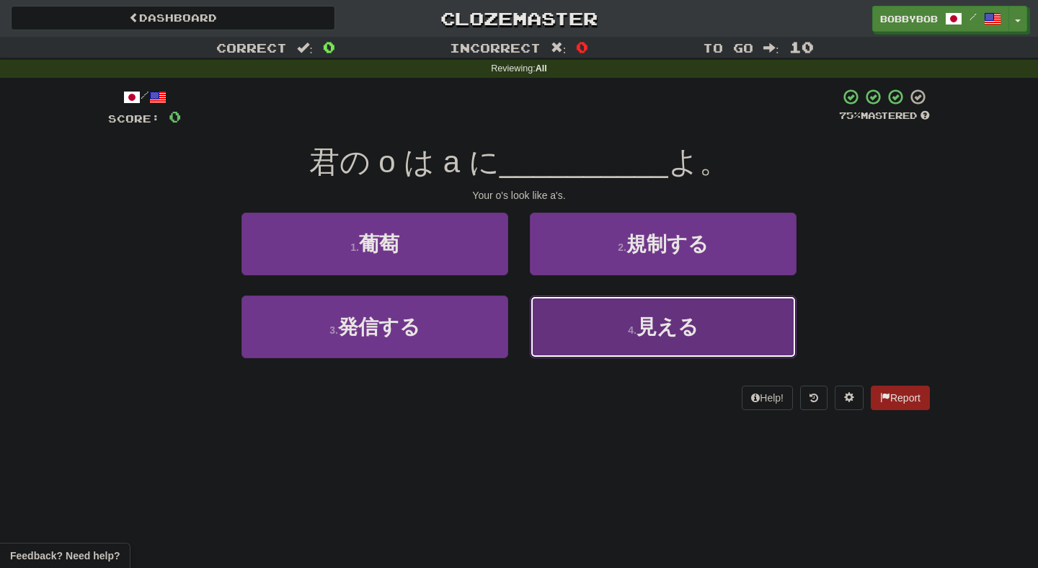
click at [554, 334] on button "4 . 見える" at bounding box center [663, 327] width 267 height 63
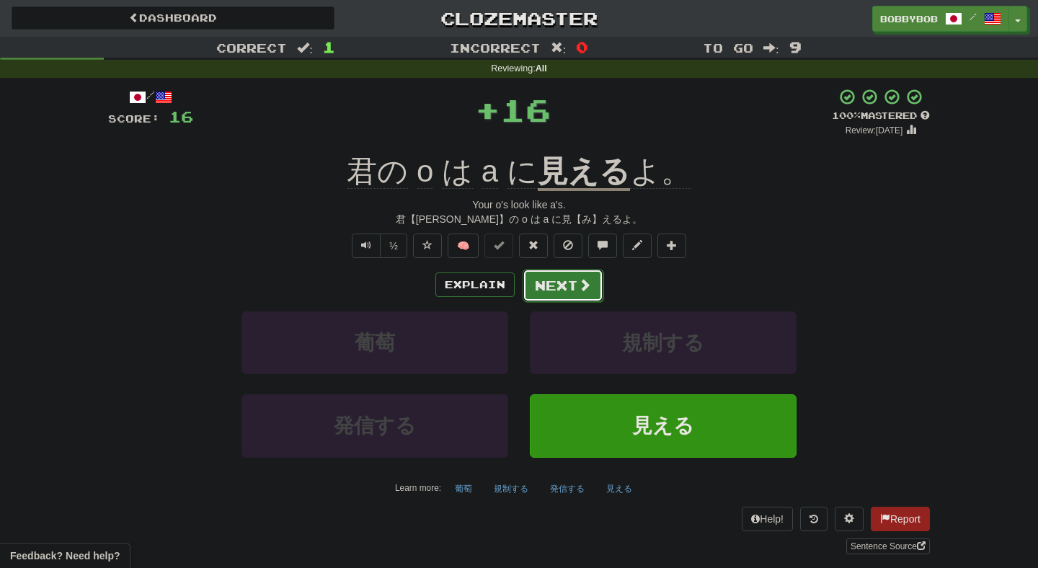
click at [547, 288] on button "Next" at bounding box center [563, 285] width 81 height 33
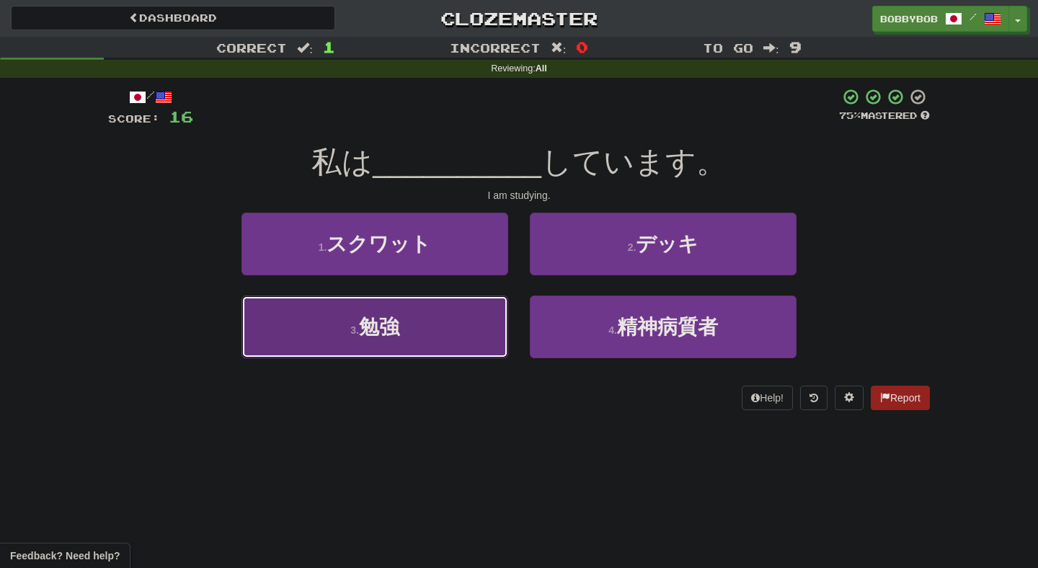
click at [471, 321] on button "3 . 勉強" at bounding box center [374, 327] width 267 height 63
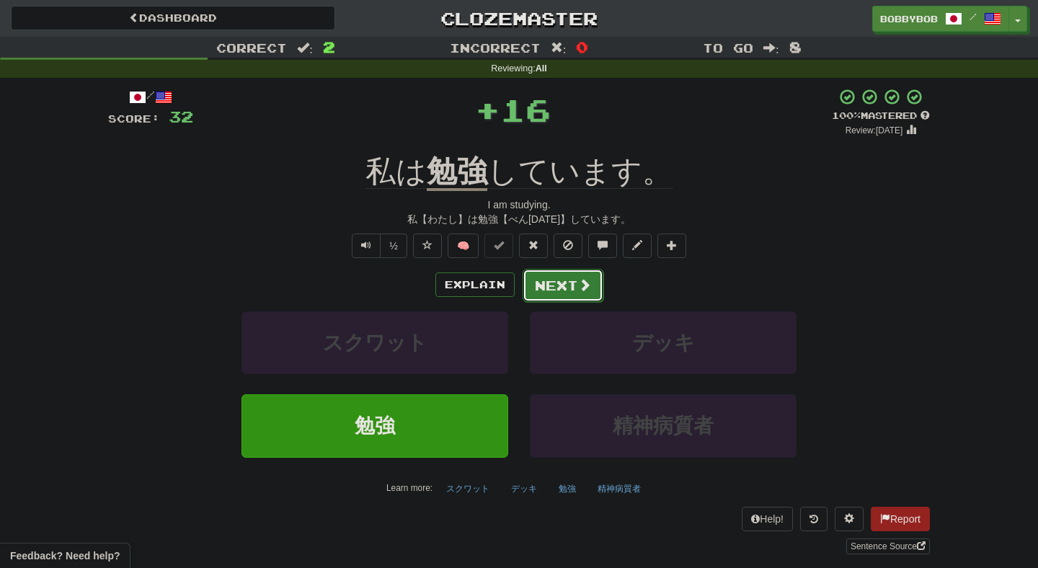
click at [530, 290] on button "Next" at bounding box center [563, 285] width 81 height 33
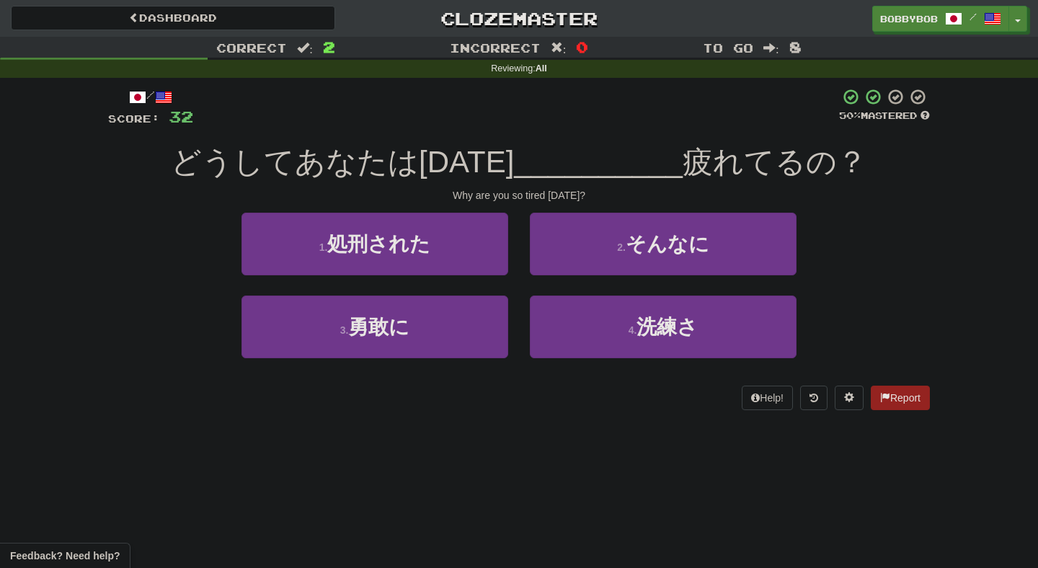
click at [543, 275] on div "2 . そんなに" at bounding box center [663, 254] width 288 height 83
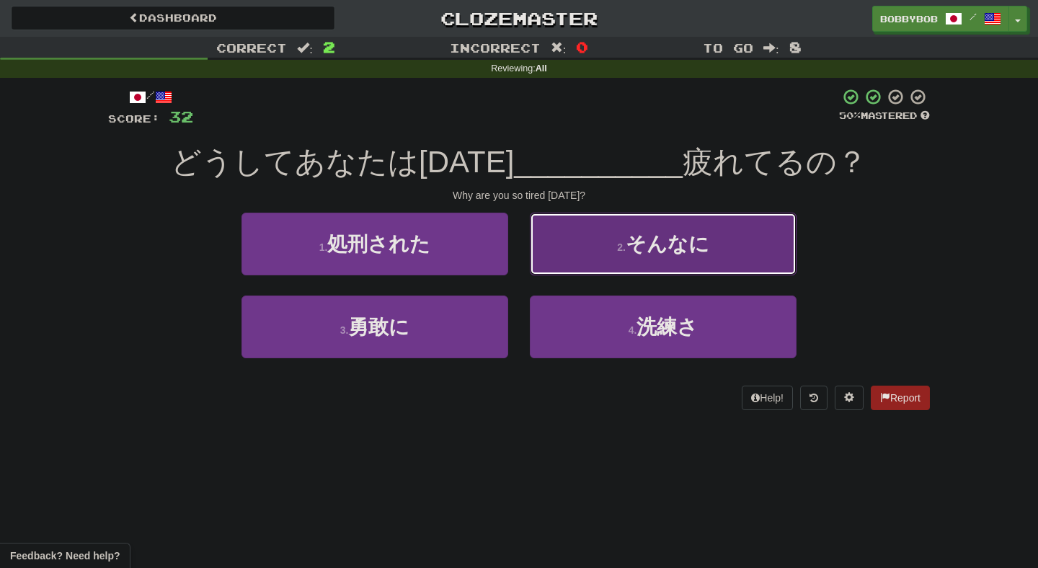
click at [554, 259] on button "2 . そんなに" at bounding box center [663, 244] width 267 height 63
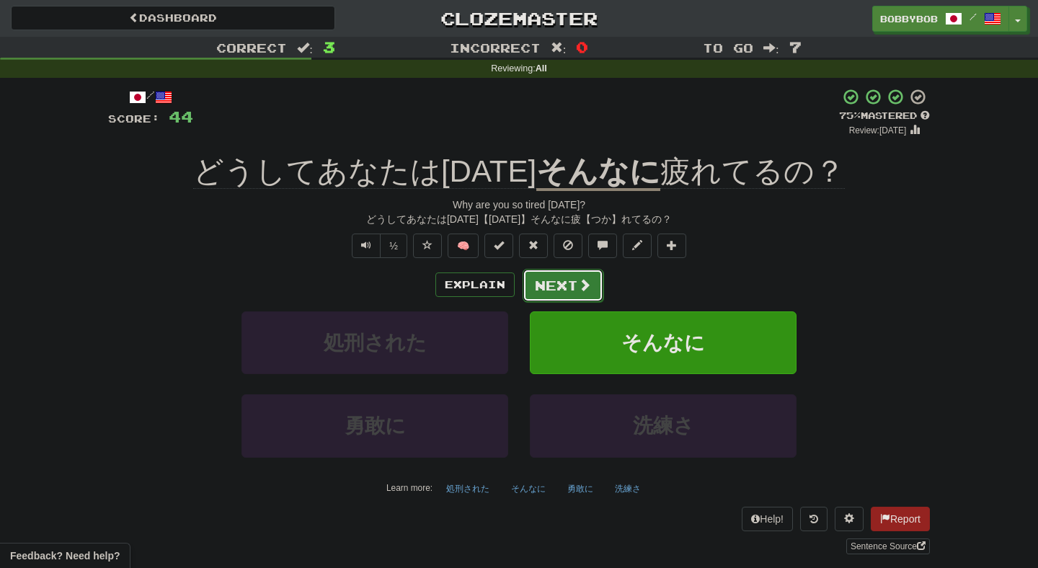
click at [542, 293] on button "Next" at bounding box center [563, 285] width 81 height 33
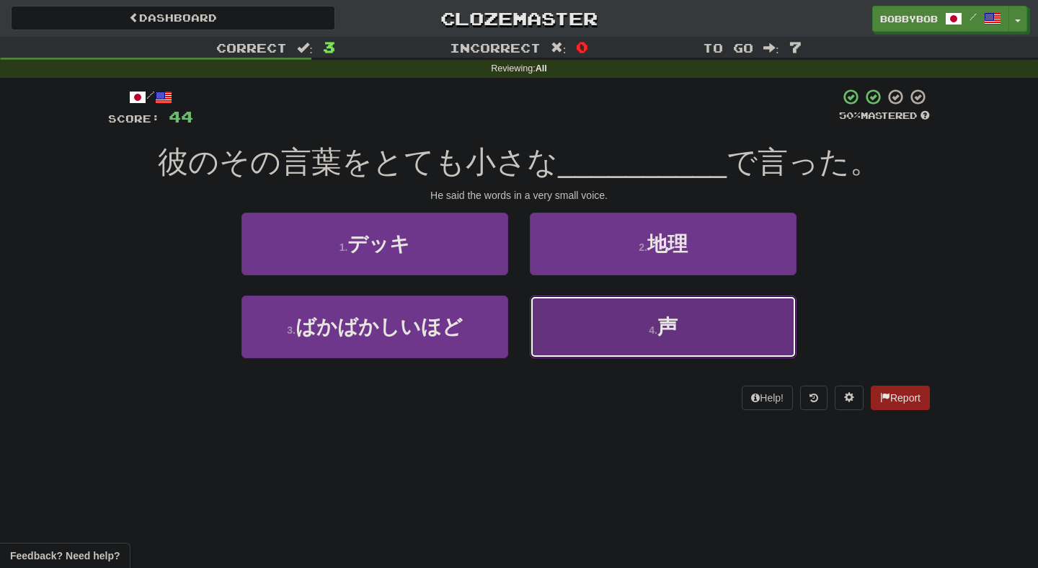
click at [537, 328] on button "4 . 声" at bounding box center [663, 327] width 267 height 63
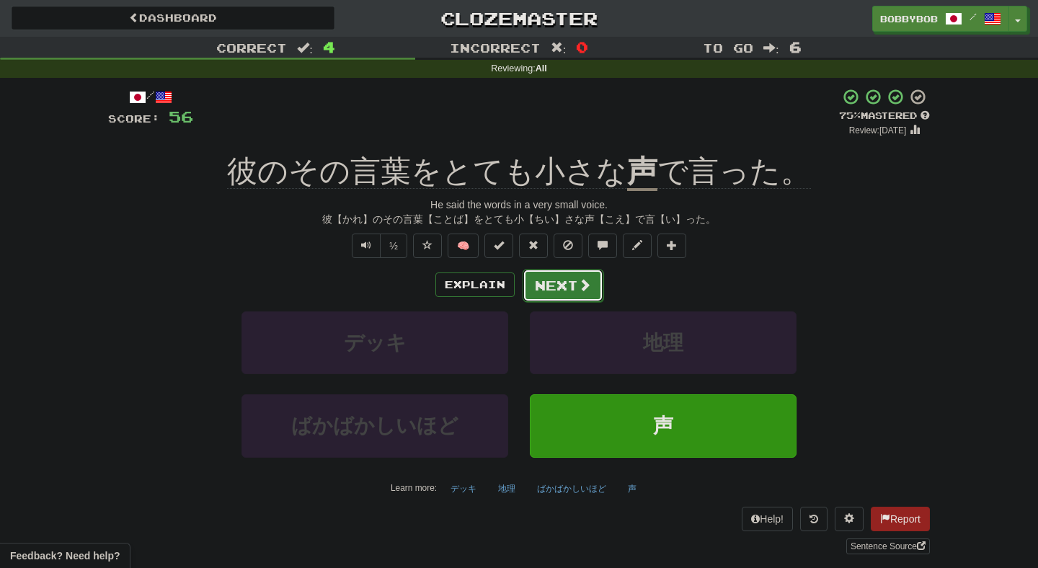
click at [554, 288] on button "Next" at bounding box center [563, 285] width 81 height 33
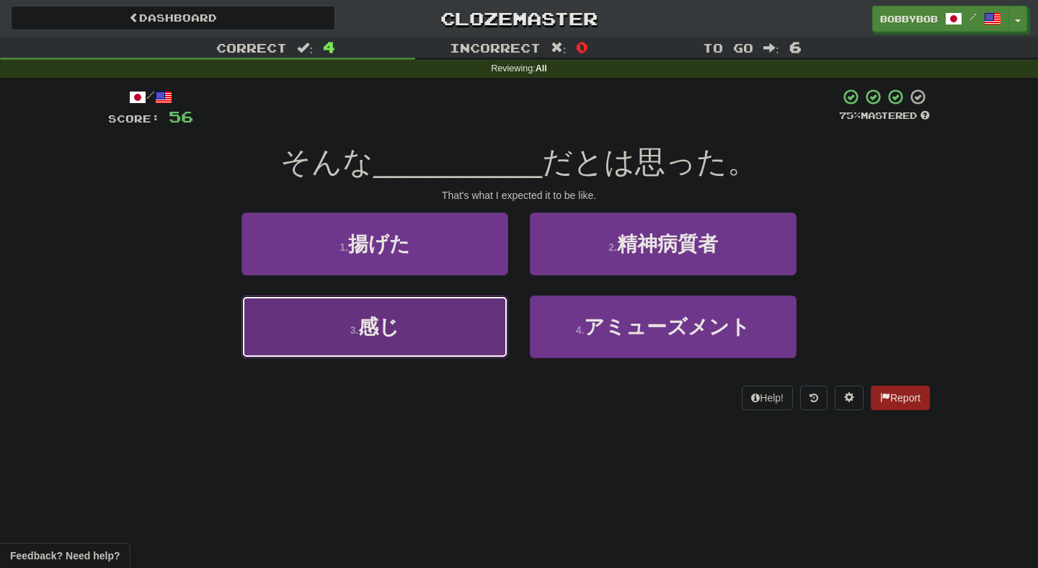
click at [491, 336] on button "3 . 感じ" at bounding box center [374, 327] width 267 height 63
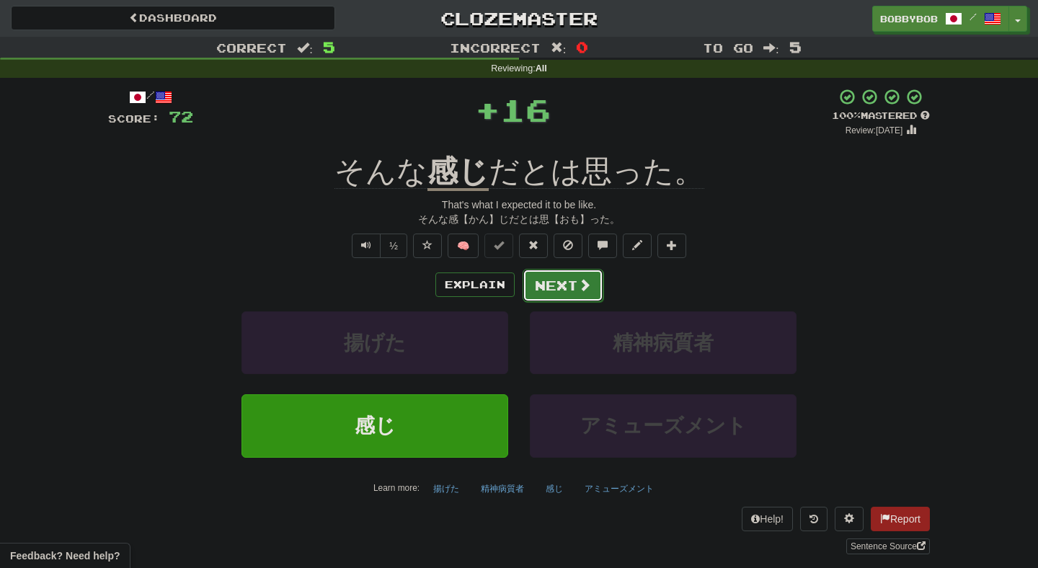
click at [559, 287] on button "Next" at bounding box center [563, 285] width 81 height 33
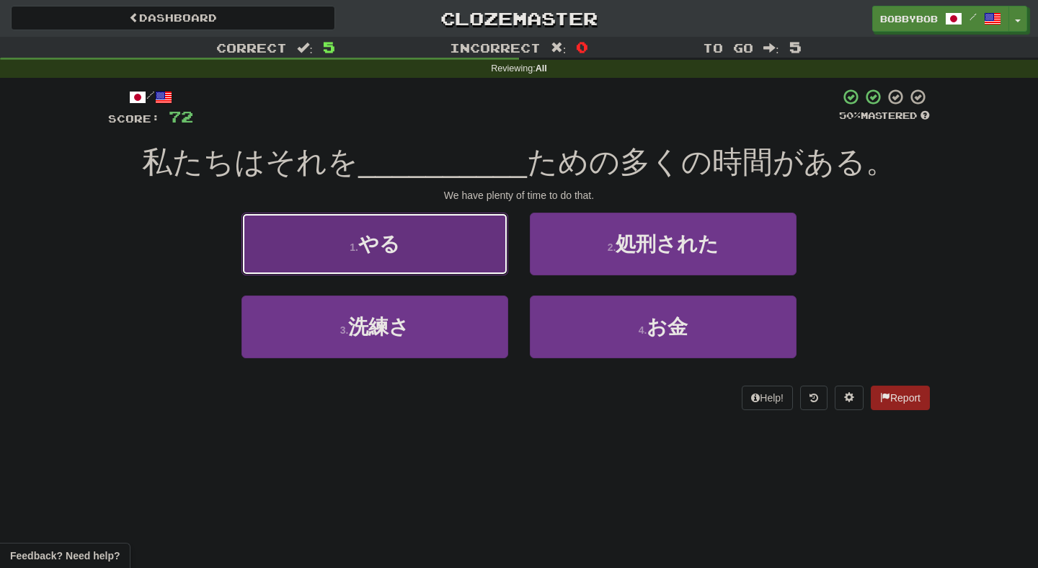
click at [494, 272] on button "1 . やる" at bounding box center [374, 244] width 267 height 63
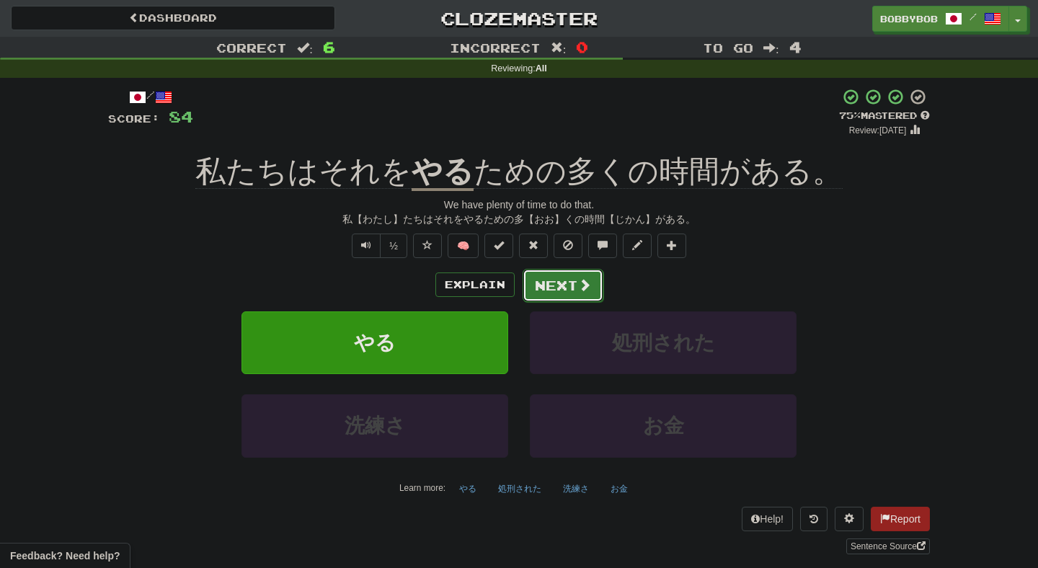
click at [556, 288] on button "Next" at bounding box center [563, 285] width 81 height 33
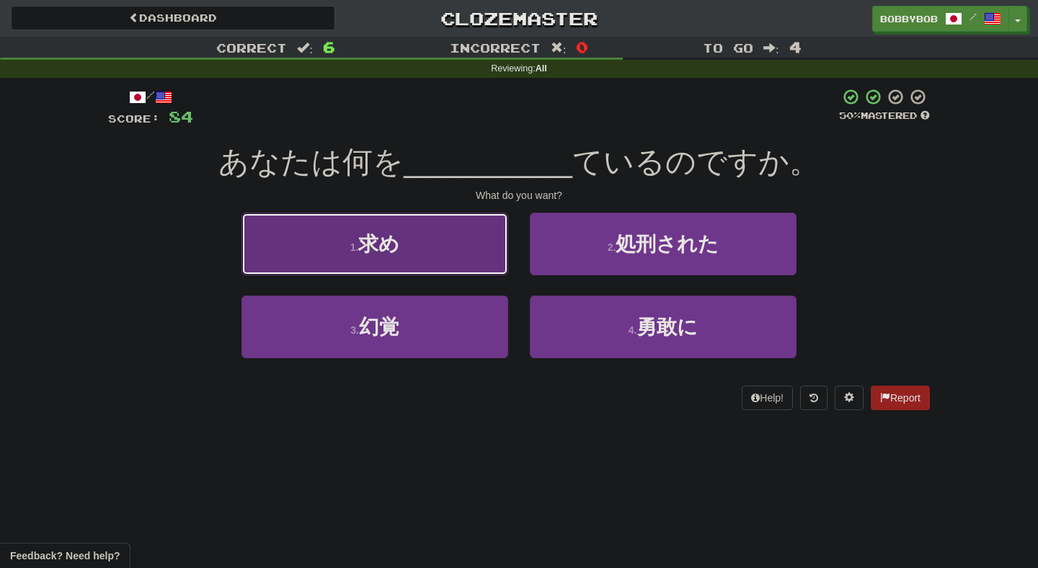
click at [488, 264] on button "1 . 求め" at bounding box center [374, 244] width 267 height 63
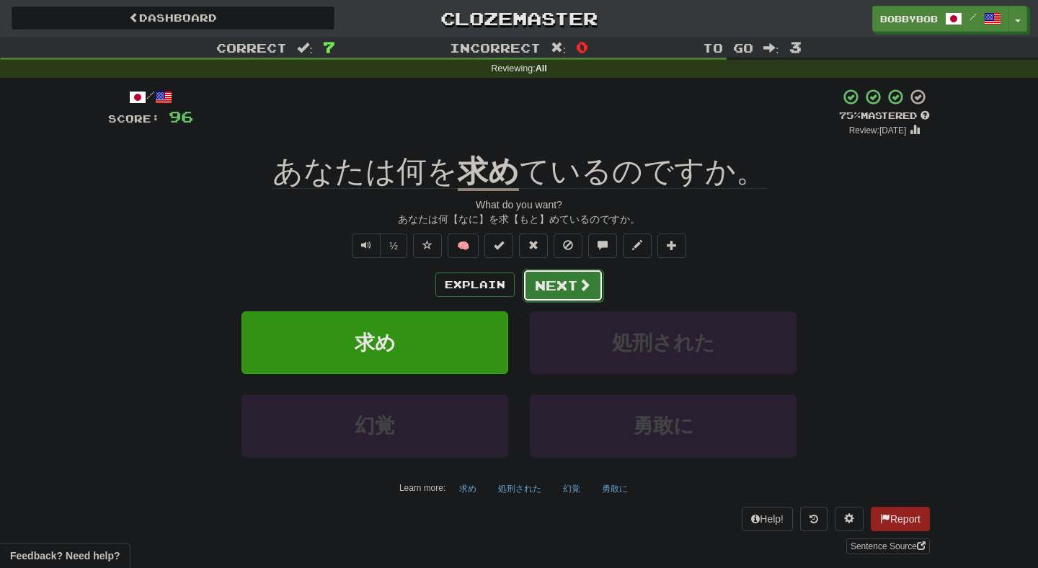
click at [549, 286] on button "Next" at bounding box center [563, 285] width 81 height 33
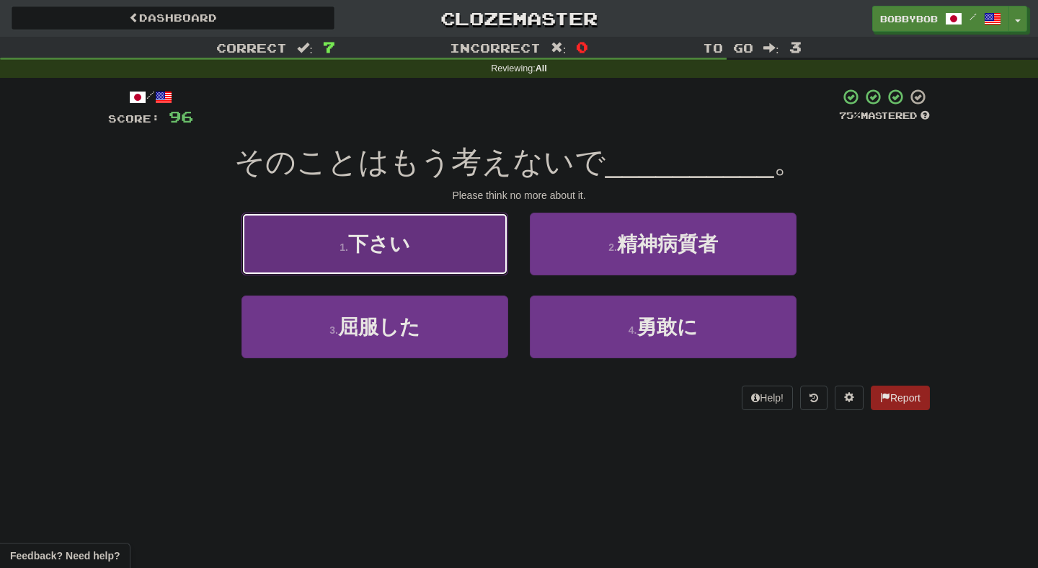
click at [490, 272] on button "1 . 下さい" at bounding box center [374, 244] width 267 height 63
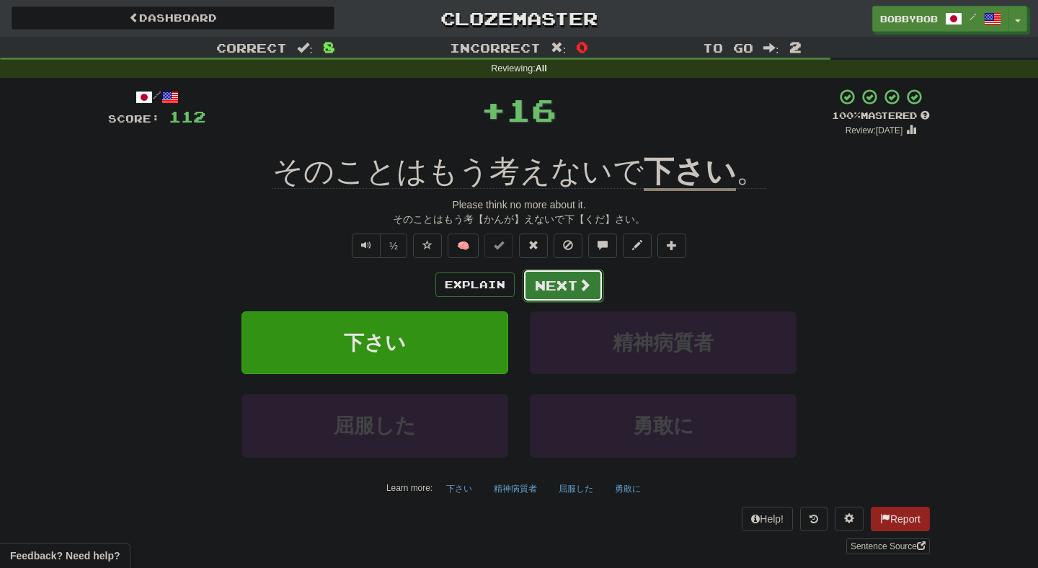
click at [560, 294] on button "Next" at bounding box center [563, 285] width 81 height 33
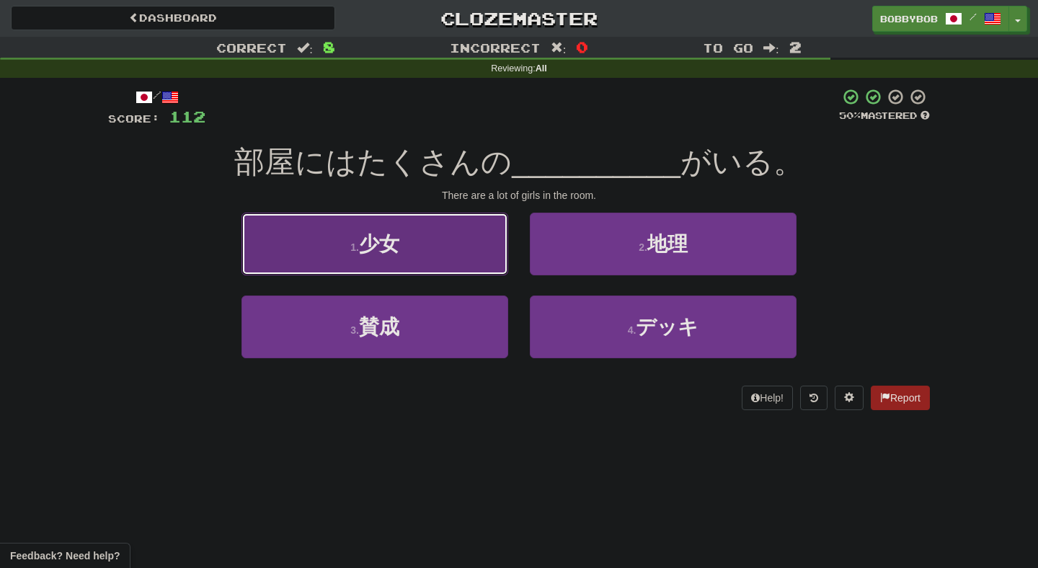
click at [487, 261] on button "1 . 少女" at bounding box center [374, 244] width 267 height 63
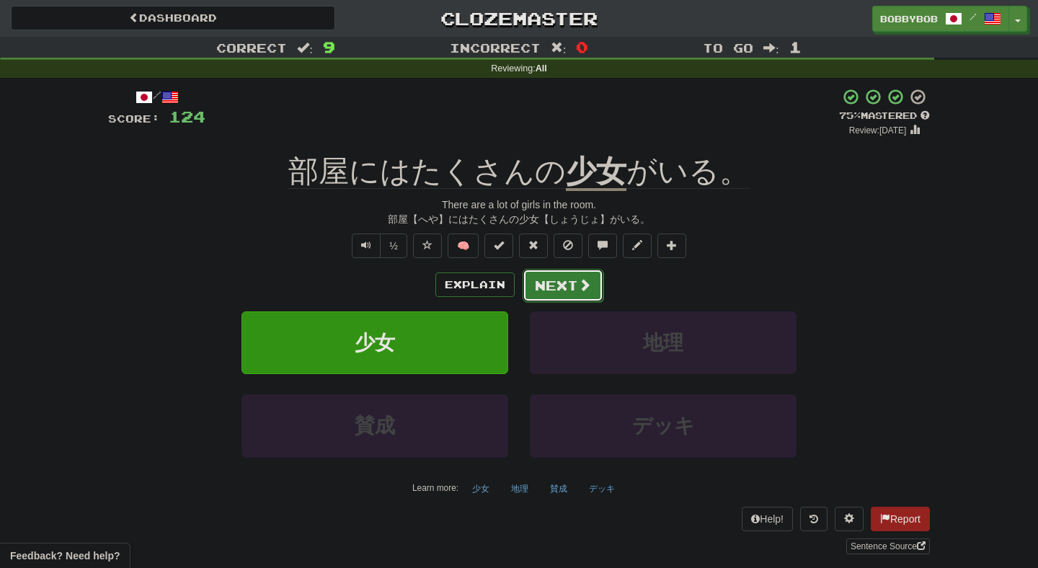
click at [551, 283] on button "Next" at bounding box center [563, 285] width 81 height 33
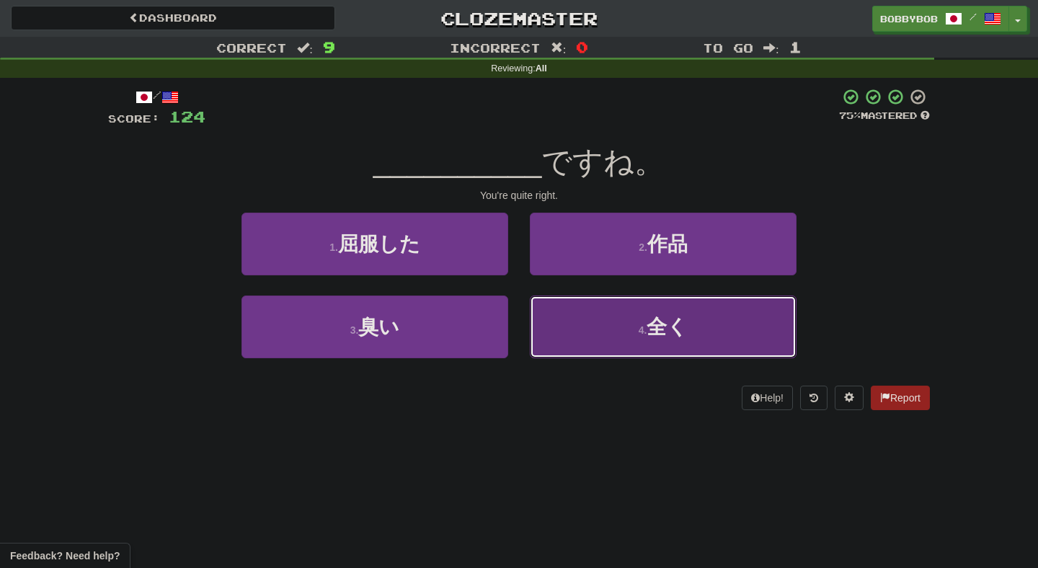
click at [563, 337] on button "4 . 全く" at bounding box center [663, 327] width 267 height 63
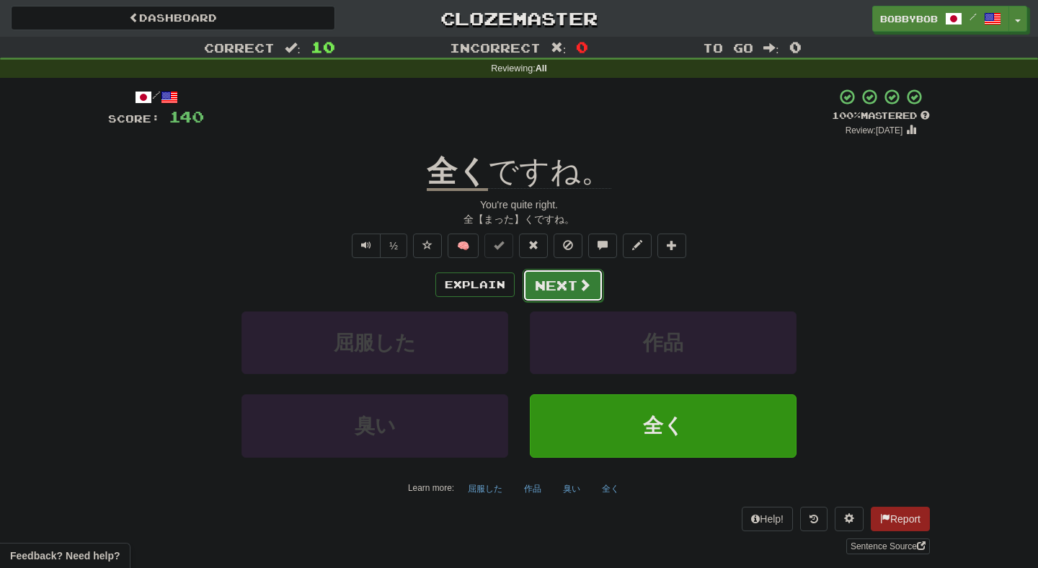
click at [557, 290] on button "Next" at bounding box center [563, 285] width 81 height 33
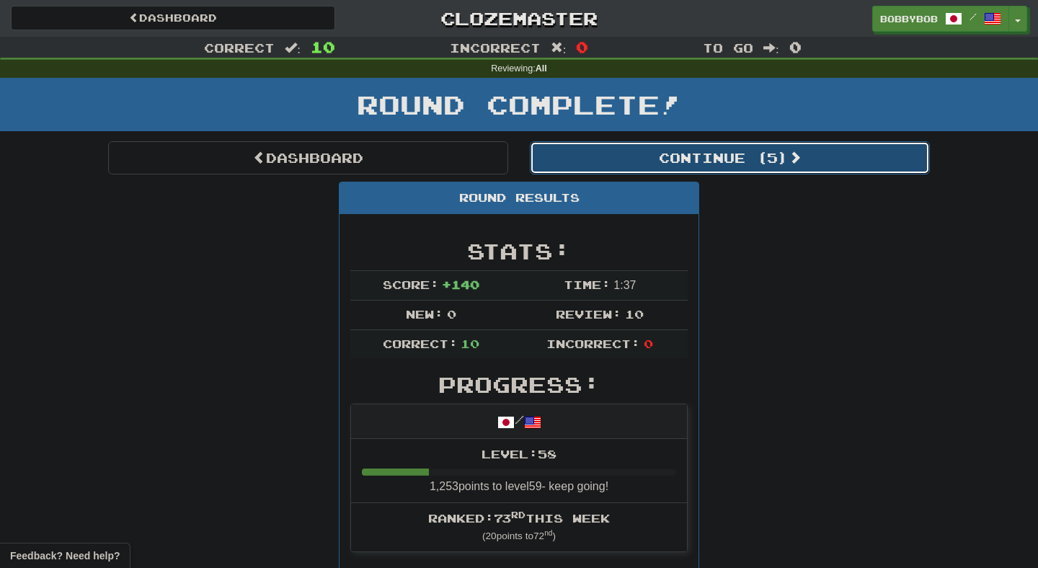
click at [571, 172] on button "Continue ( 5 )" at bounding box center [730, 157] width 400 height 33
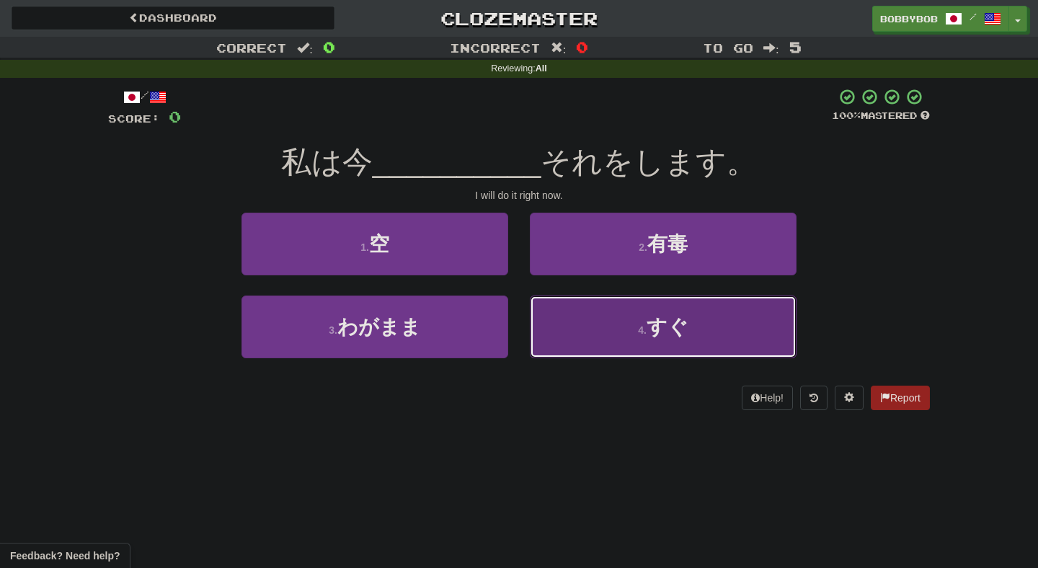
click at [552, 321] on button "4 . すぐ" at bounding box center [663, 327] width 267 height 63
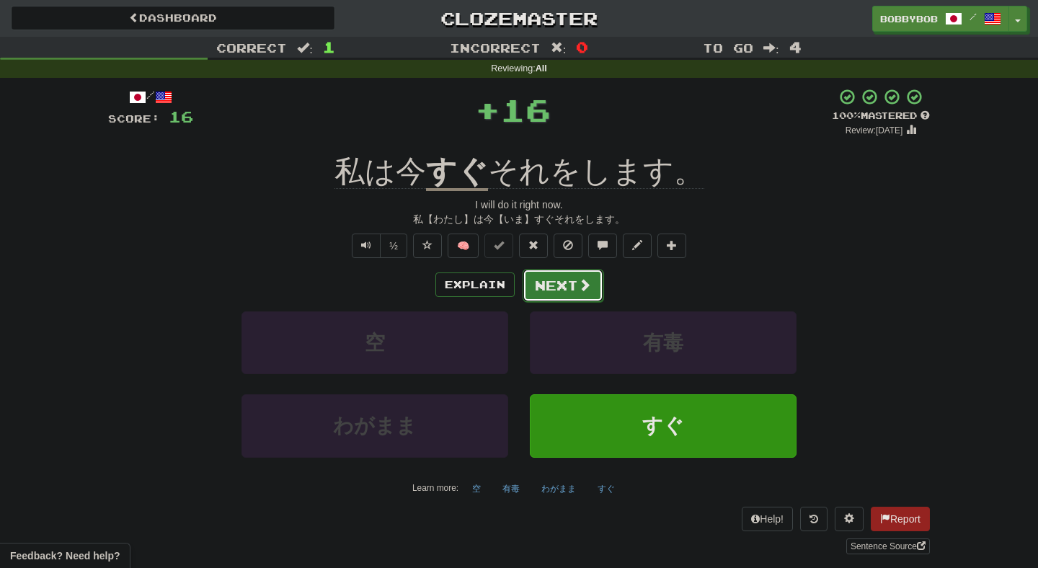
click at [547, 295] on button "Next" at bounding box center [563, 285] width 81 height 33
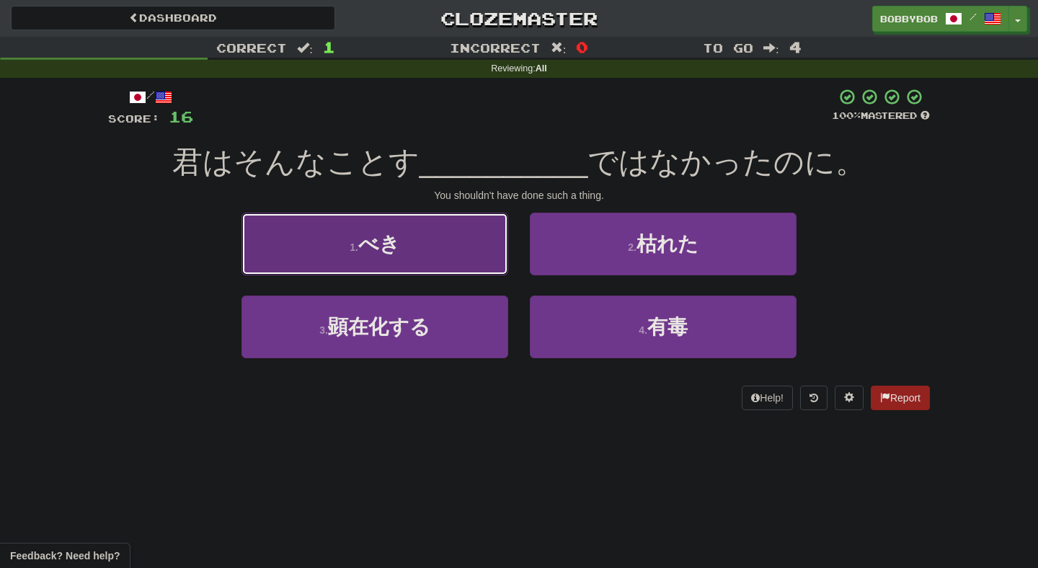
click at [496, 260] on button "1 . べき" at bounding box center [374, 244] width 267 height 63
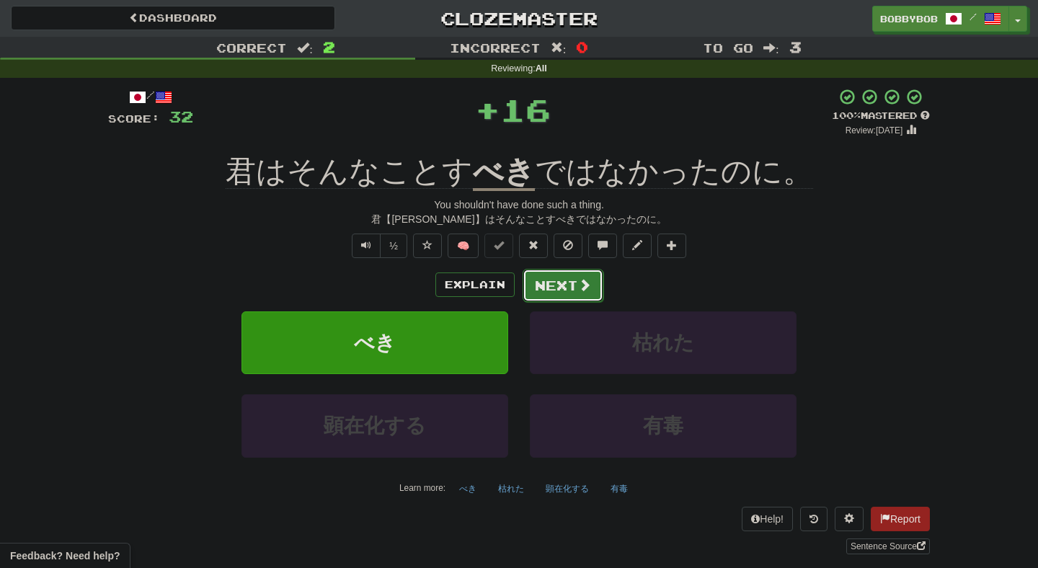
click at [549, 290] on button "Next" at bounding box center [563, 285] width 81 height 33
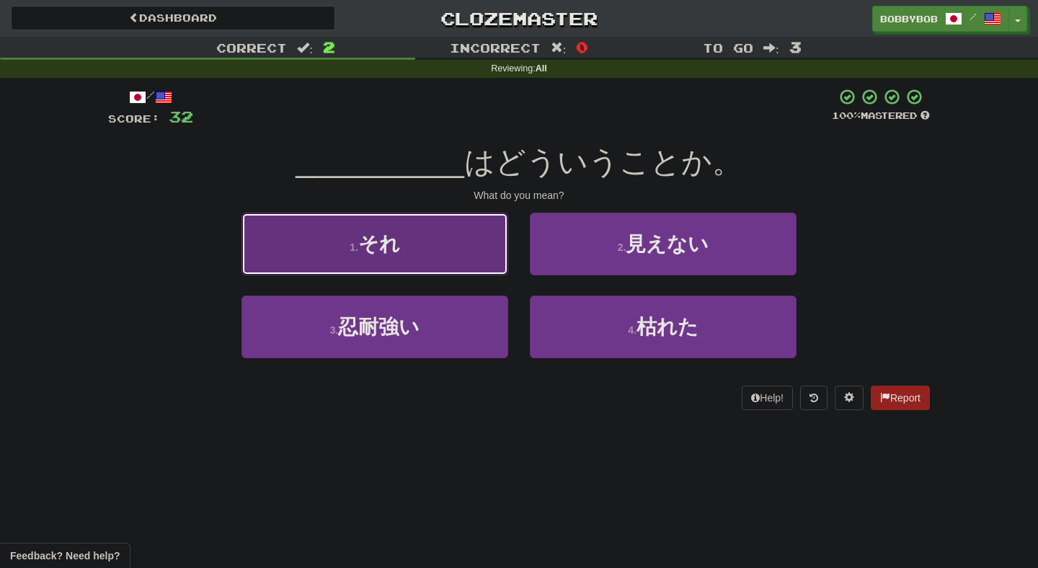
click at [494, 254] on button "1 . それ" at bounding box center [374, 244] width 267 height 63
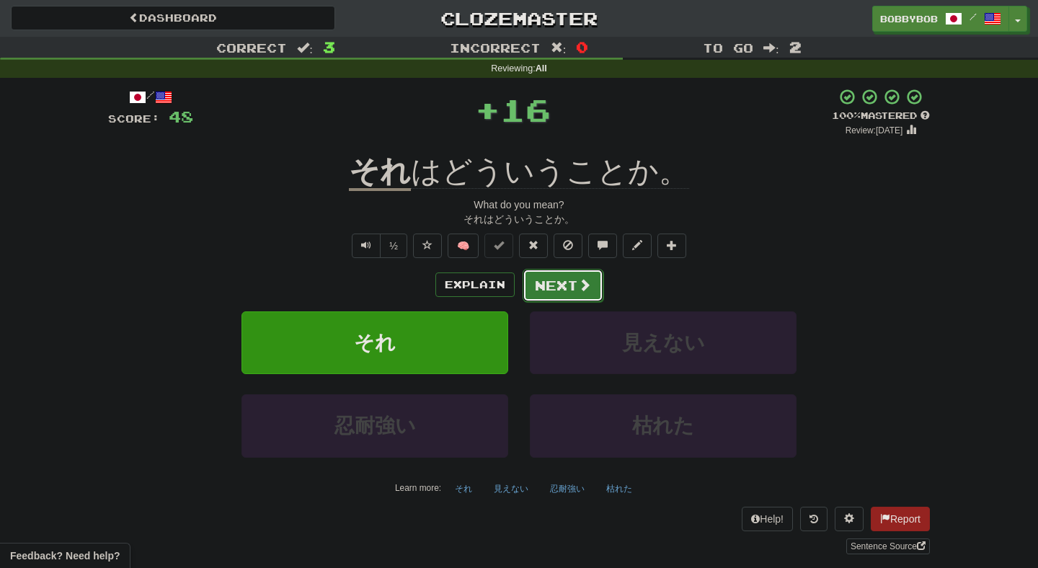
click at [539, 274] on button "Next" at bounding box center [563, 285] width 81 height 33
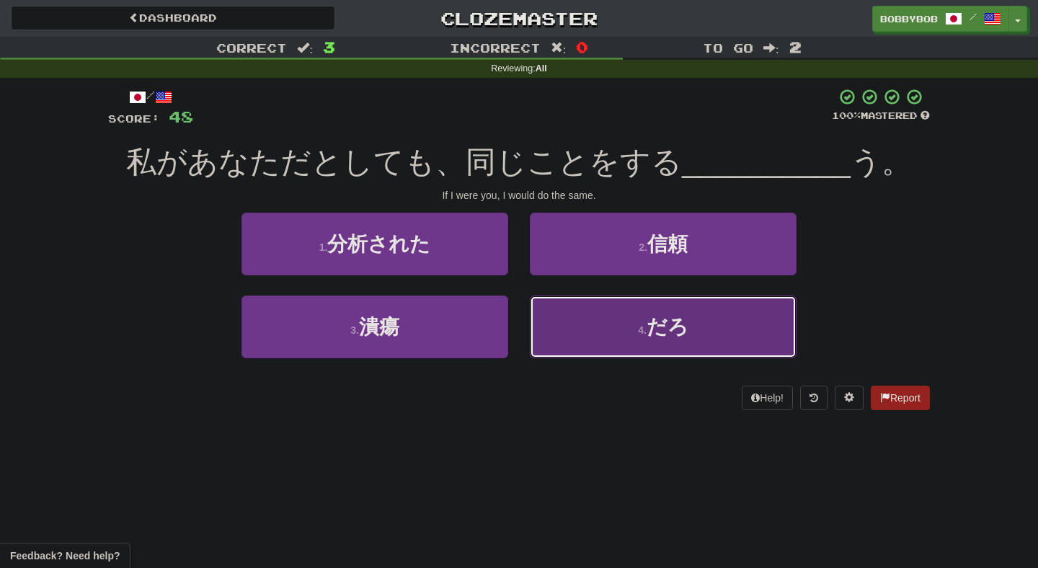
click at [597, 311] on button "4 . だろ" at bounding box center [663, 327] width 267 height 63
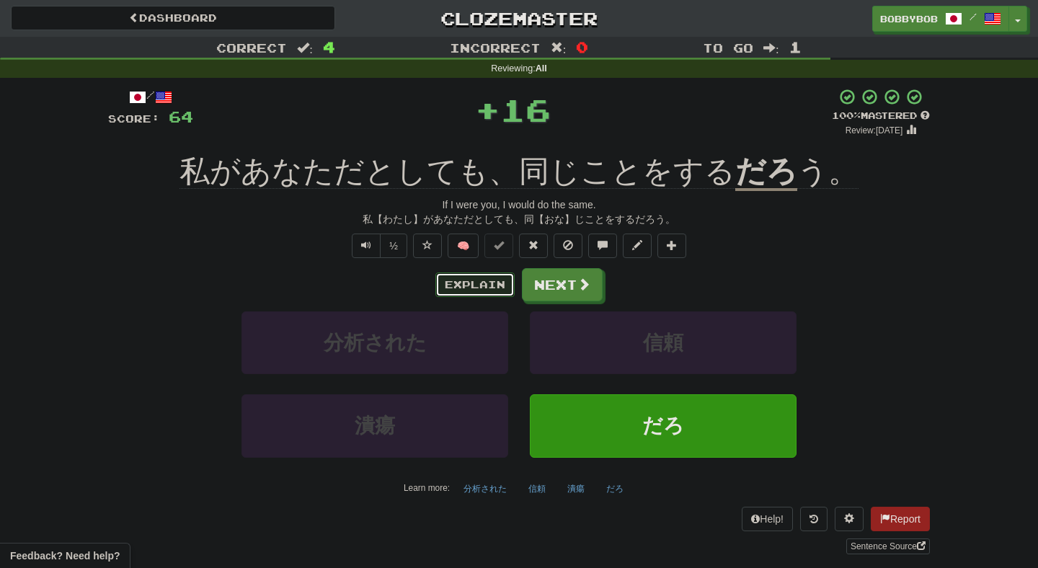
click at [480, 282] on button "Explain" at bounding box center [474, 284] width 79 height 25
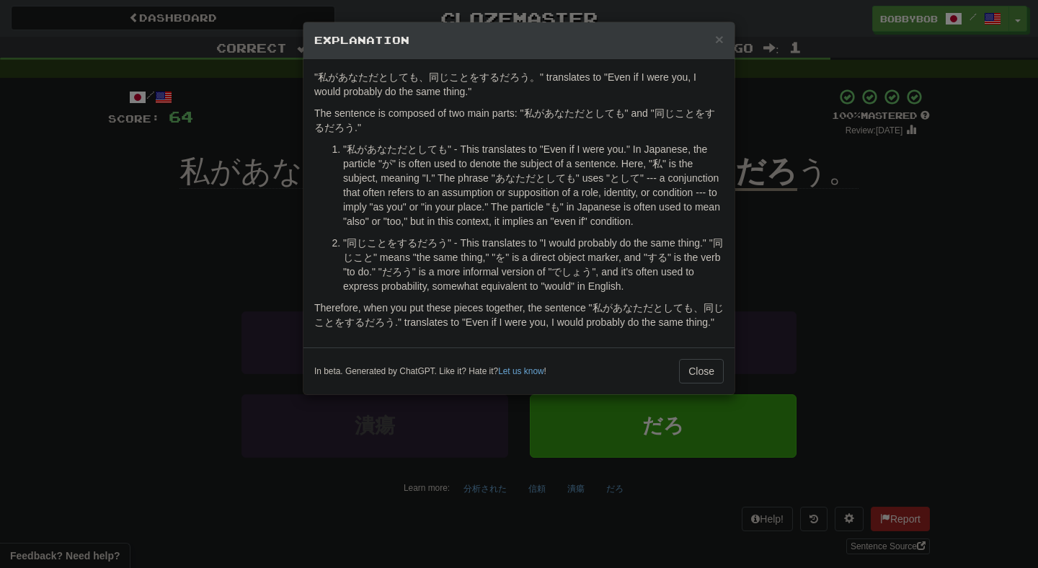
click at [816, 224] on div "× Explanation "私があなただとしても、同じことをするだろう。" translates to "Even if I were you, I wou…" at bounding box center [519, 284] width 1038 height 568
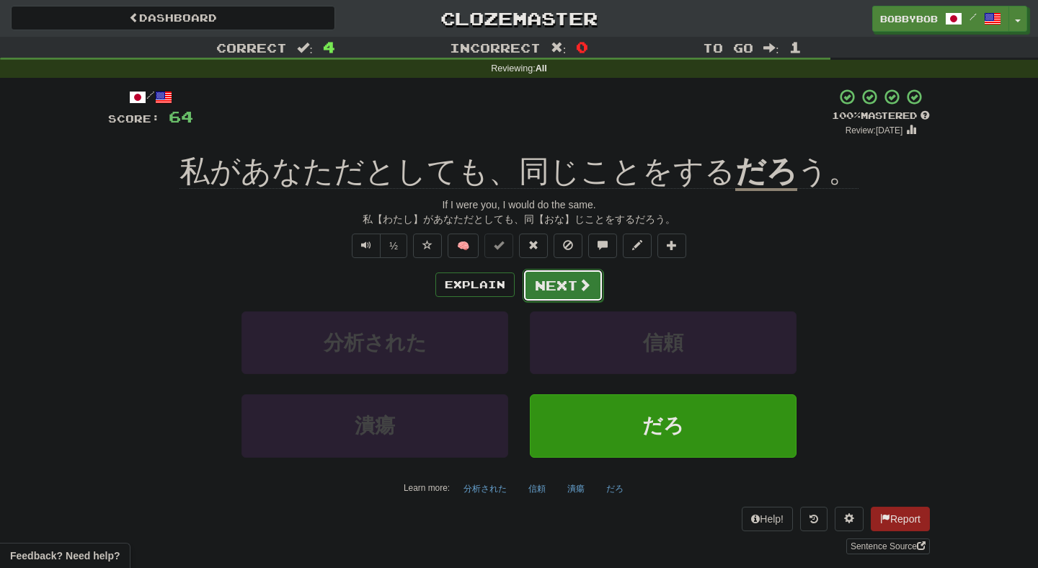
click at [550, 289] on button "Next" at bounding box center [563, 285] width 81 height 33
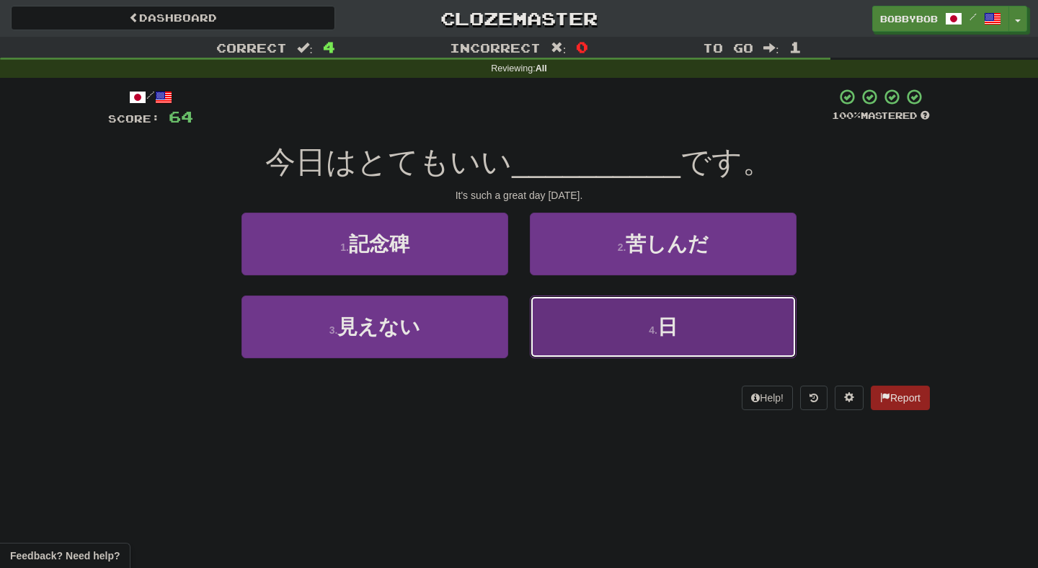
click at [561, 326] on button "4 . 日" at bounding box center [663, 327] width 267 height 63
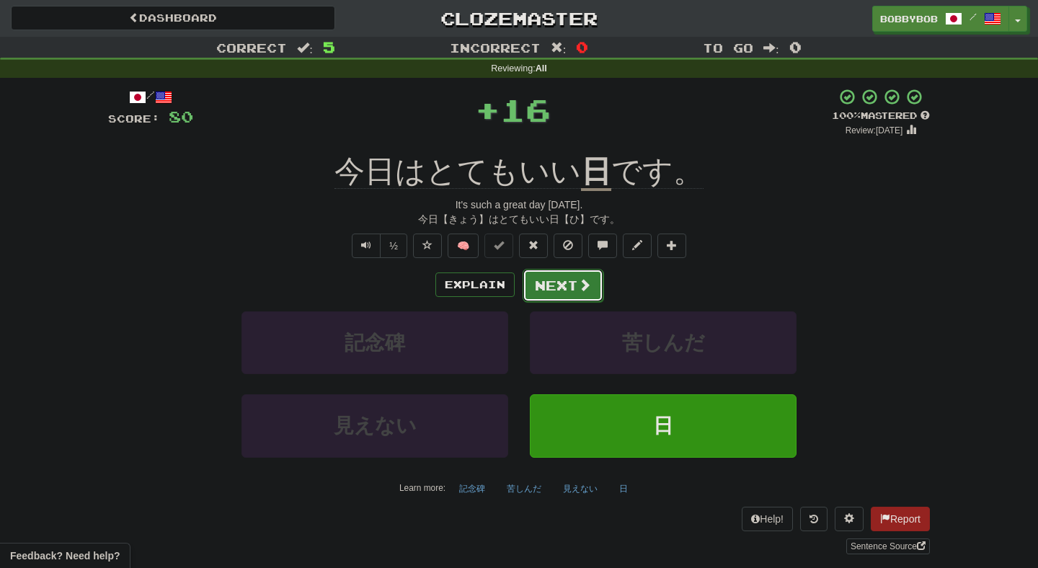
click at [567, 280] on button "Next" at bounding box center [563, 285] width 81 height 33
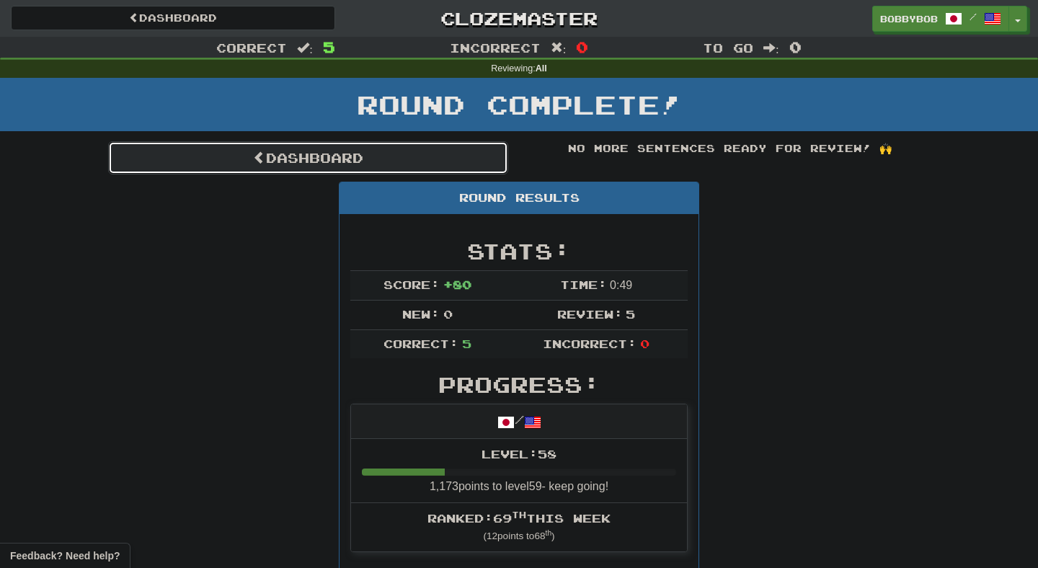
click at [482, 165] on link "Dashboard" at bounding box center [308, 157] width 400 height 33
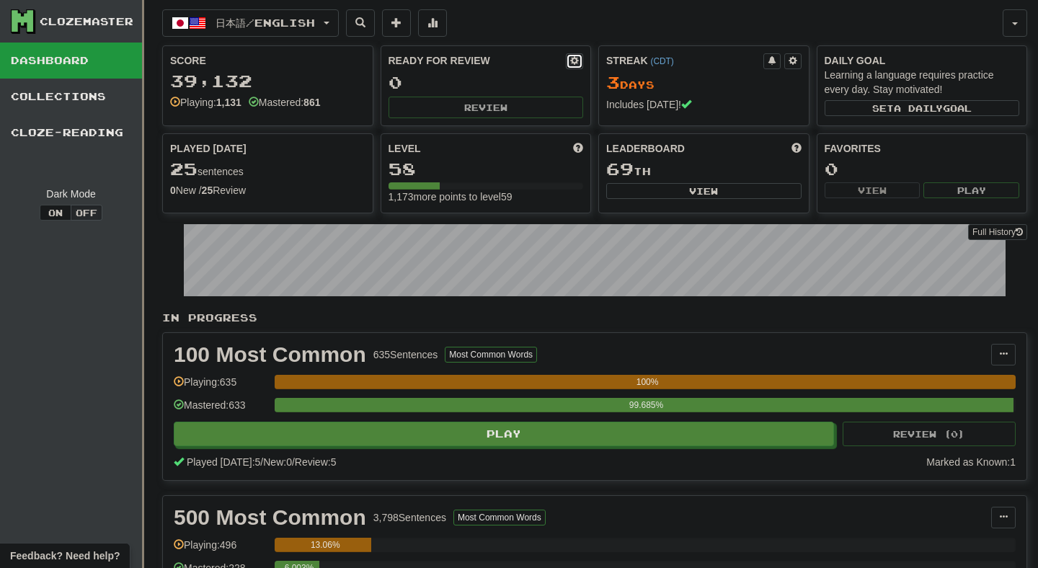
click at [572, 61] on span at bounding box center [574, 60] width 9 height 9
select select "*"
select select "**"
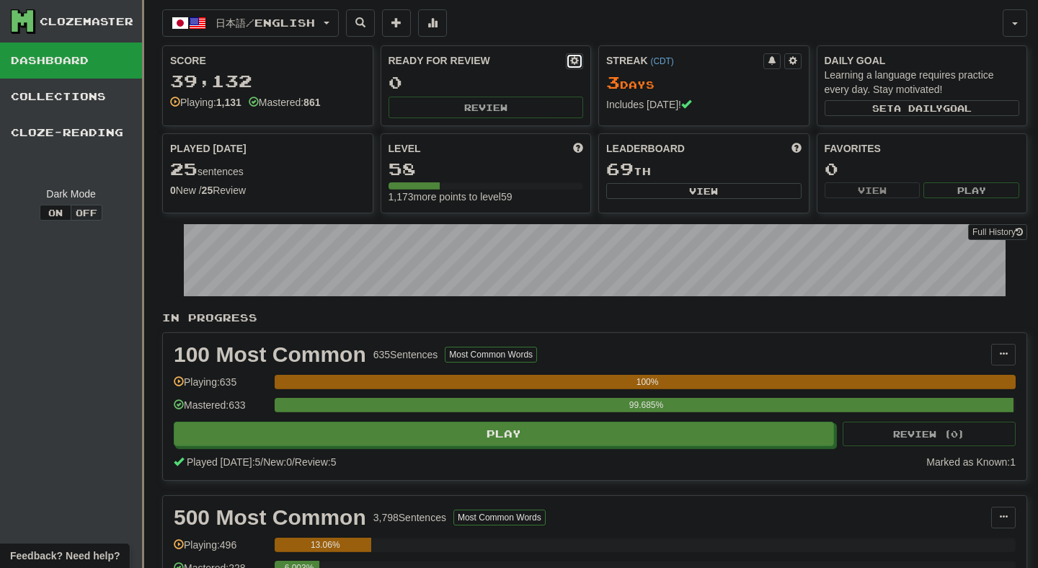
select select "***"
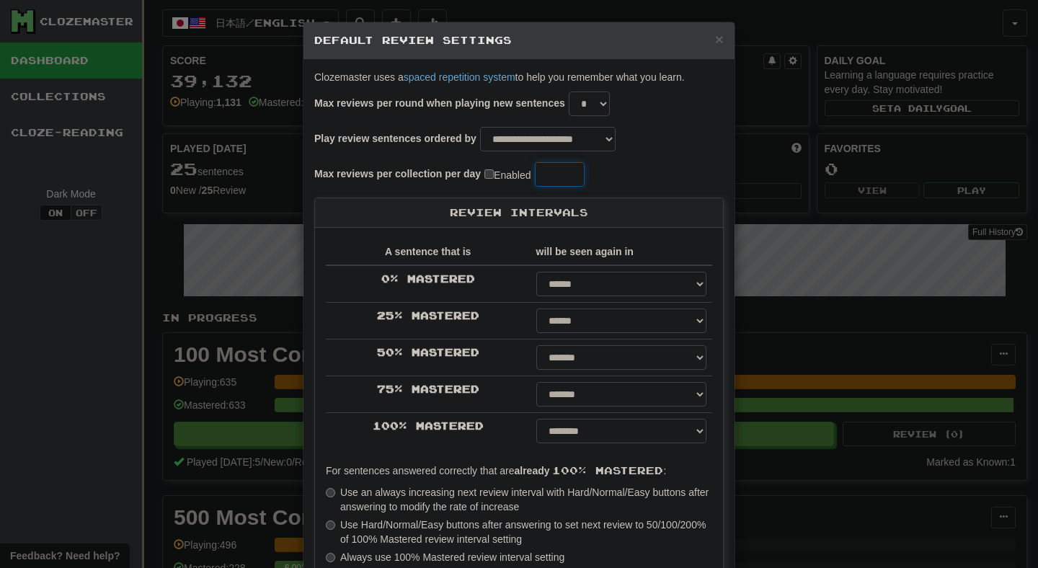
click at [568, 179] on input "**" at bounding box center [560, 174] width 50 height 25
type input "*"
type input "**"
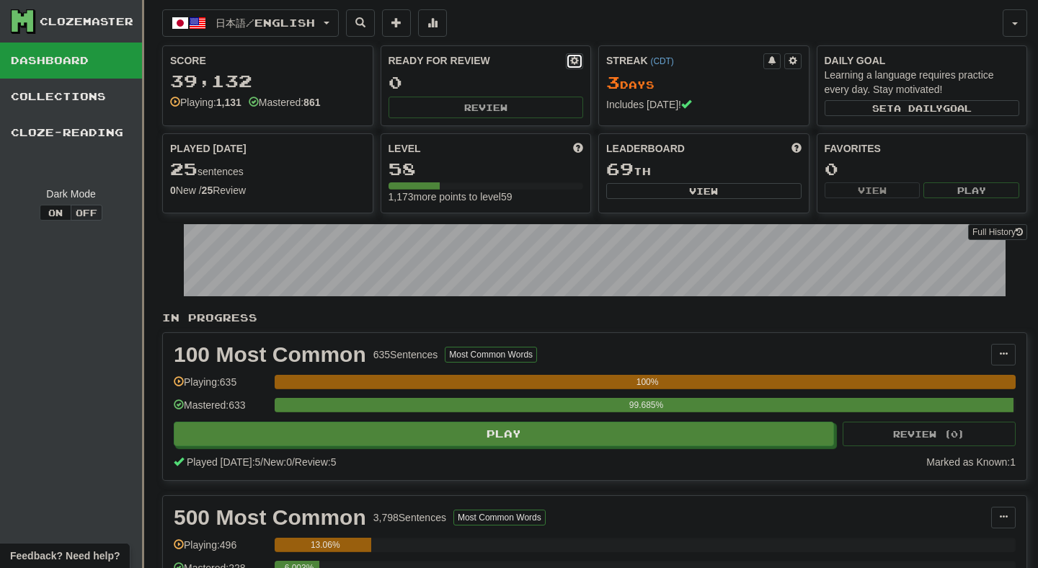
click at [570, 63] on span at bounding box center [574, 60] width 9 height 9
select select "*"
select select "**"
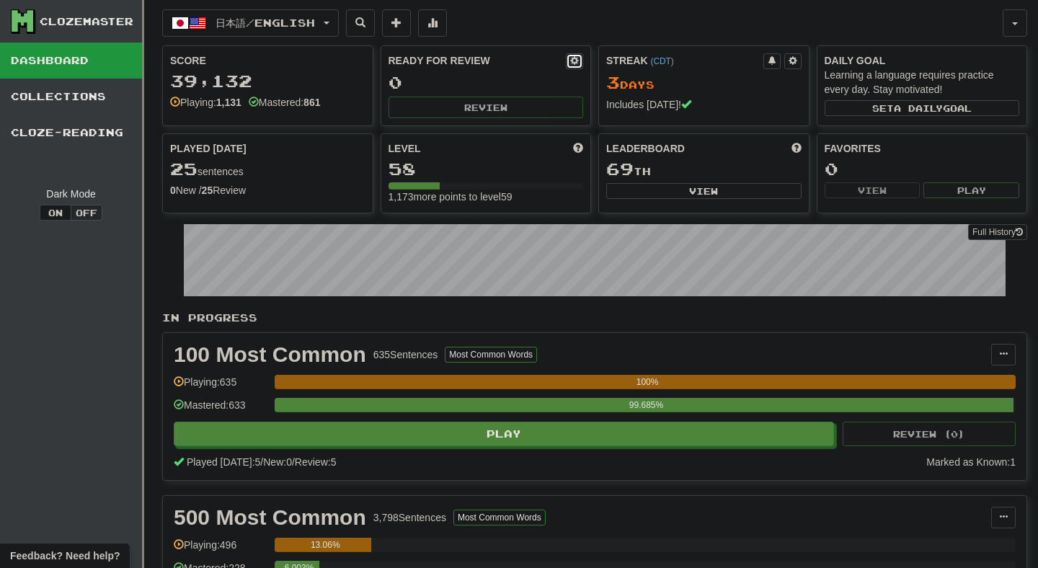
select select "***"
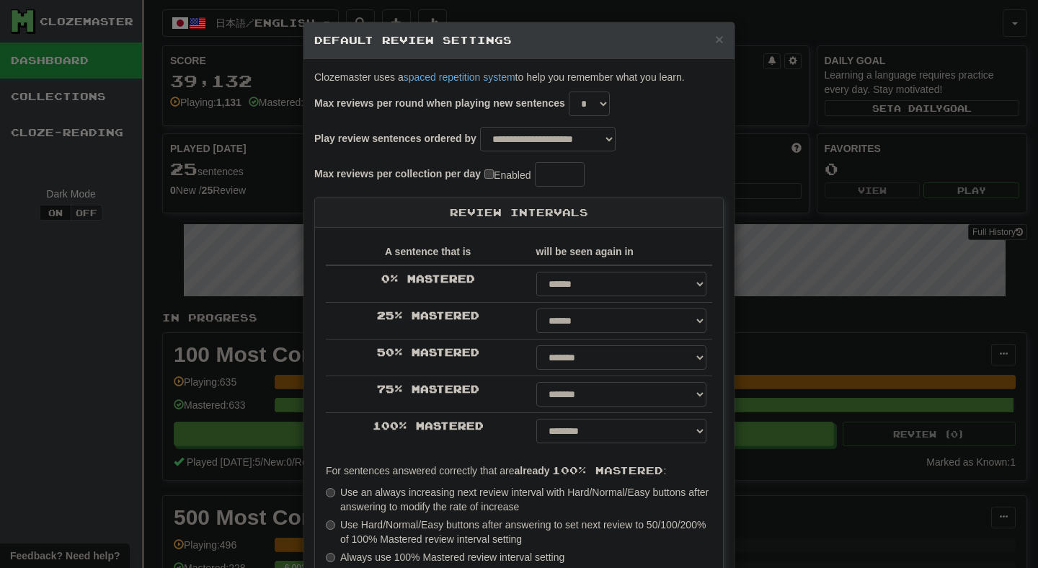
click at [773, 188] on div "**********" at bounding box center [519, 284] width 1038 height 568
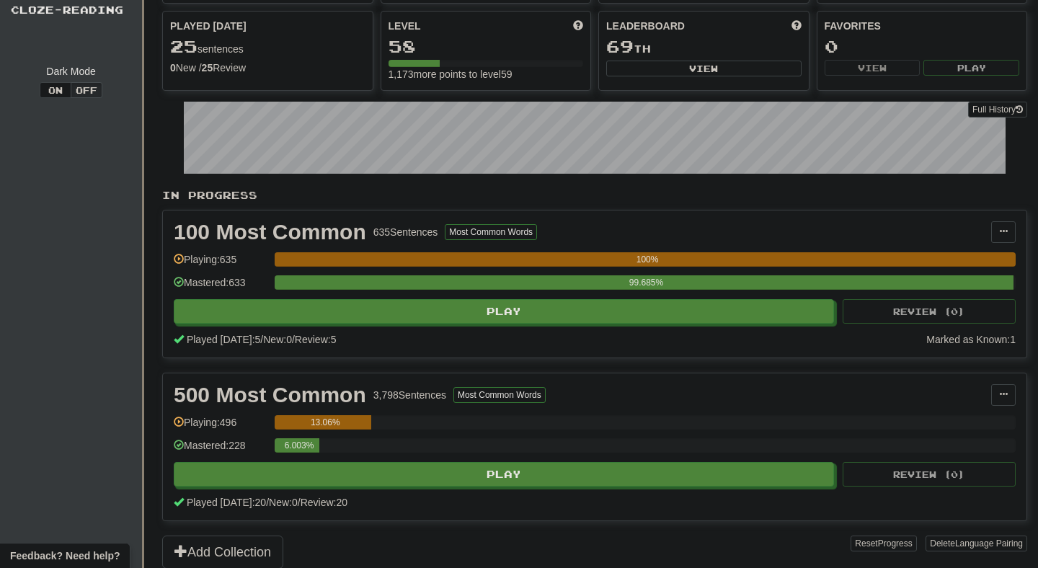
scroll to position [123, 0]
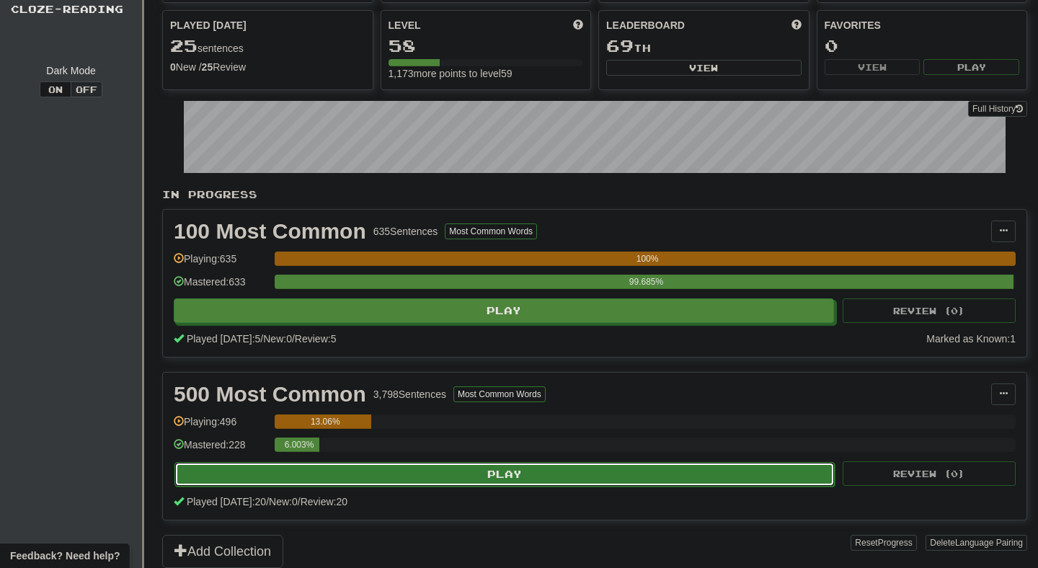
click at [587, 475] on button "Play" at bounding box center [504, 474] width 660 height 25
select select "**"
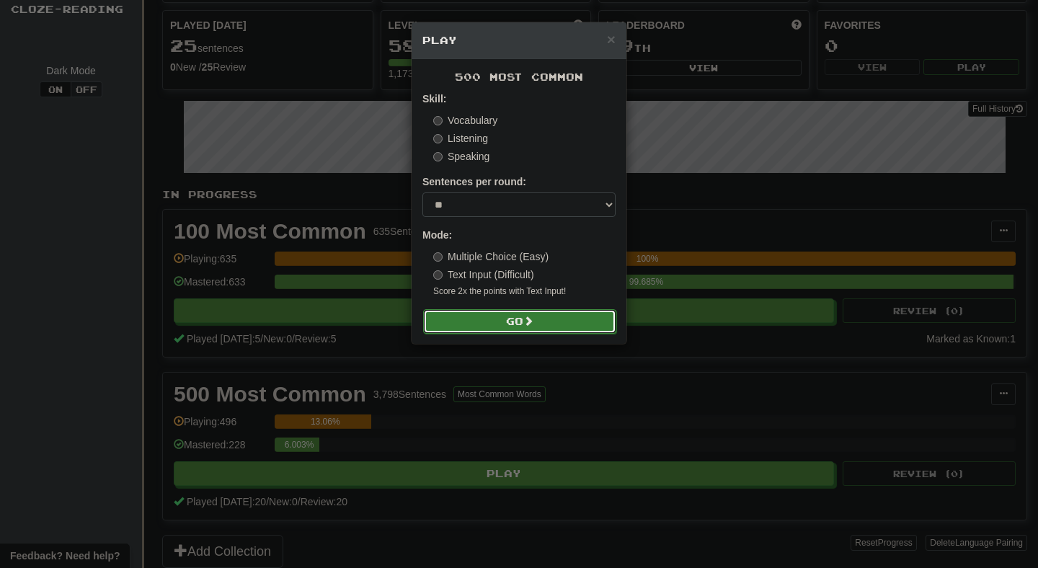
click at [563, 331] on button "Go" at bounding box center [519, 321] width 193 height 25
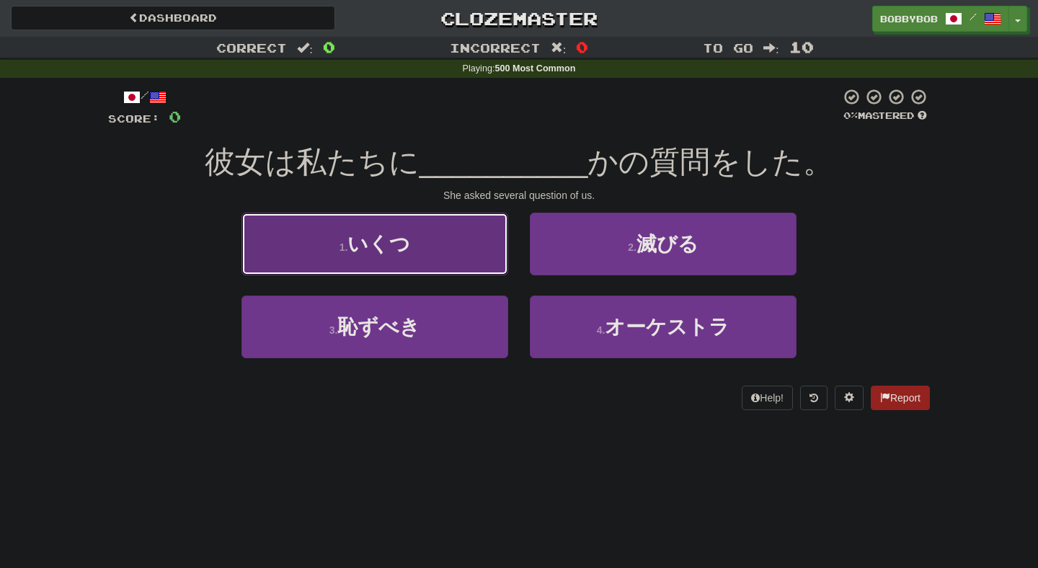
click at [473, 262] on button "1 . いくつ" at bounding box center [374, 244] width 267 height 63
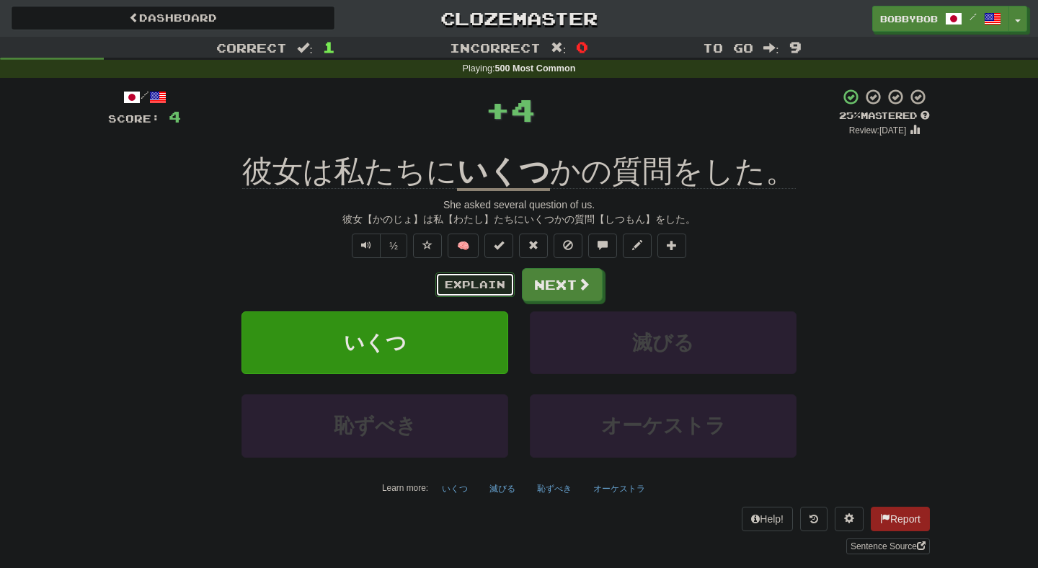
click at [481, 278] on button "Explain" at bounding box center [474, 284] width 79 height 25
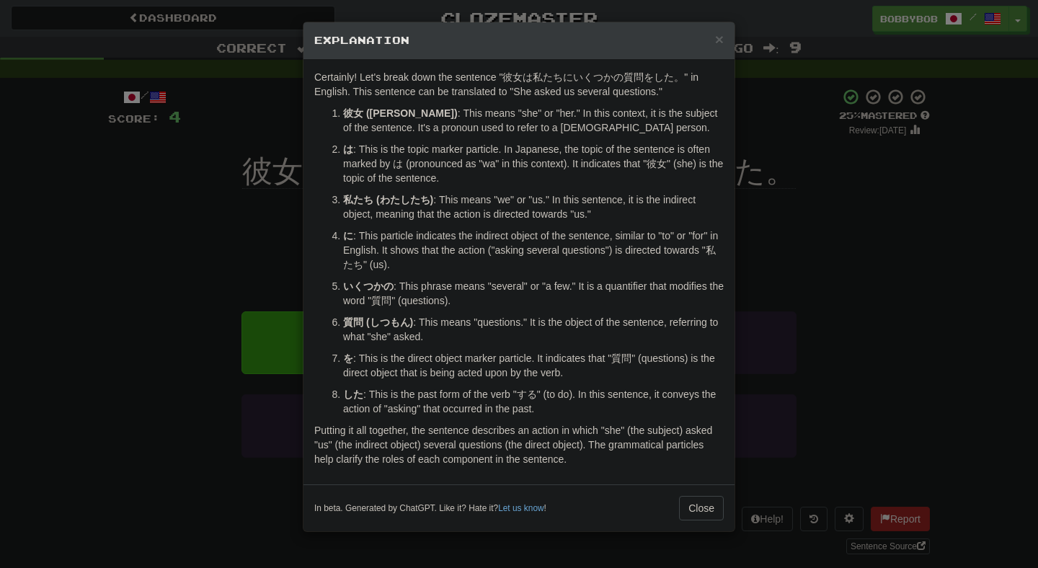
click at [796, 319] on div "× Explanation Certainly! Let's break down the sentence "彼女は私たちにいくつかの質問をした。" in …" at bounding box center [519, 284] width 1038 height 568
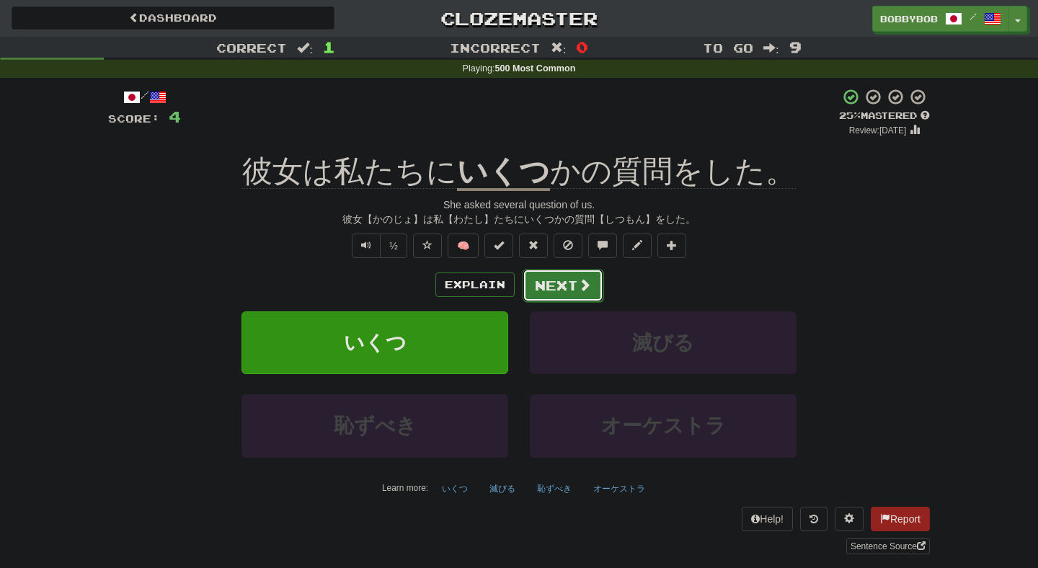
click at [549, 279] on button "Next" at bounding box center [563, 285] width 81 height 33
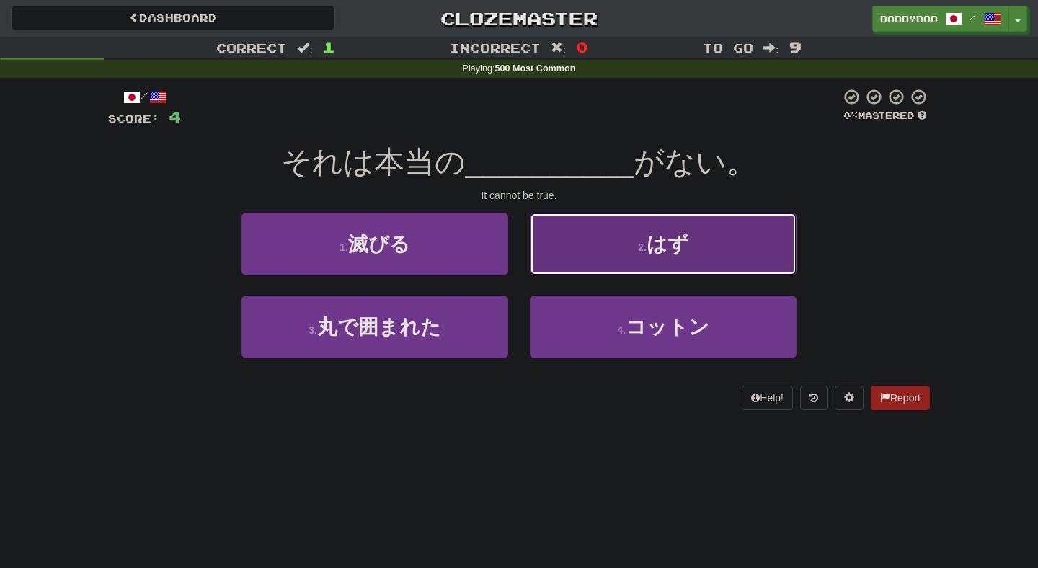
click at [557, 261] on button "2 . はず" at bounding box center [663, 244] width 267 height 63
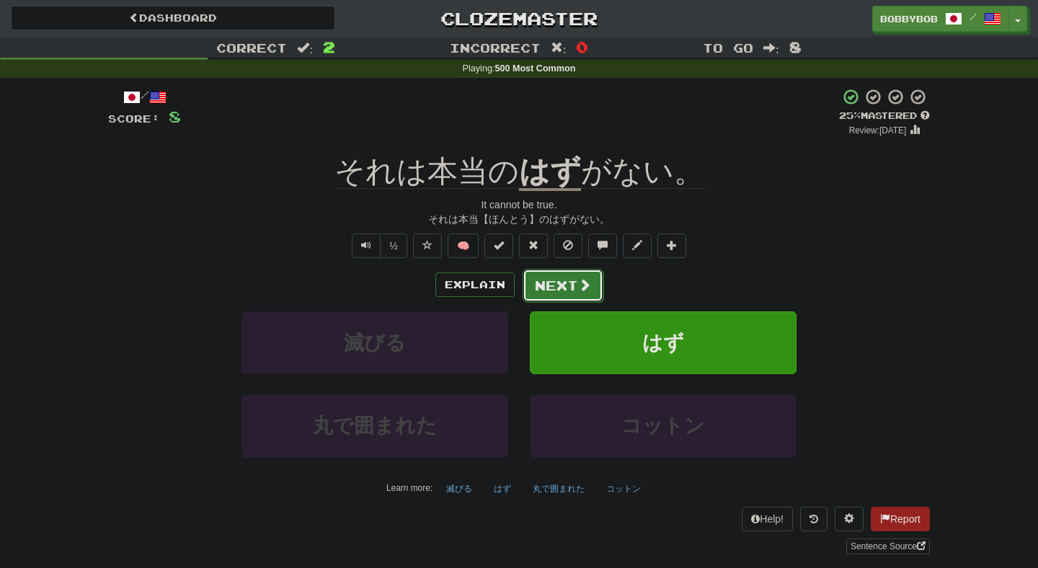
click at [529, 285] on button "Next" at bounding box center [563, 285] width 81 height 33
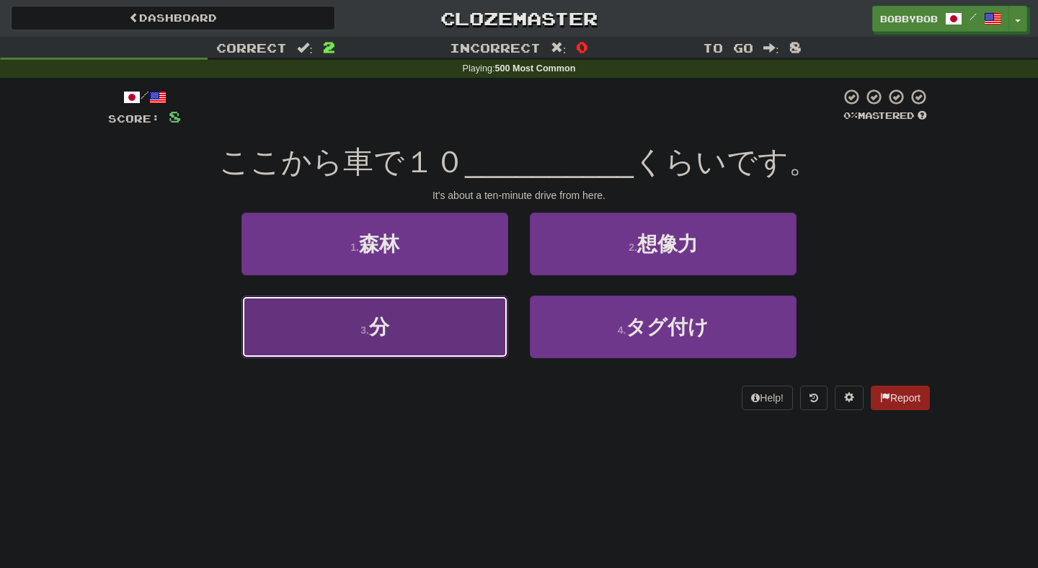
click at [472, 327] on button "3 . 分" at bounding box center [374, 327] width 267 height 63
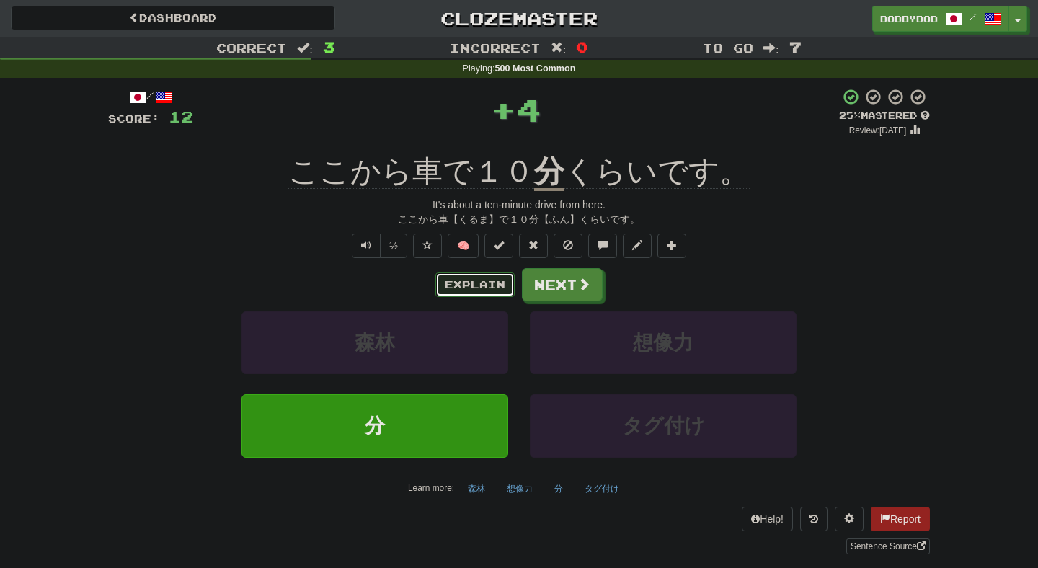
click at [502, 284] on button "Explain" at bounding box center [474, 284] width 79 height 25
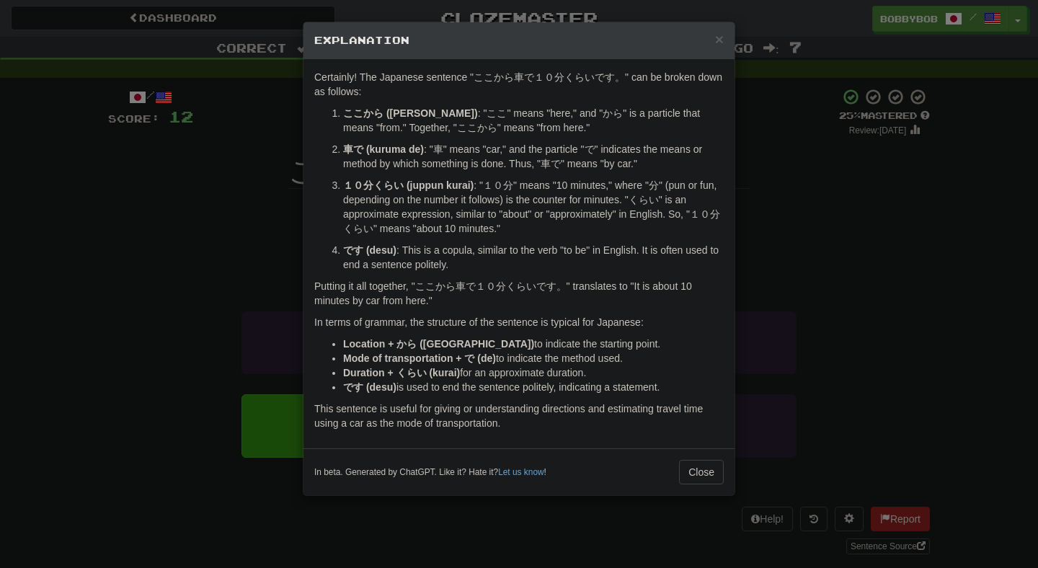
click at [805, 300] on div "× Explanation Certainly! The Japanese sentence "ここから車で１０分くらいです。" can be broken …" at bounding box center [519, 284] width 1038 height 568
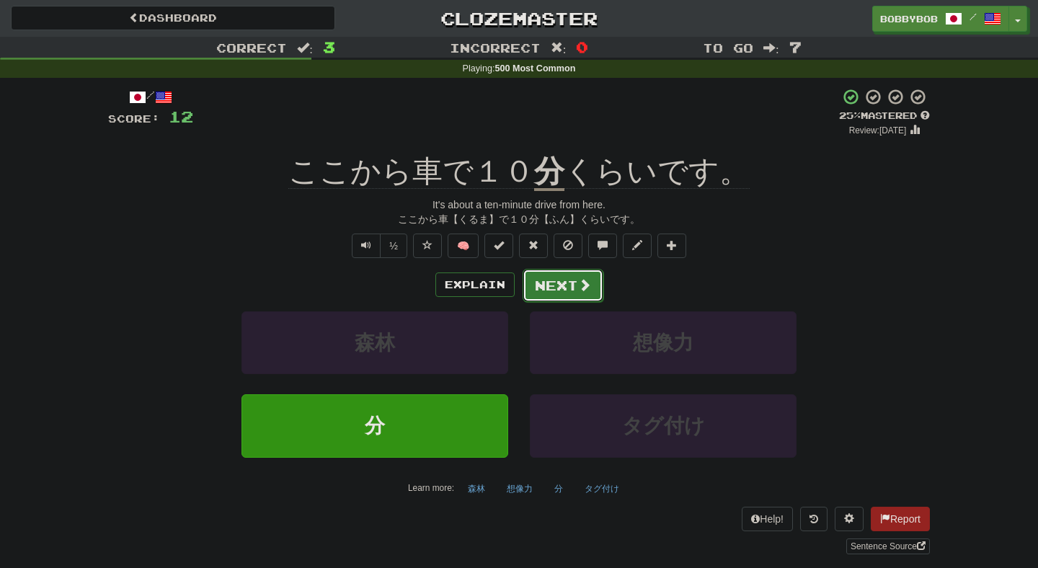
click at [581, 289] on span at bounding box center [584, 284] width 13 height 13
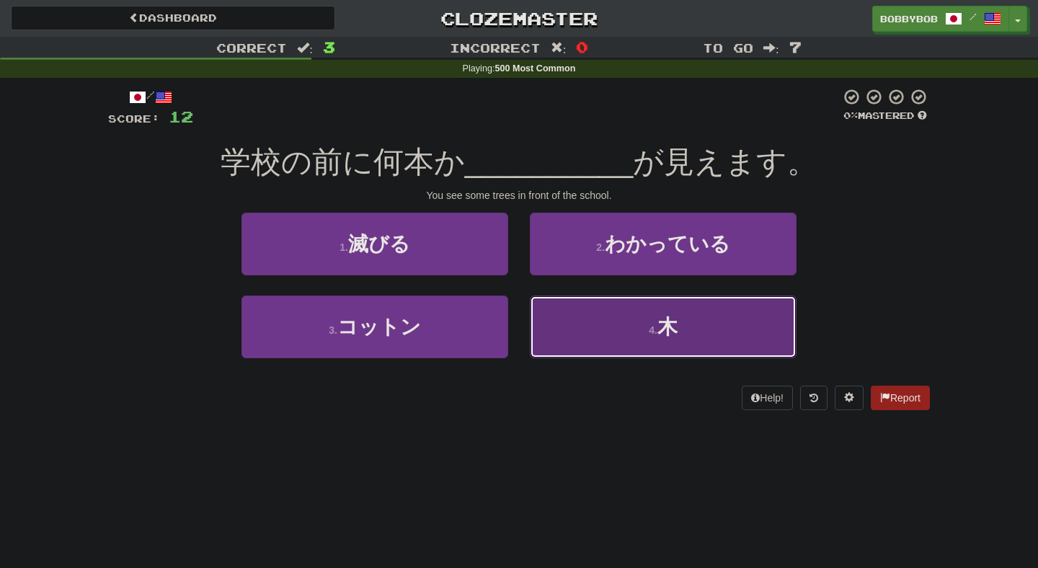
click at [556, 319] on button "4 . 木" at bounding box center [663, 327] width 267 height 63
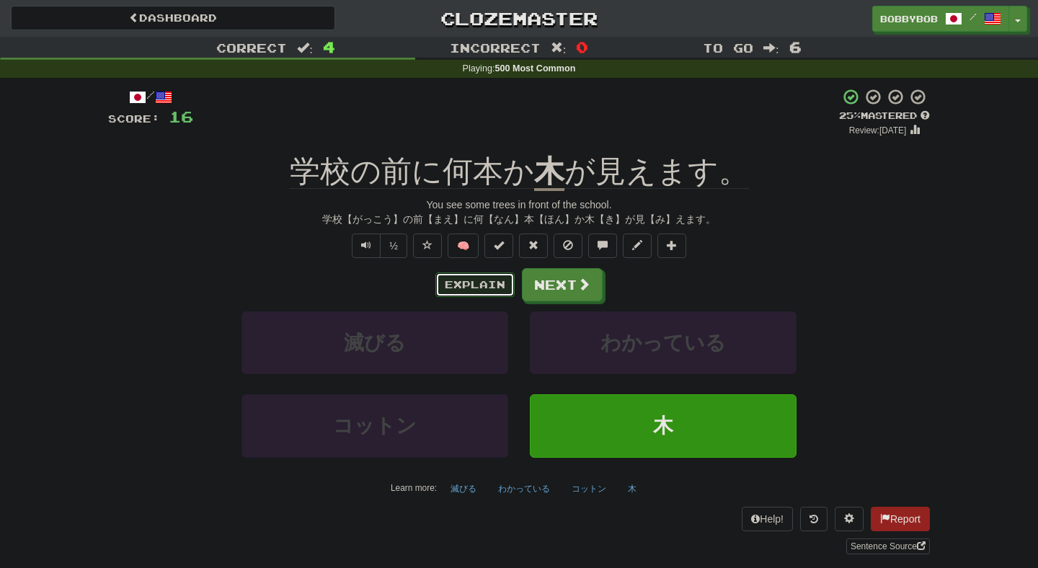
click at [488, 291] on button "Explain" at bounding box center [474, 284] width 79 height 25
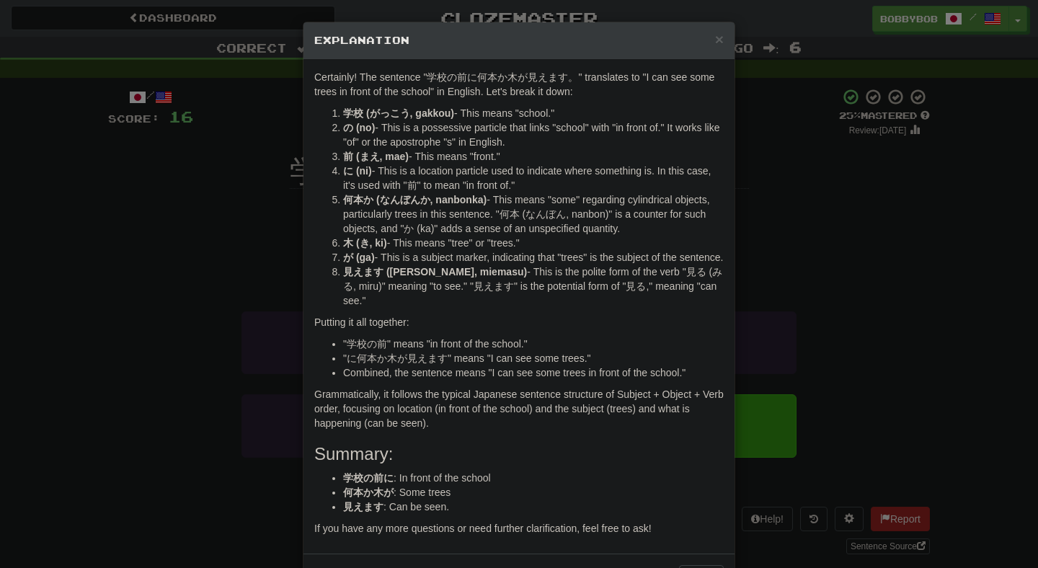
click at [776, 215] on div "× Explanation Certainly! The sentence "学校の前に何本か木が見えます。" translates to "I can se…" at bounding box center [519, 284] width 1038 height 568
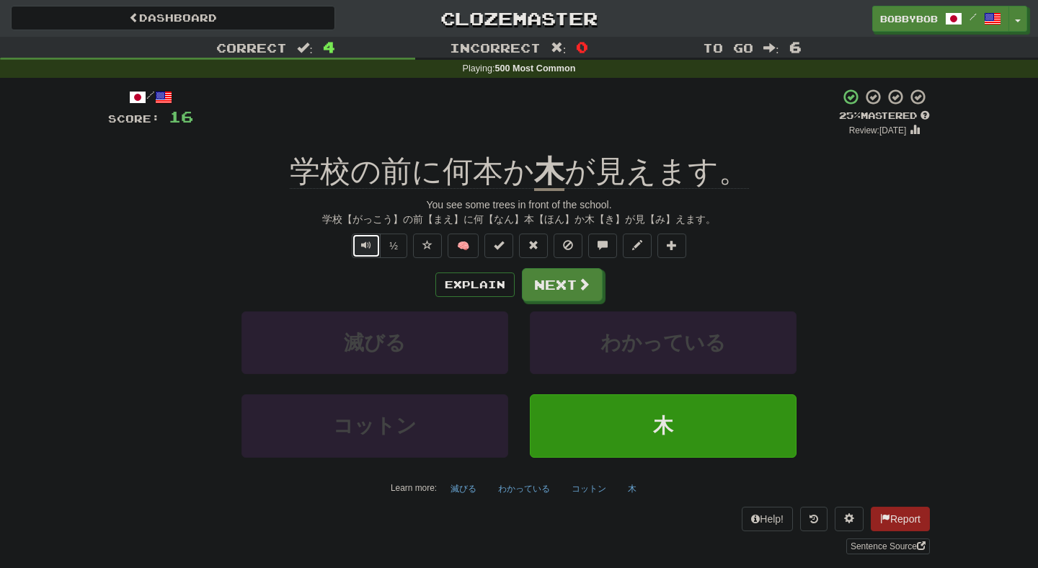
click at [369, 247] on span "Text-to-speech controls" at bounding box center [366, 245] width 10 height 10
click at [494, 289] on button "Explain" at bounding box center [474, 284] width 79 height 25
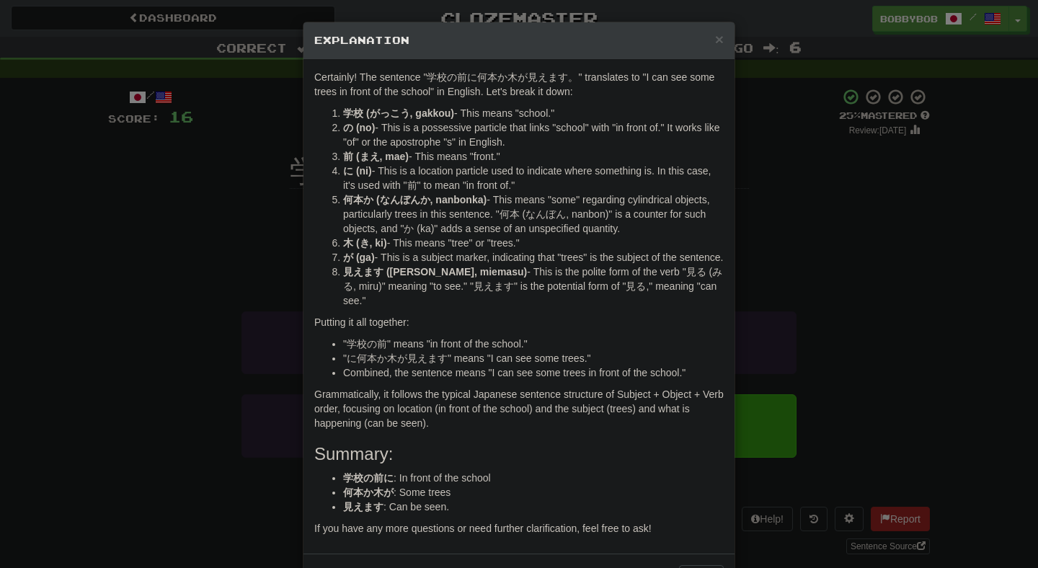
click at [770, 273] on div "× Explanation Certainly! The sentence "学校の前に何本か木が見えます。" translates to "I can se…" at bounding box center [519, 284] width 1038 height 568
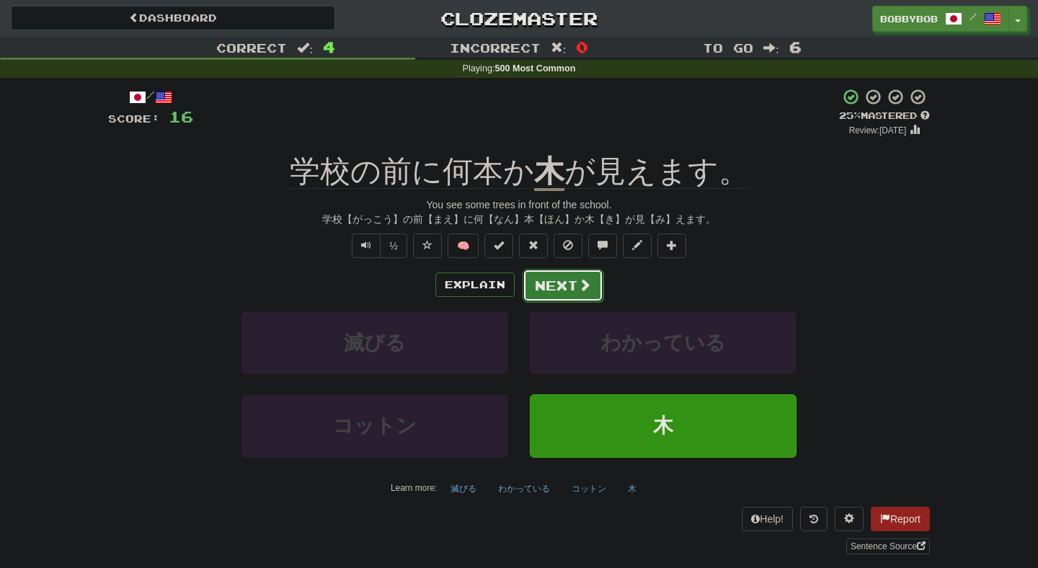
click at [569, 282] on button "Next" at bounding box center [563, 285] width 81 height 33
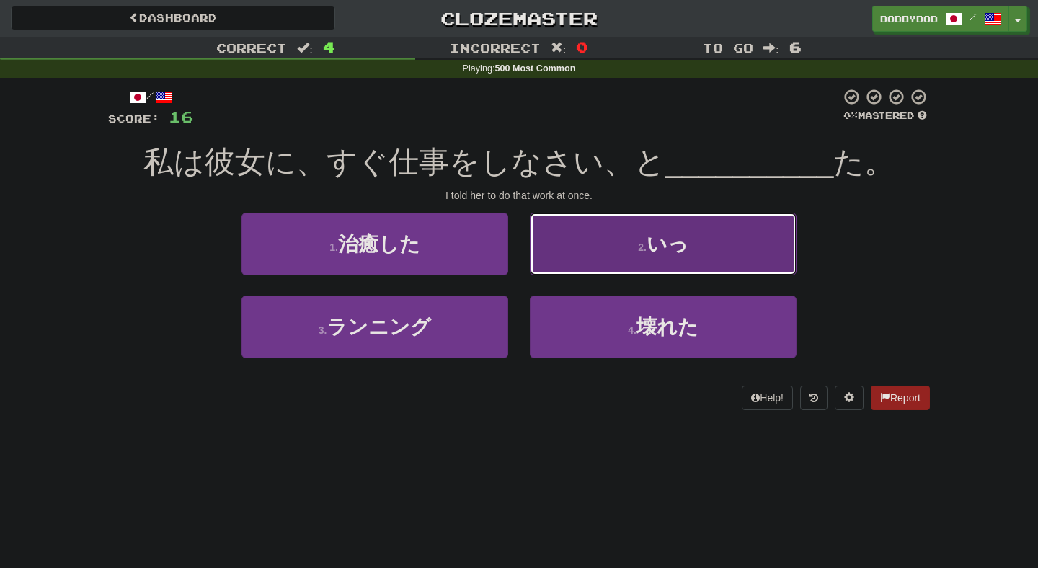
click at [573, 264] on button "2 . いっ" at bounding box center [663, 244] width 267 height 63
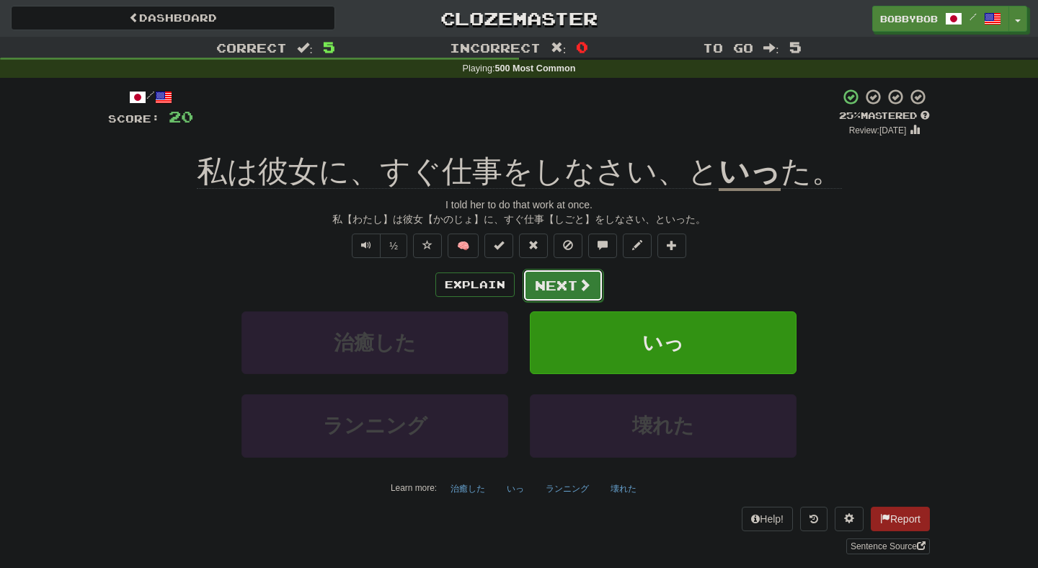
click at [559, 293] on button "Next" at bounding box center [563, 285] width 81 height 33
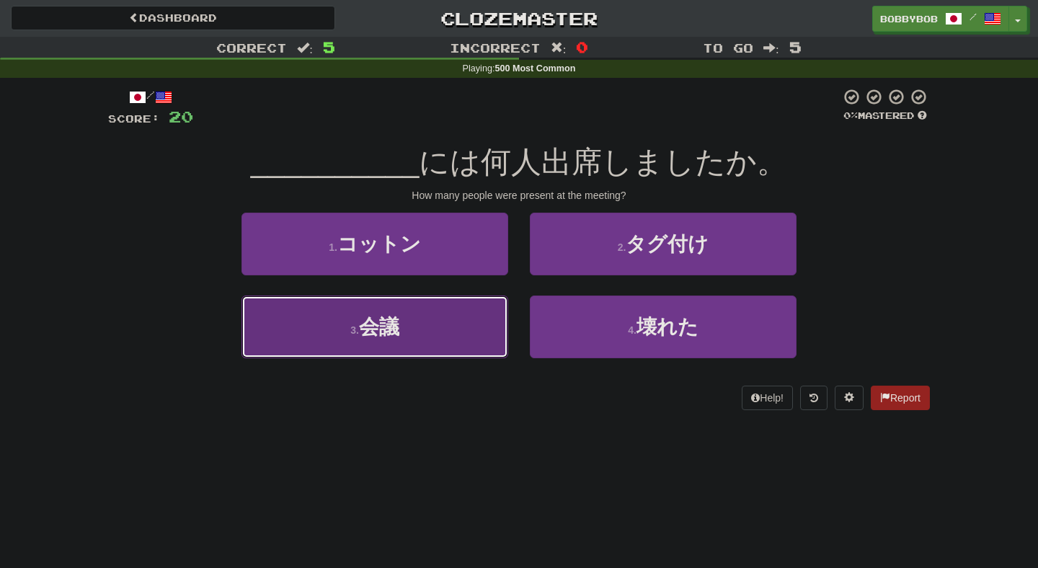
click at [493, 324] on button "3 . 会議" at bounding box center [374, 327] width 267 height 63
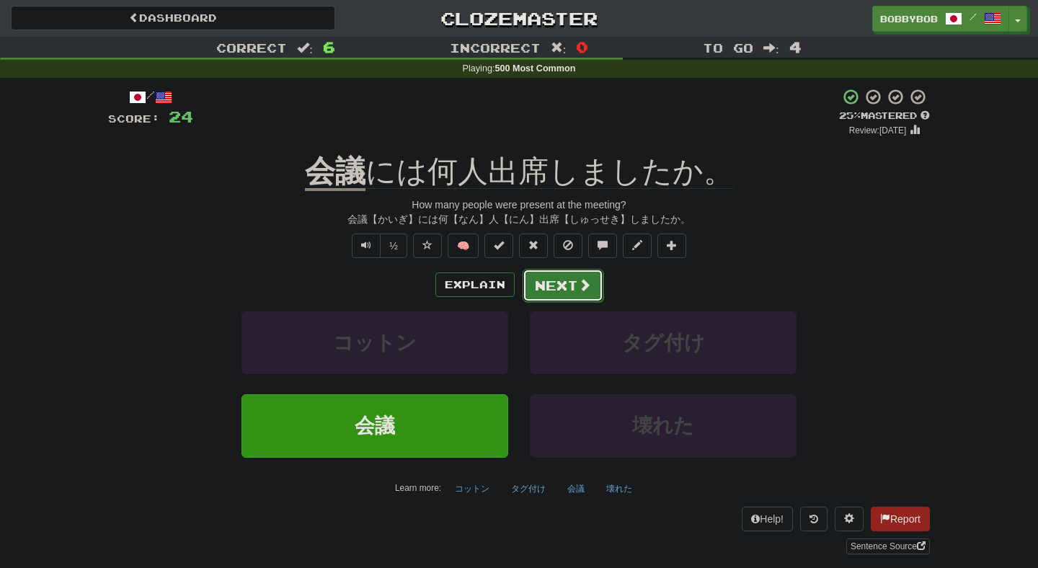
click at [551, 280] on button "Next" at bounding box center [563, 285] width 81 height 33
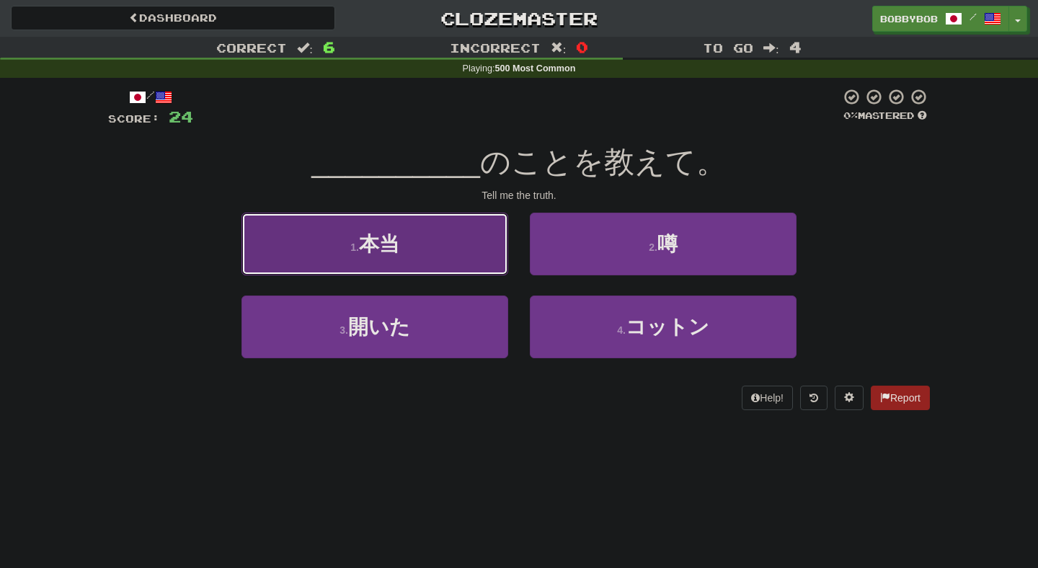
click at [471, 266] on button "1 . 本当" at bounding box center [374, 244] width 267 height 63
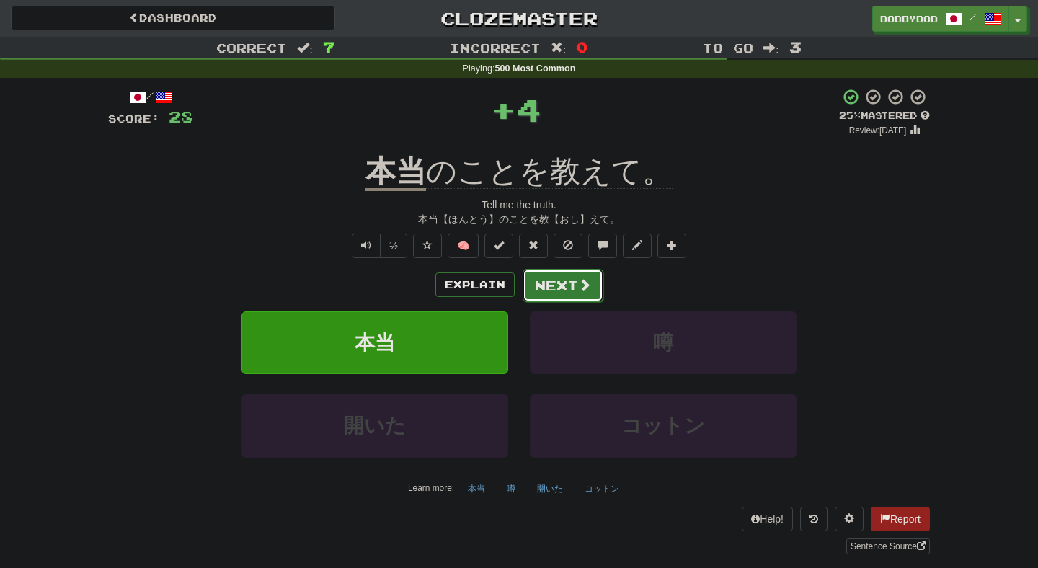
click at [549, 282] on button "Next" at bounding box center [563, 285] width 81 height 33
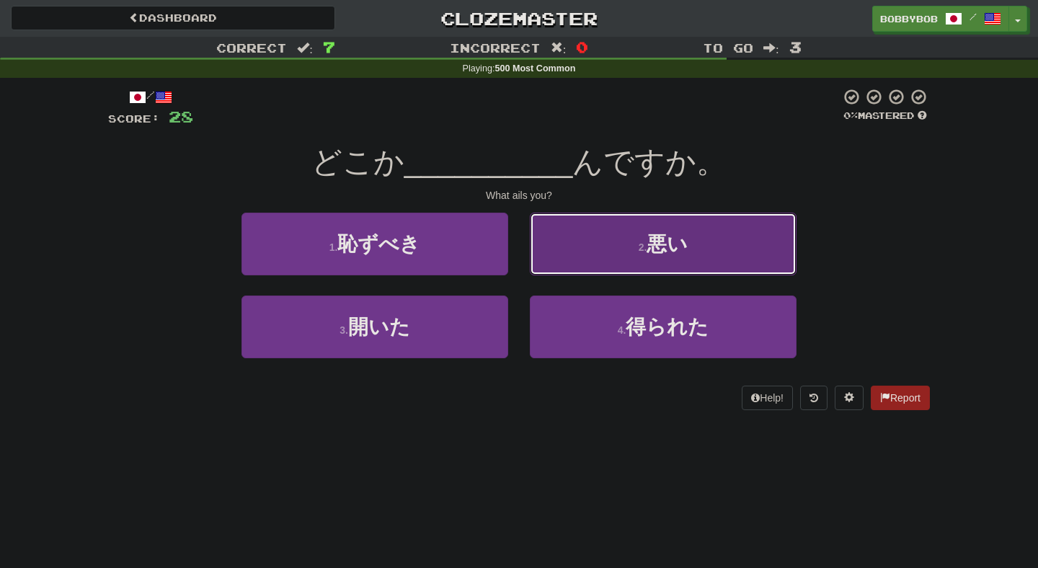
click at [573, 259] on button "2 . 悪い" at bounding box center [663, 244] width 267 height 63
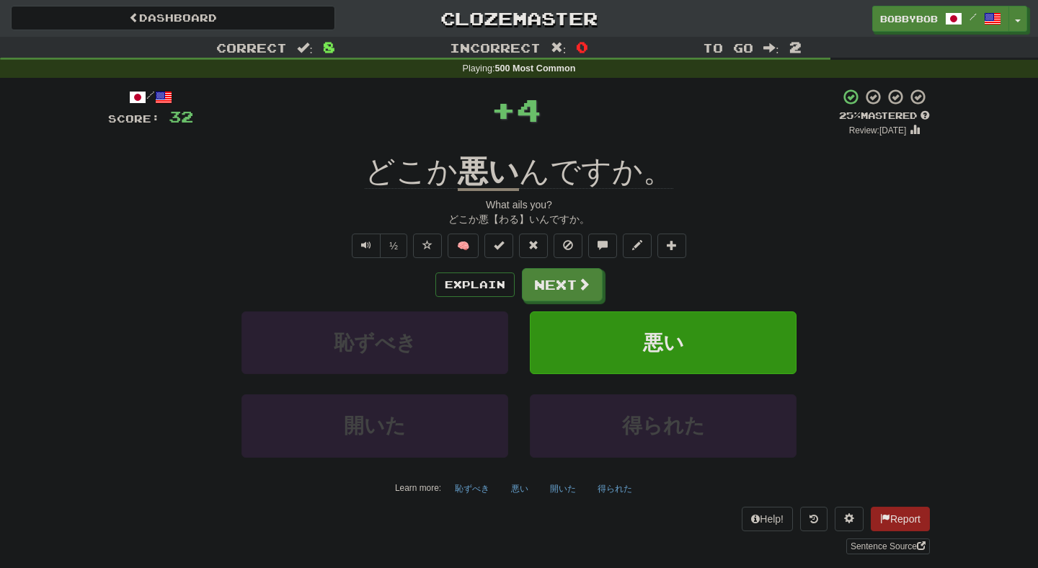
click at [518, 210] on div "What ails you?" at bounding box center [519, 204] width 822 height 14
click at [518, 209] on div "What ails you?" at bounding box center [519, 204] width 822 height 14
click at [548, 292] on button "Next" at bounding box center [563, 285] width 81 height 33
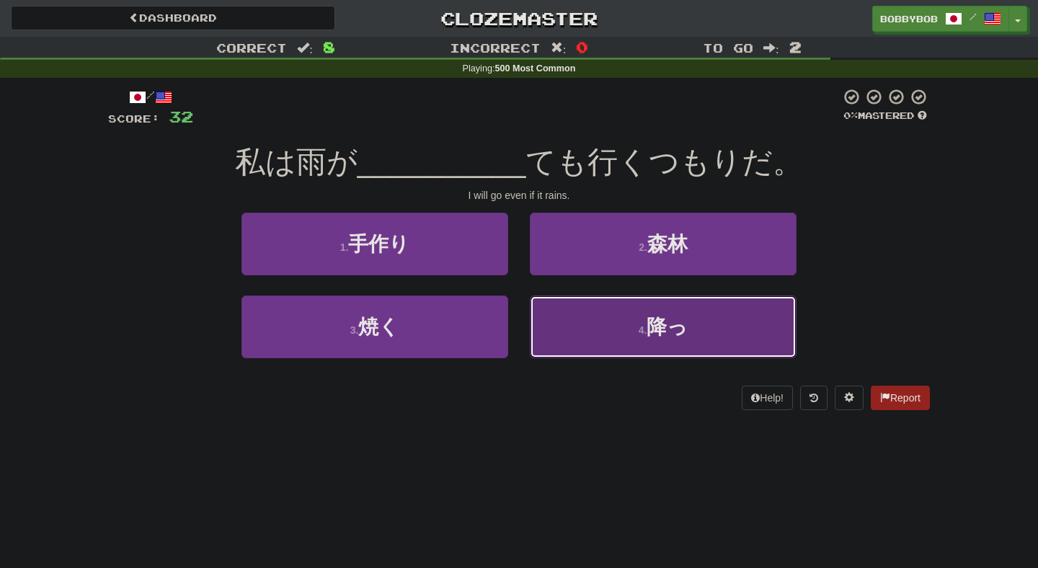
click at [595, 316] on button "4 . 降っ" at bounding box center [663, 327] width 267 height 63
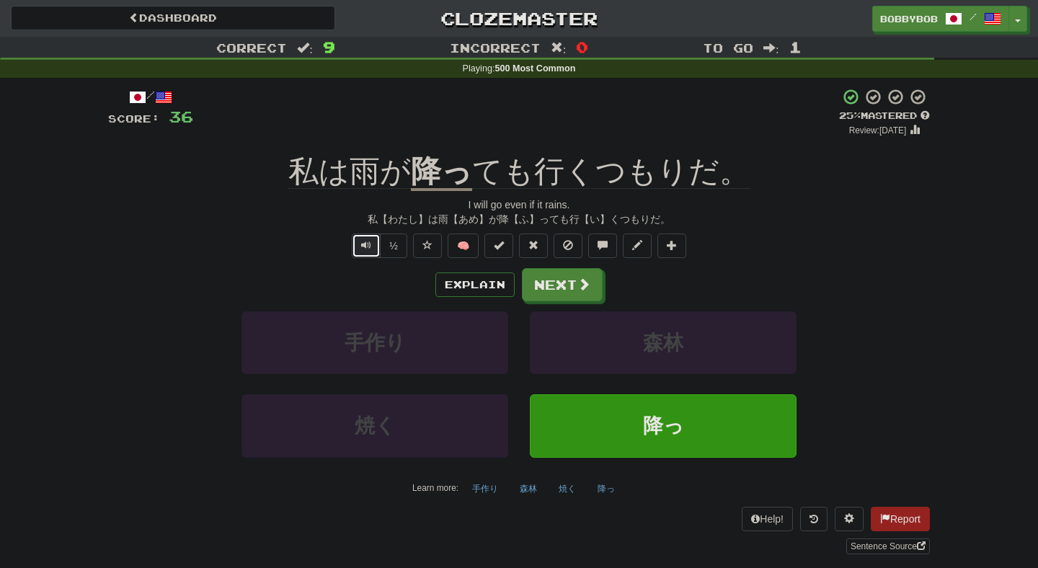
click at [366, 249] on span "Text-to-speech controls" at bounding box center [366, 245] width 10 height 10
click at [567, 290] on button "Next" at bounding box center [563, 285] width 81 height 33
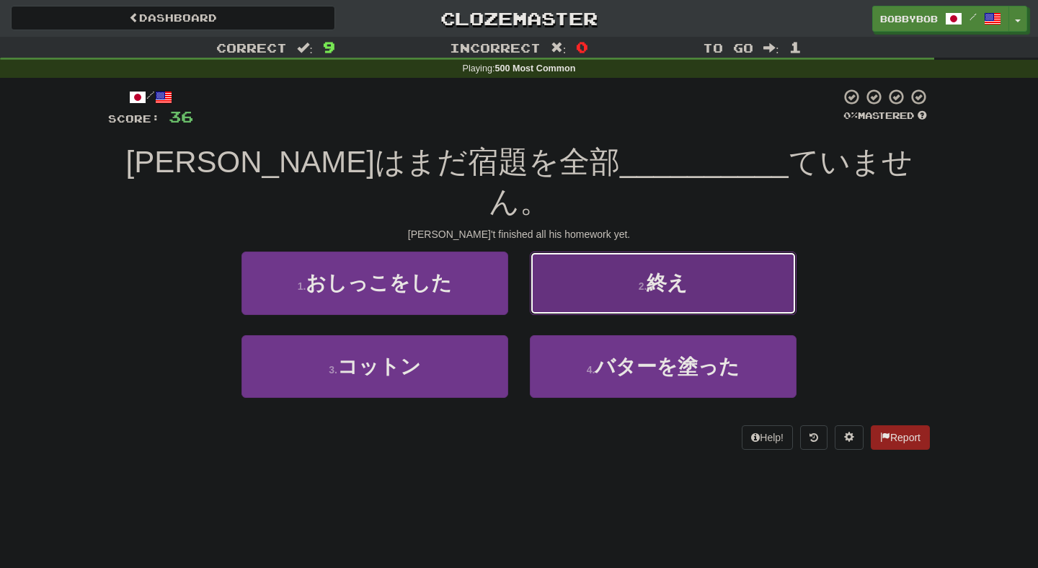
click at [575, 255] on button "2 . 終え" at bounding box center [663, 283] width 267 height 63
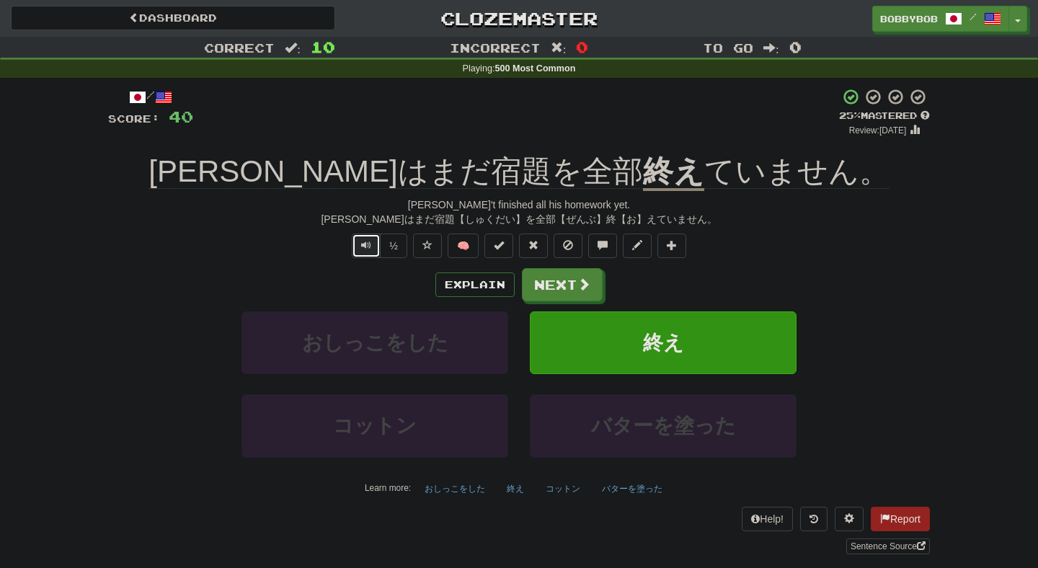
click at [371, 247] on span "Text-to-speech controls" at bounding box center [366, 245] width 10 height 10
click at [541, 284] on button "Next" at bounding box center [563, 285] width 81 height 33
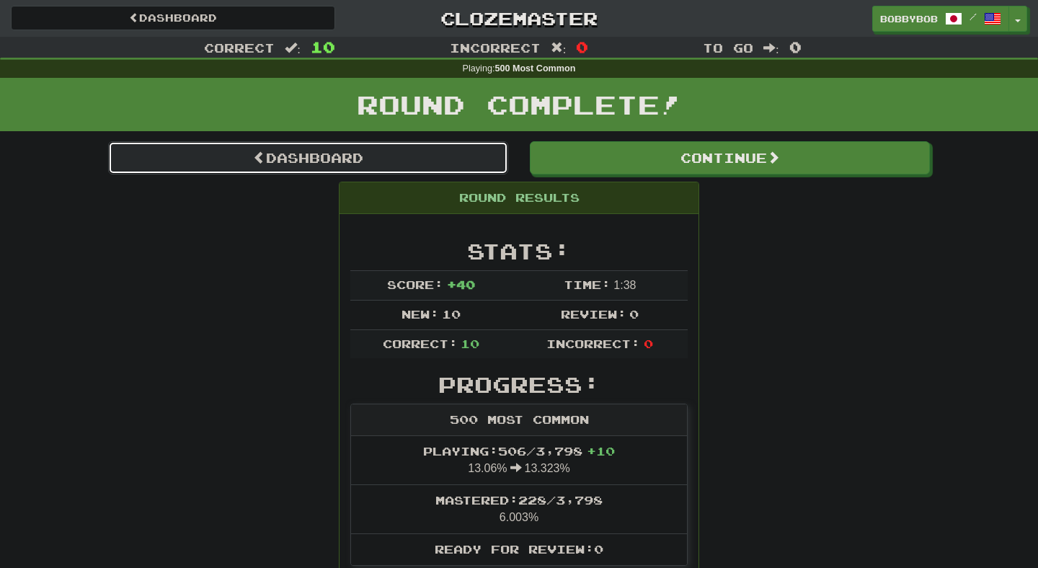
click at [448, 167] on link "Dashboard" at bounding box center [308, 157] width 400 height 33
